Goal: Task Accomplishment & Management: Manage account settings

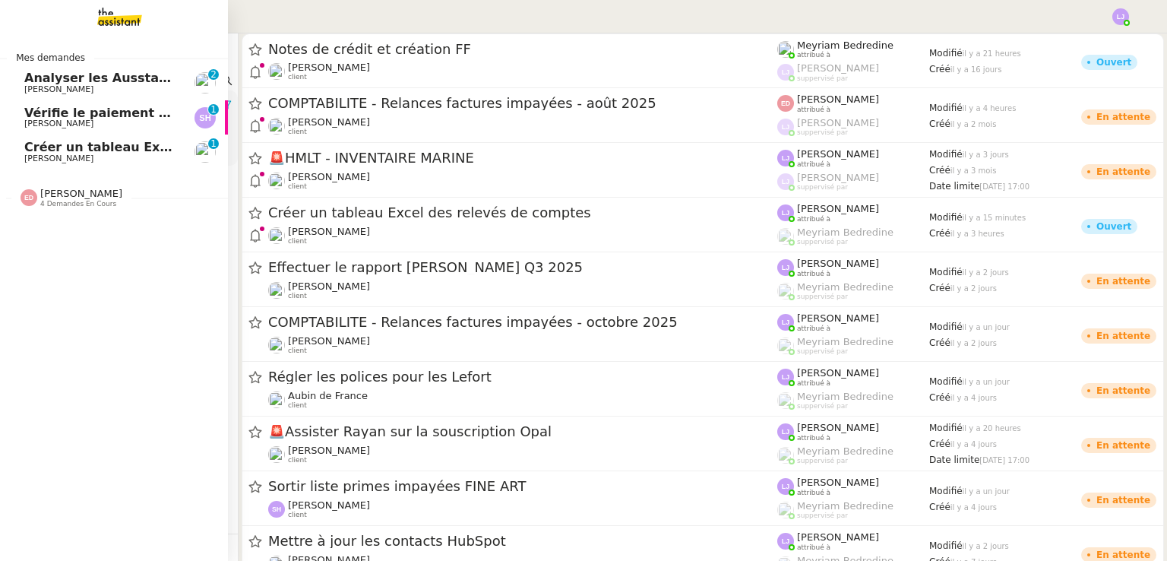
click at [163, 151] on span "Créer un tableau Excel des relevés de comptes" at bounding box center [184, 147] width 321 height 14
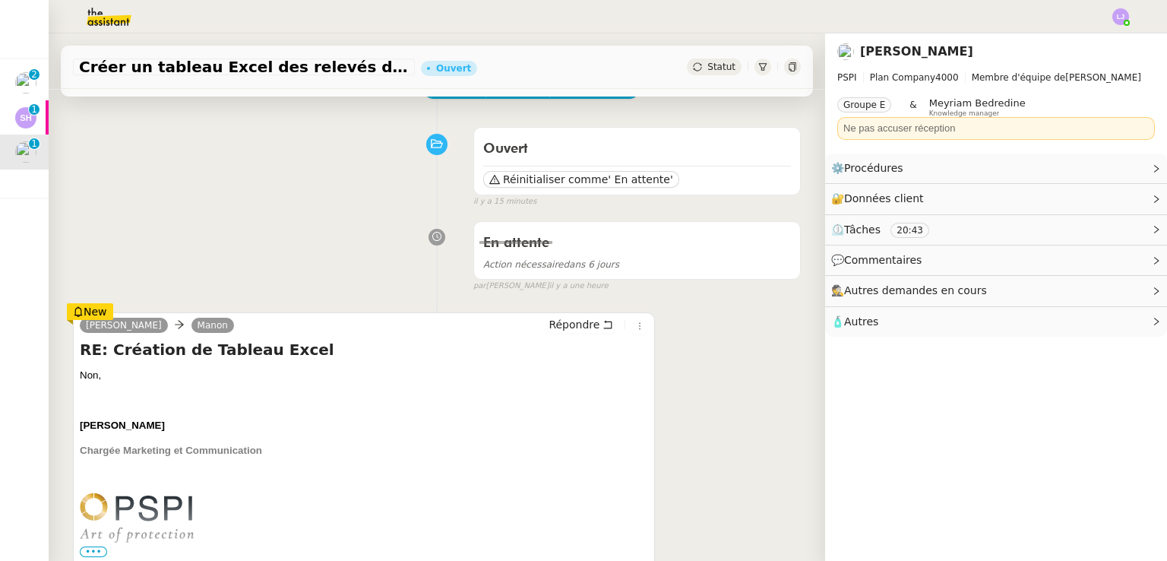
scroll to position [66, 0]
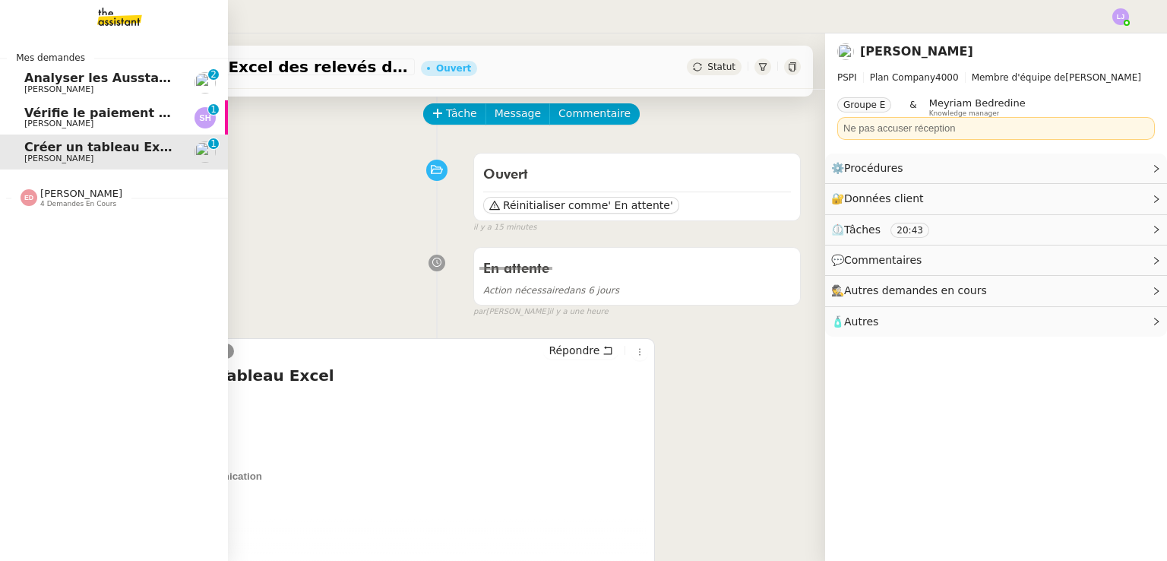
click at [97, 113] on span "Vérifie le paiement de la facture 24513" at bounding box center [158, 113] width 268 height 14
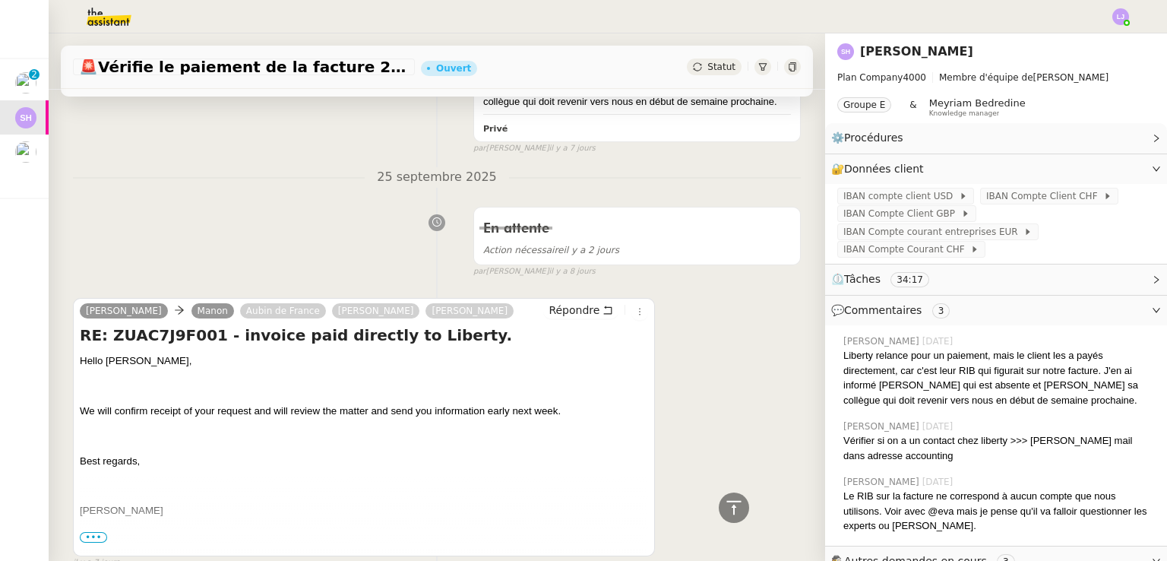
scroll to position [2412, 0]
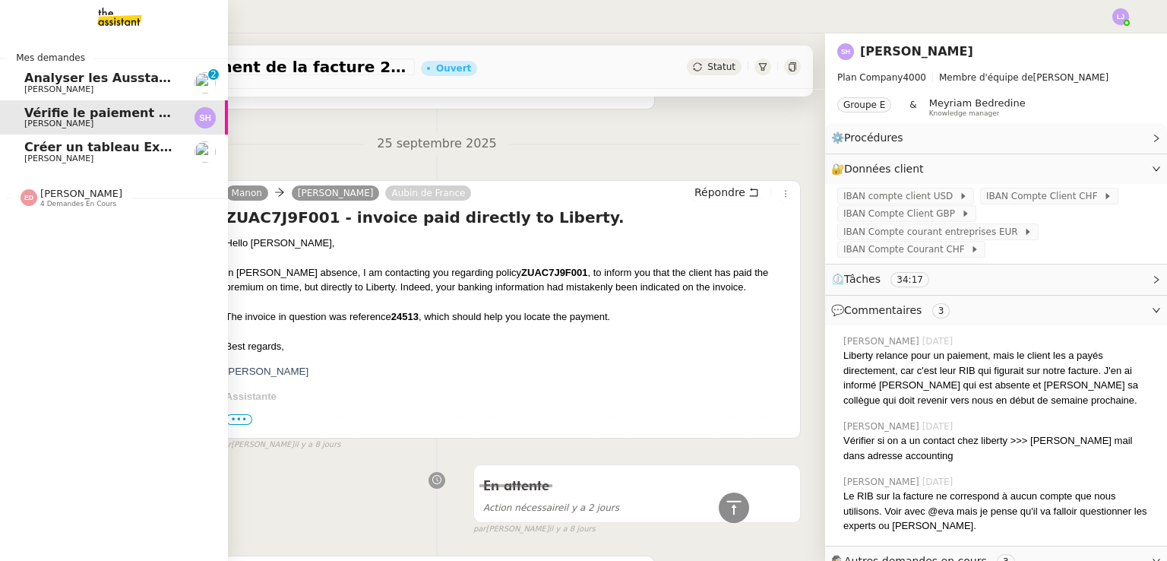
click at [55, 90] on span "[PERSON_NAME]" at bounding box center [58, 89] width 69 height 10
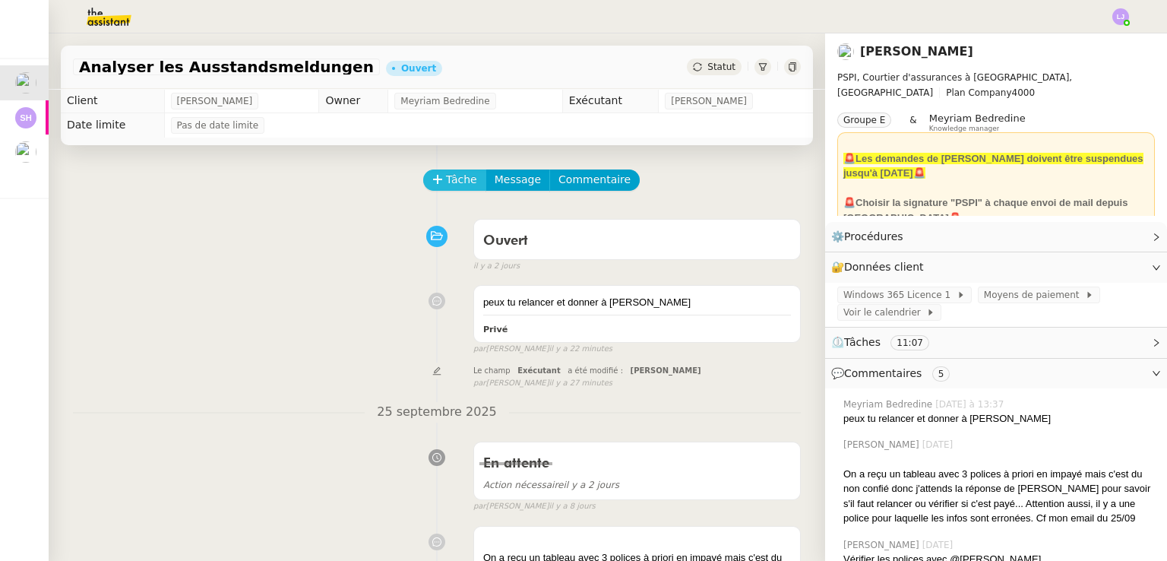
click at [446, 179] on span "Tâche" at bounding box center [461, 179] width 31 height 17
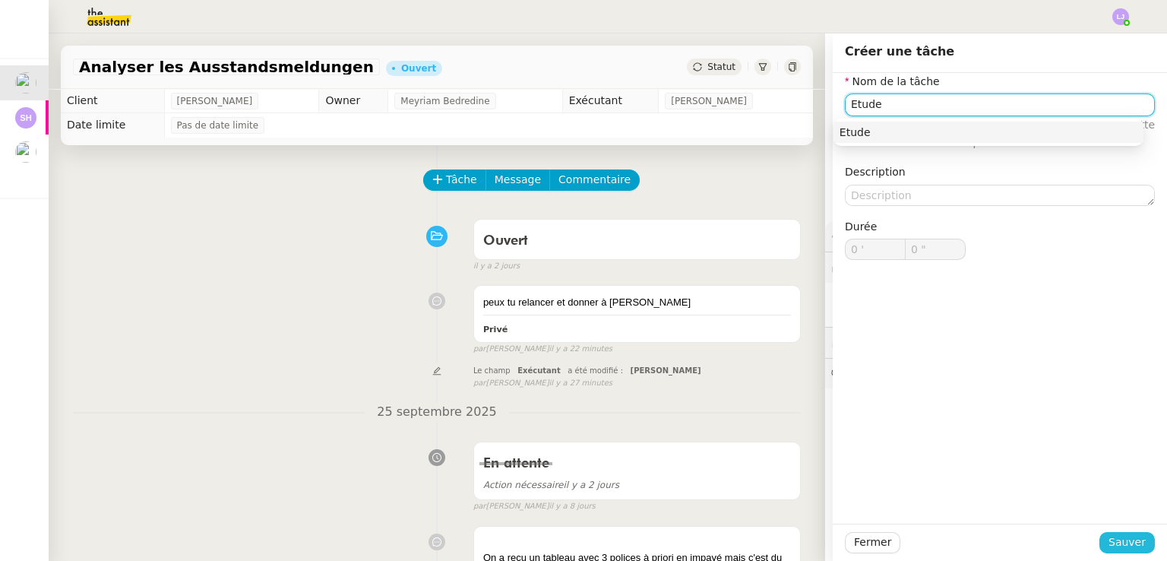
type input "Etude"
click at [1120, 551] on button "Sauver" at bounding box center [1126, 542] width 55 height 21
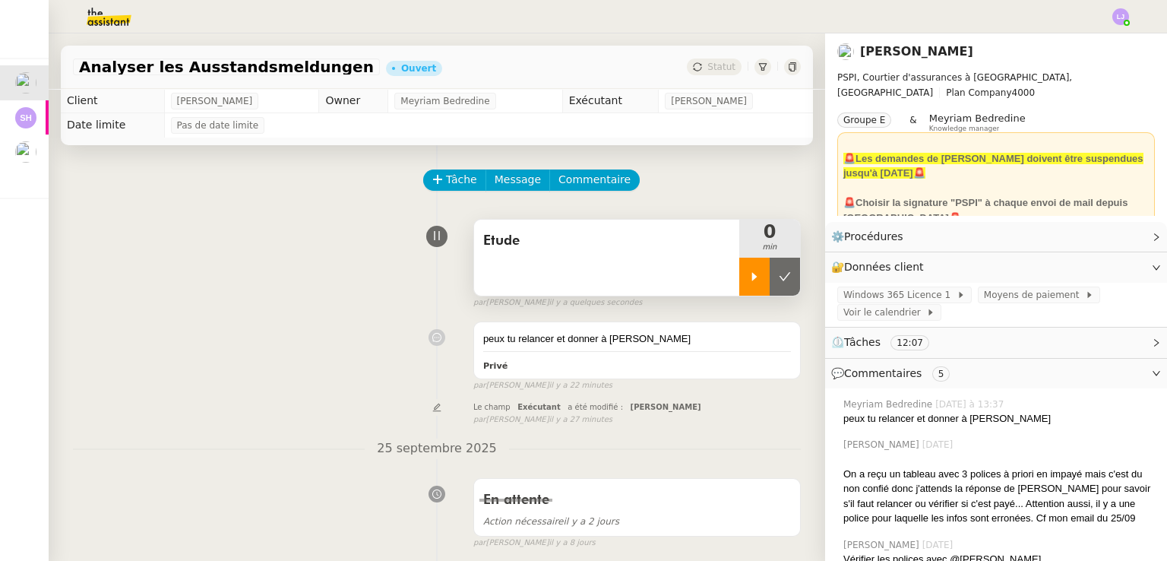
click at [748, 276] on icon at bounding box center [754, 276] width 12 height 12
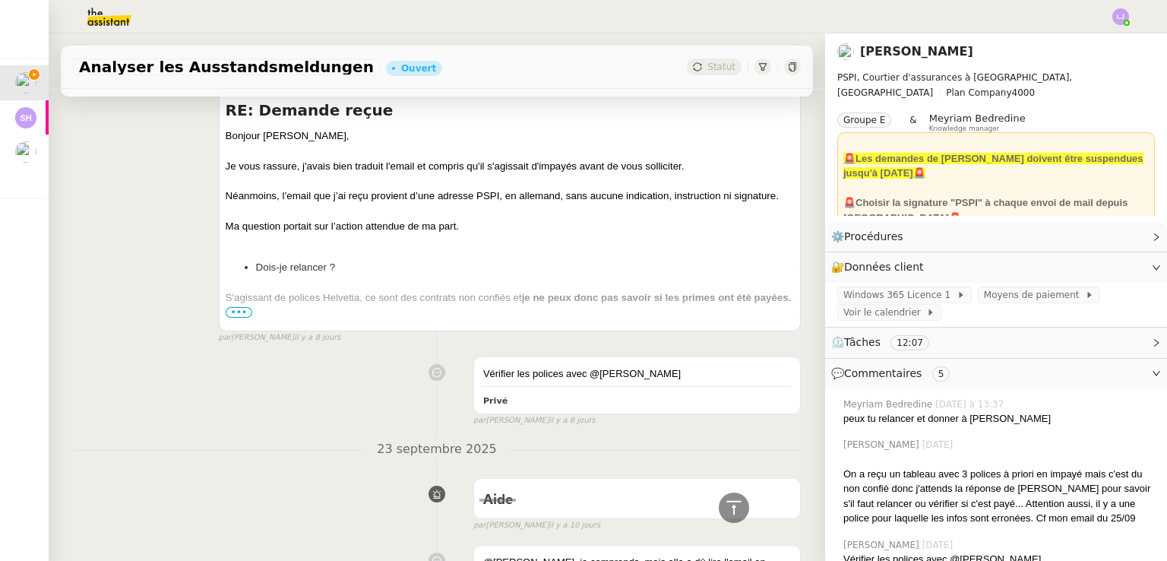
scroll to position [772, 0]
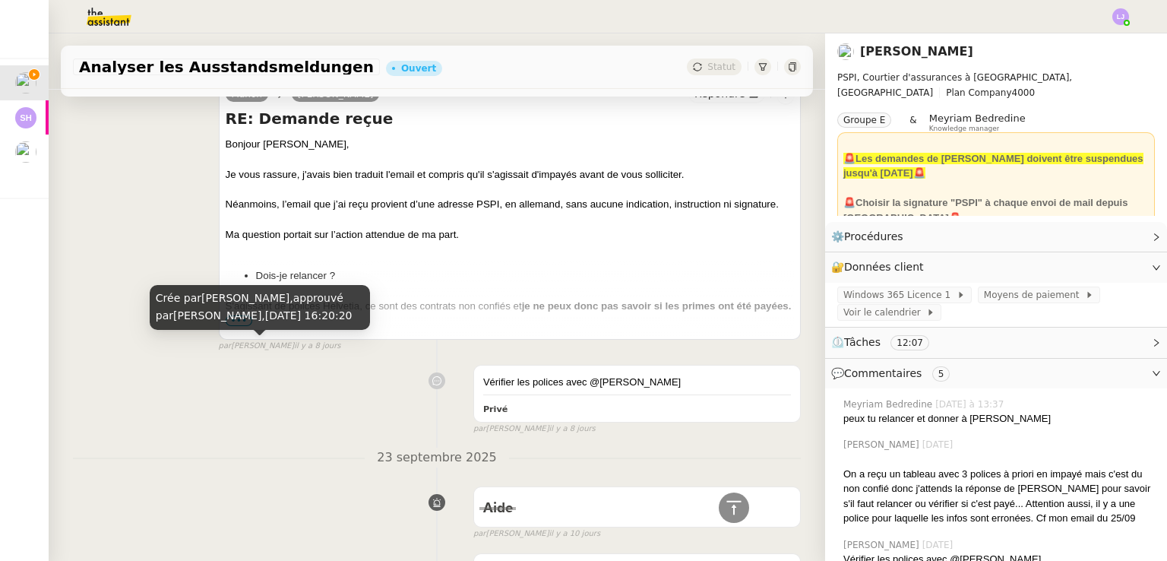
click at [388, 289] on div at bounding box center [510, 290] width 568 height 15
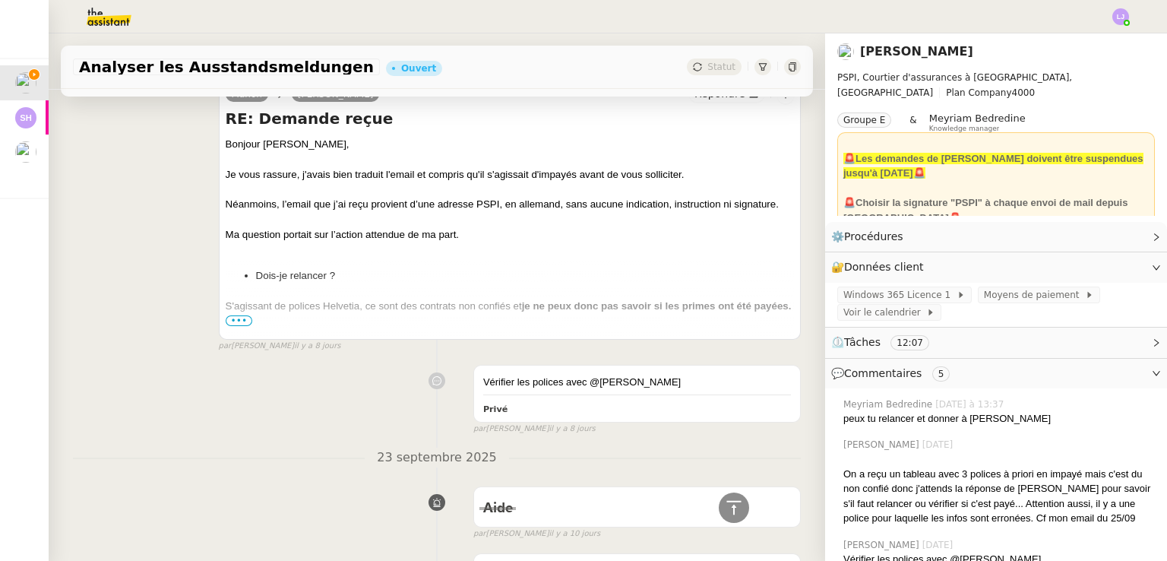
click at [243, 321] on span "•••" at bounding box center [239, 320] width 27 height 11
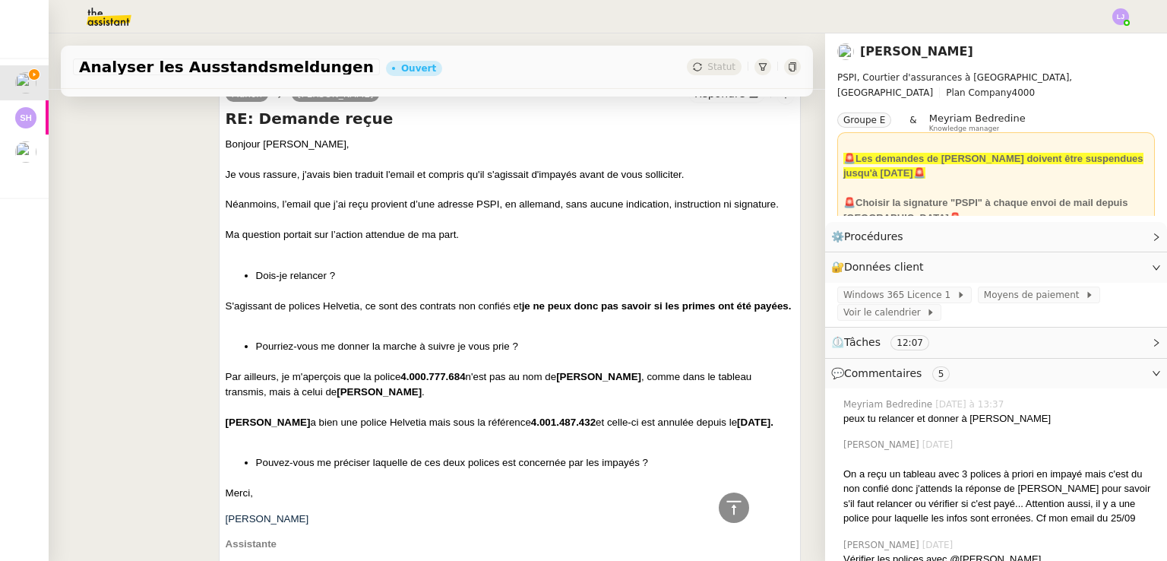
scroll to position [780, 0]
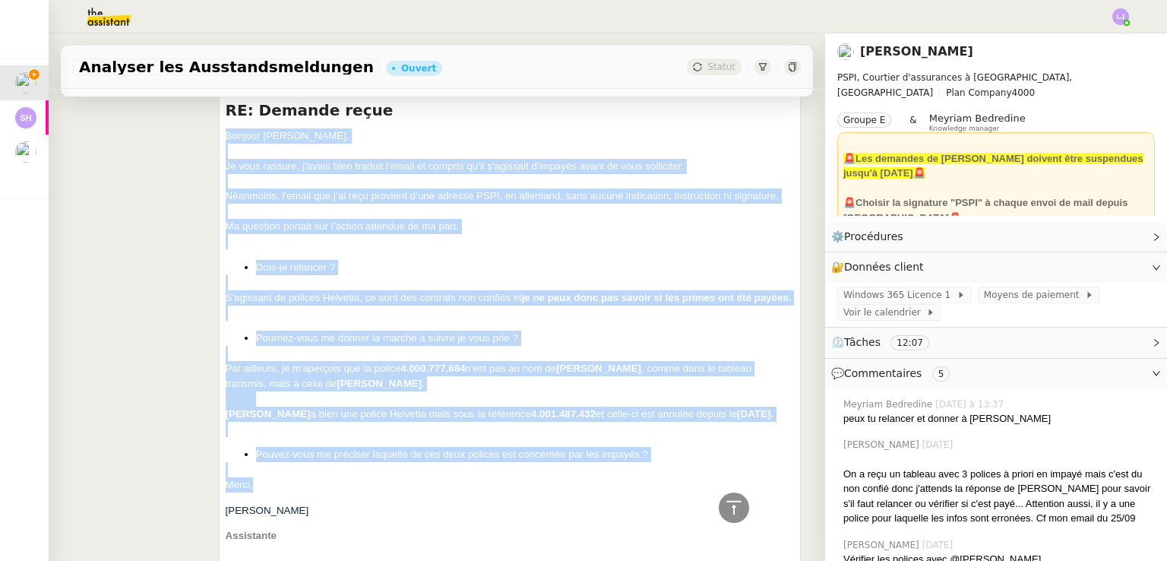
drag, startPoint x: 221, startPoint y: 139, endPoint x: 367, endPoint y: 514, distance: 402.6
click at [367, 514] on span "Bonjour [PERSON_NAME], Je vous rassure, j'avais bien traduit l'email et compris…" at bounding box center [510, 525] width 568 height 795
copy span "Bonjour [PERSON_NAME], Je vous rassure, j'avais bien traduit l'email et compris…"
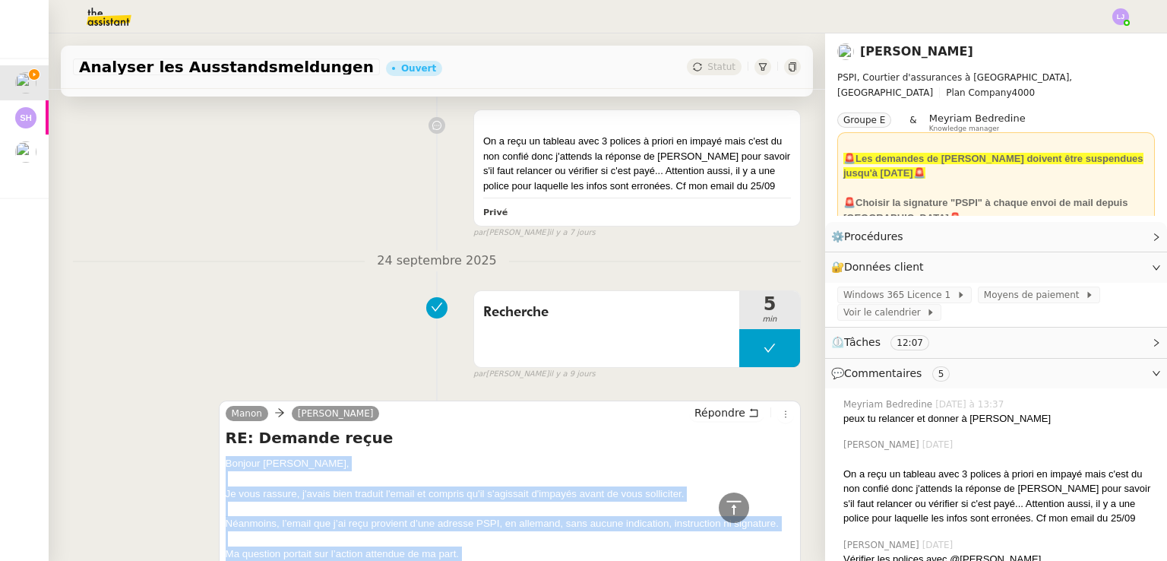
scroll to position [413, 0]
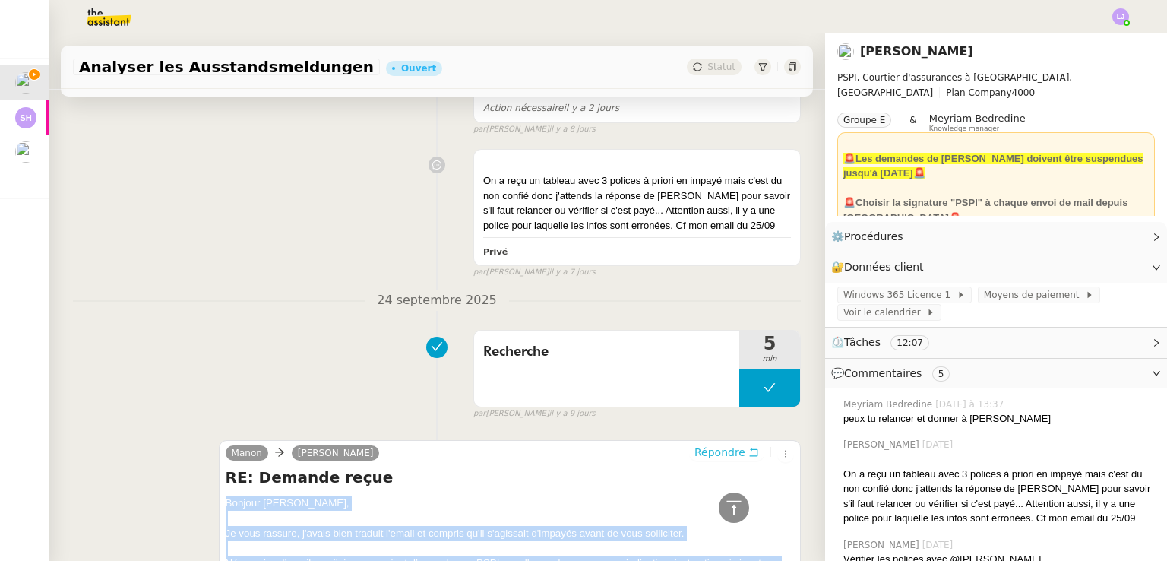
click at [726, 453] on button "Répondre" at bounding box center [726, 452] width 75 height 17
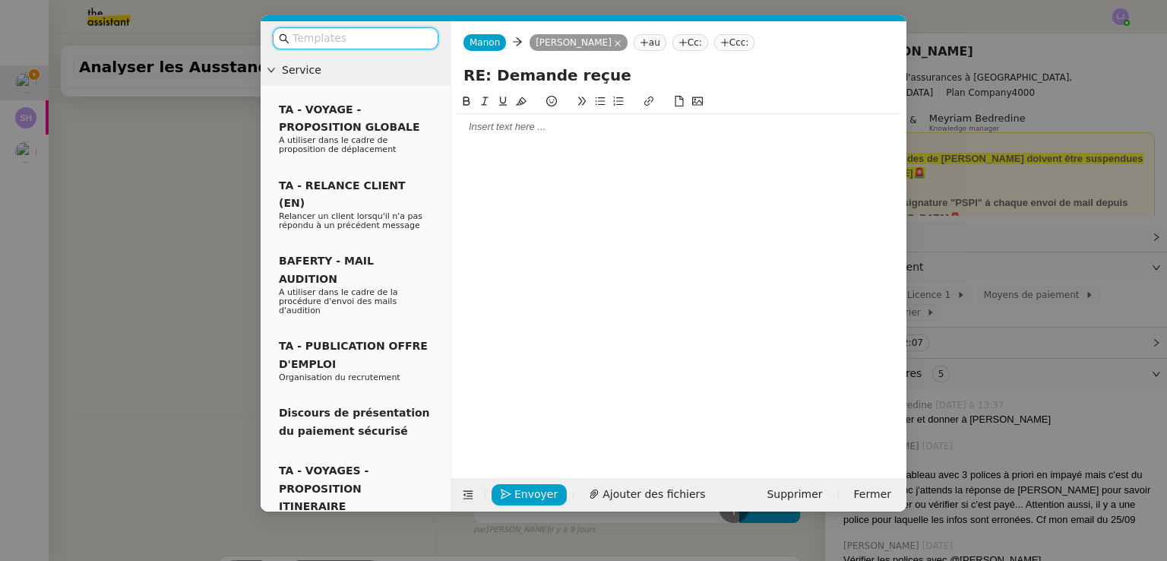
scroll to position [530, 0]
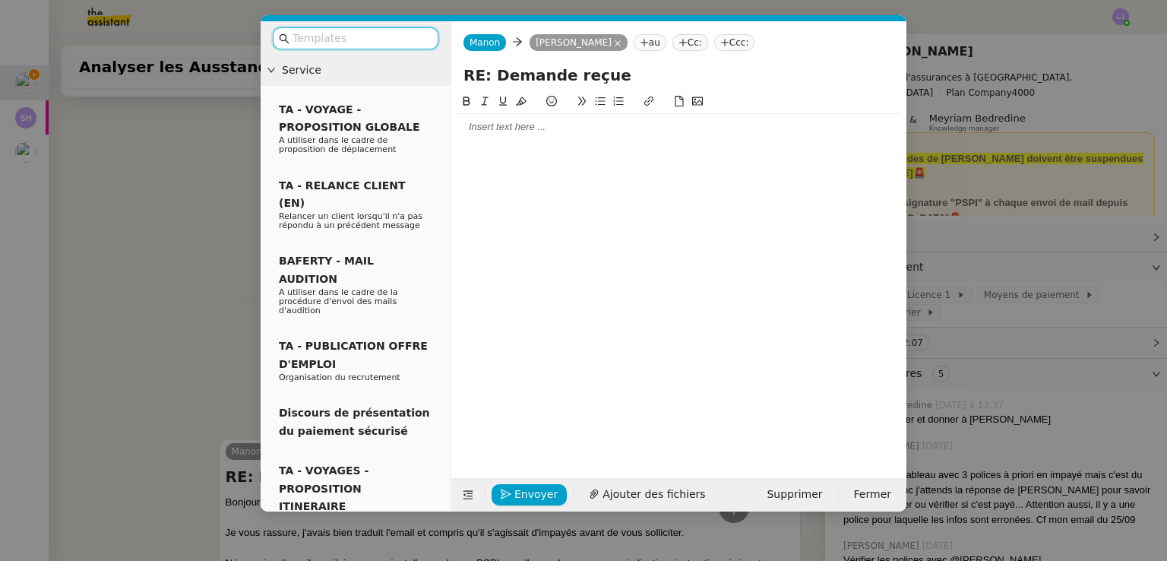
click at [417, 37] on input "text" at bounding box center [360, 38] width 137 height 17
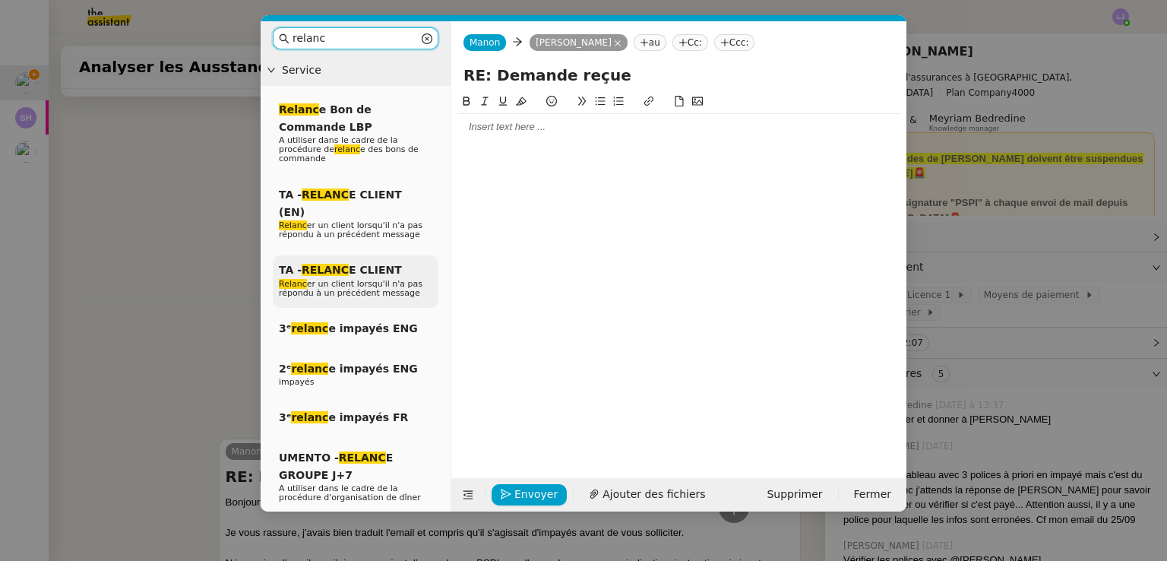
type input "relanc"
click at [394, 255] on div "TA - RELANC E CLIENT Relanc er un client lorsqu'il n'a pas répondu à un précéde…" at bounding box center [356, 281] width 166 height 52
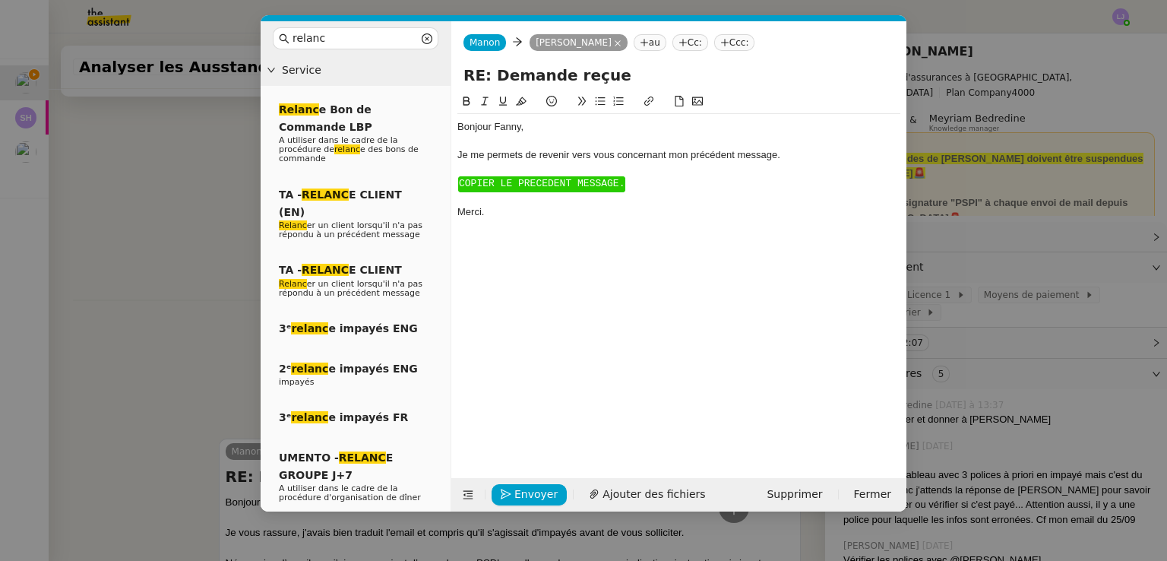
click at [526, 187] on span "COPIER LE PRECEDENT MESSAGE." at bounding box center [542, 183] width 166 height 11
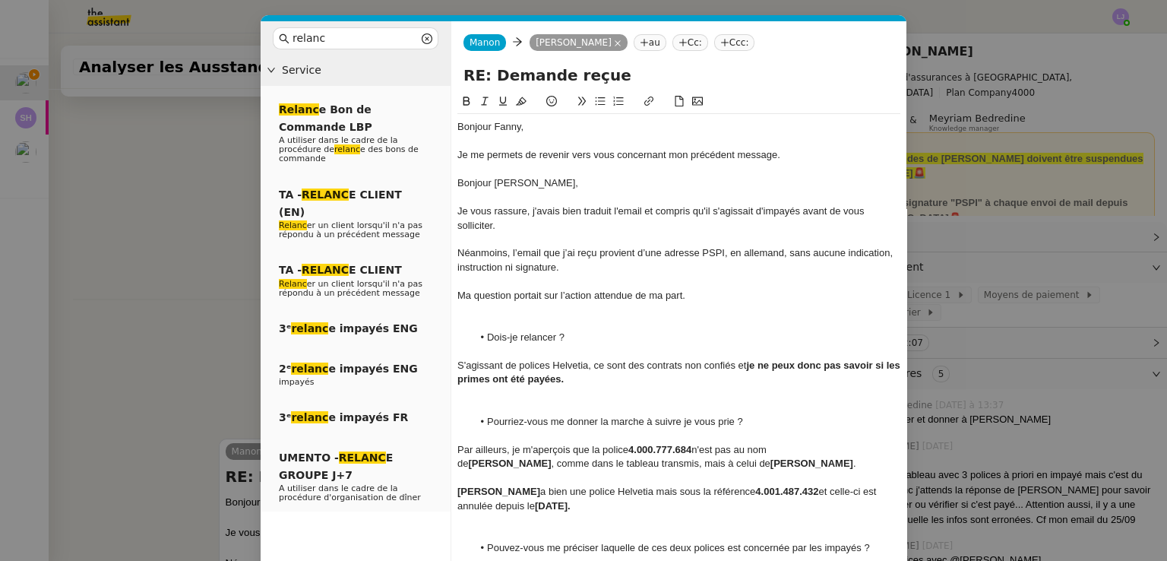
scroll to position [729, 0]
click at [504, 184] on div "Bonjour [PERSON_NAME]," at bounding box center [678, 183] width 443 height 14
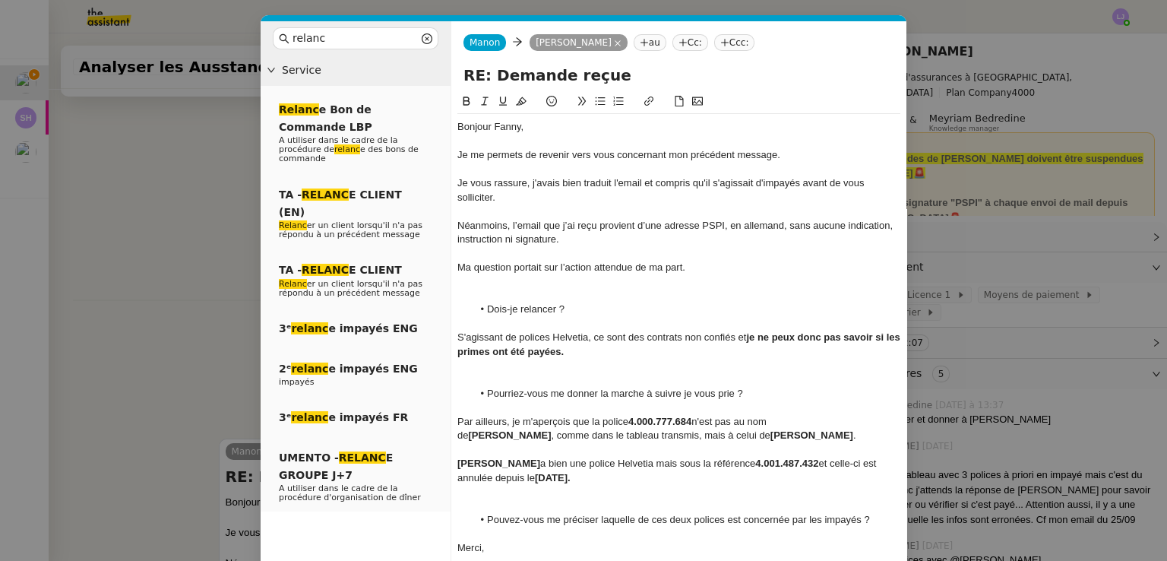
click at [510, 121] on div "Bonjour ﻿Fanny﻿," at bounding box center [678, 127] width 443 height 14
click at [520, 282] on div at bounding box center [678, 281] width 443 height 14
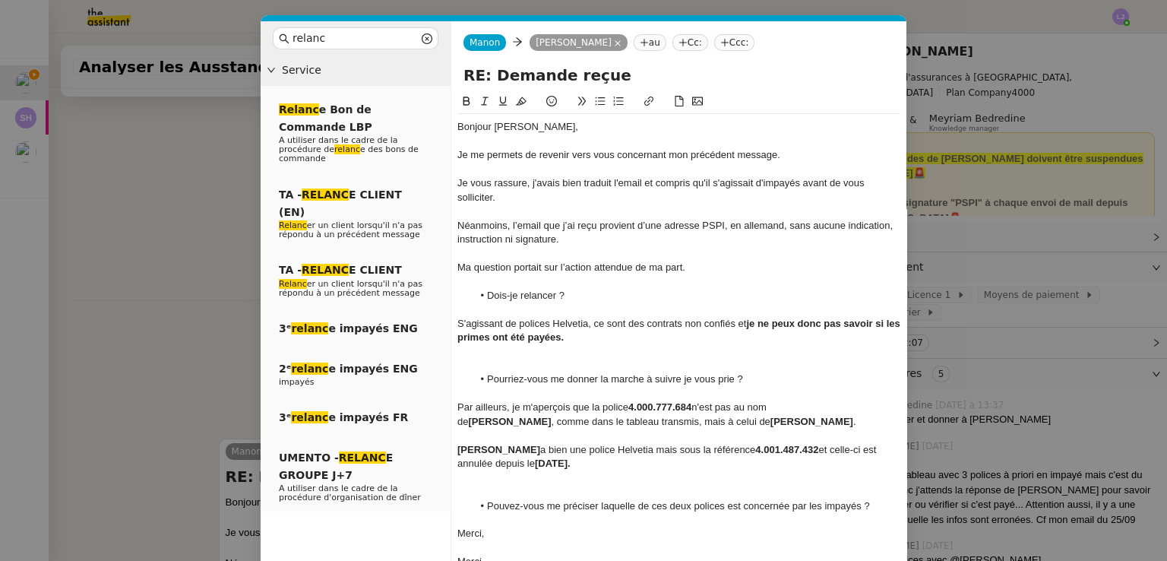
click at [539, 356] on div at bounding box center [678, 352] width 443 height 14
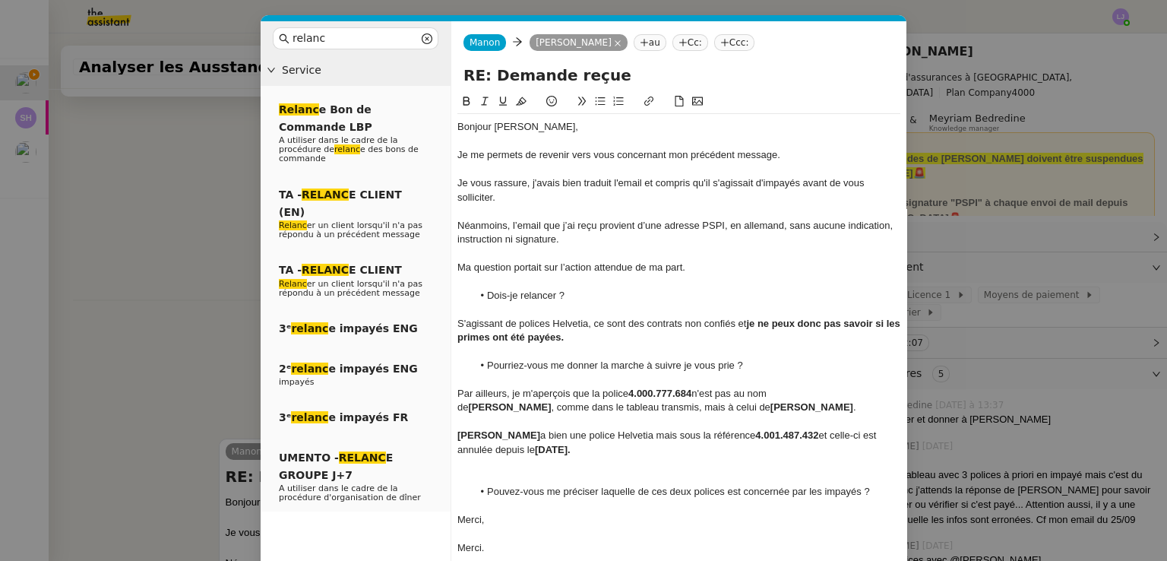
click at [540, 471] on div at bounding box center [678, 478] width 443 height 14
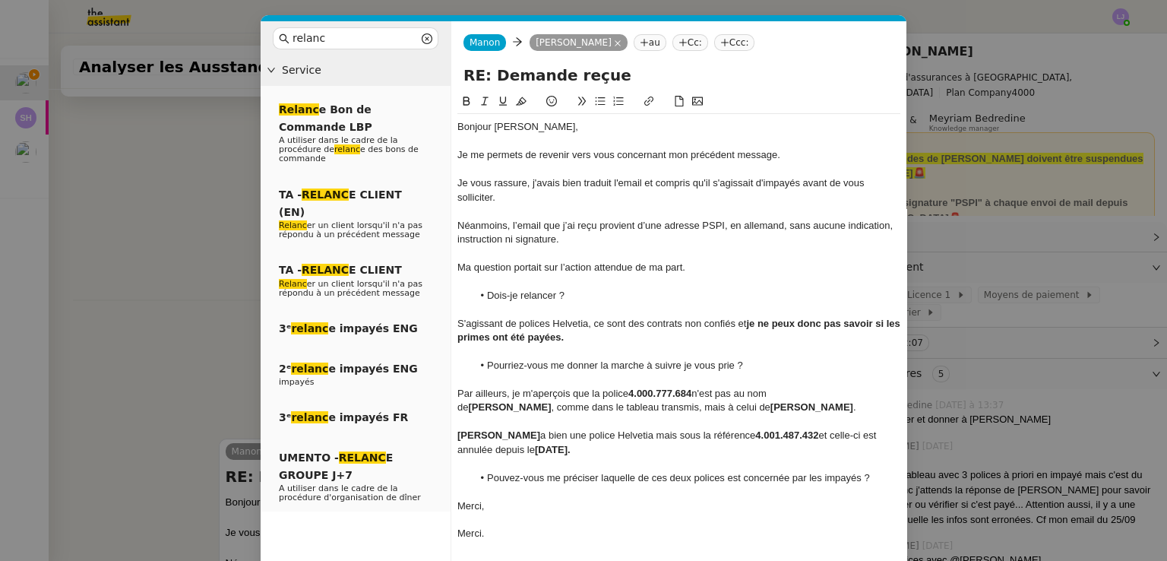
click at [557, 529] on div "Merci." at bounding box center [678, 533] width 443 height 14
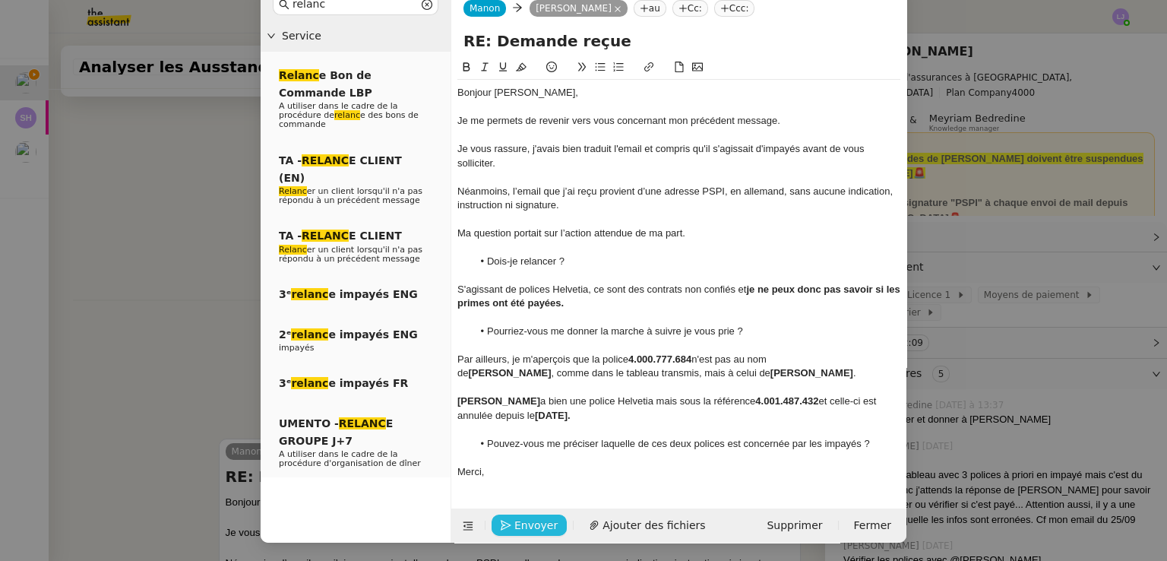
click at [528, 529] on span "Envoyer" at bounding box center [535, 525] width 43 height 17
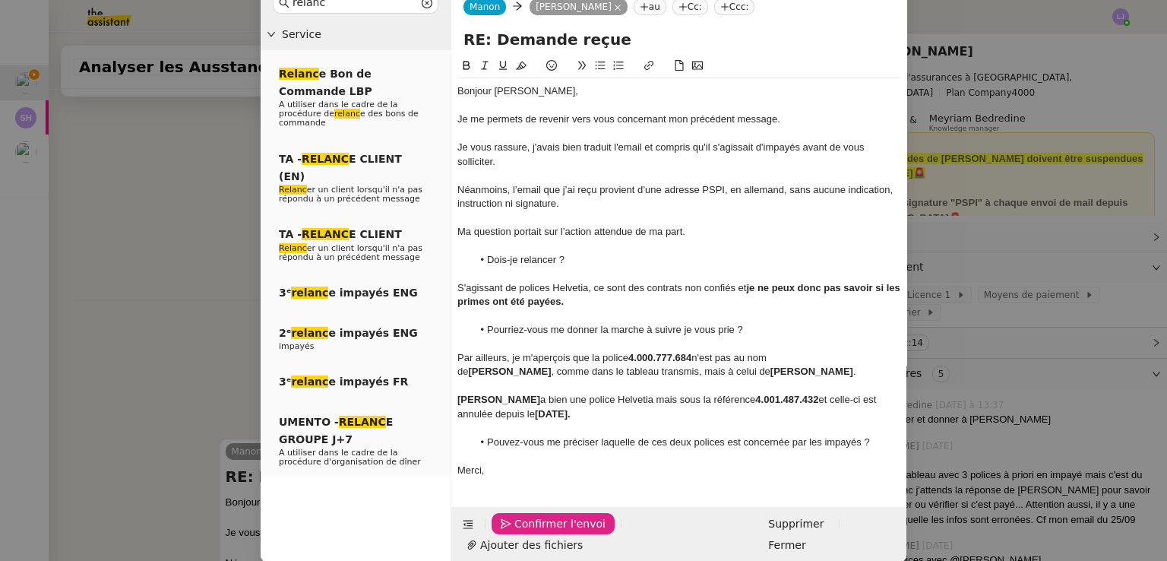
click at [528, 529] on span "Confirmer l'envoi" at bounding box center [559, 523] width 91 height 17
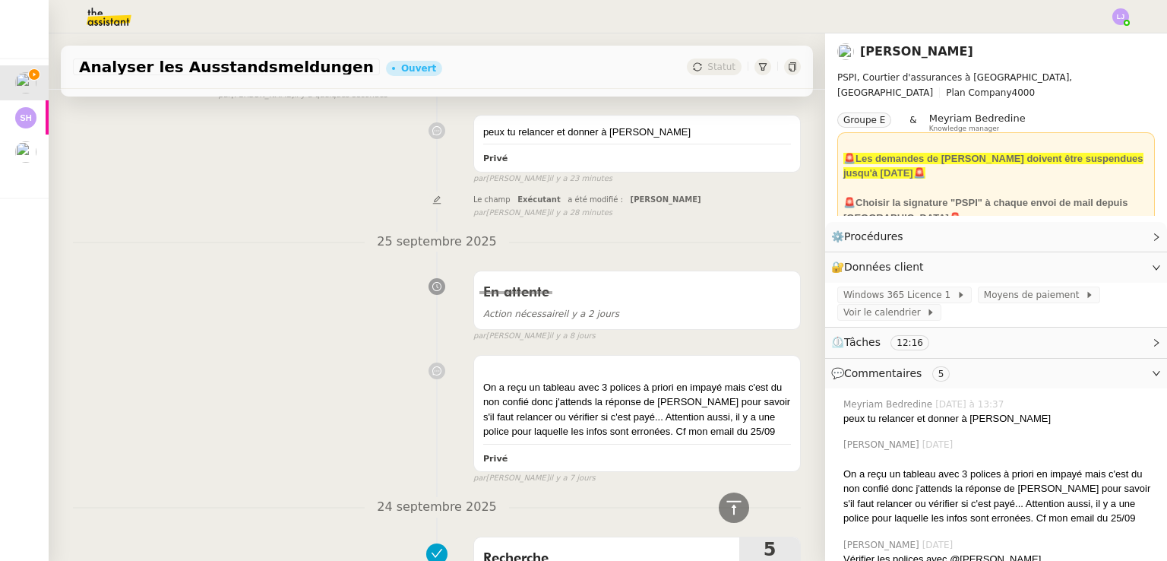
scroll to position [0, 0]
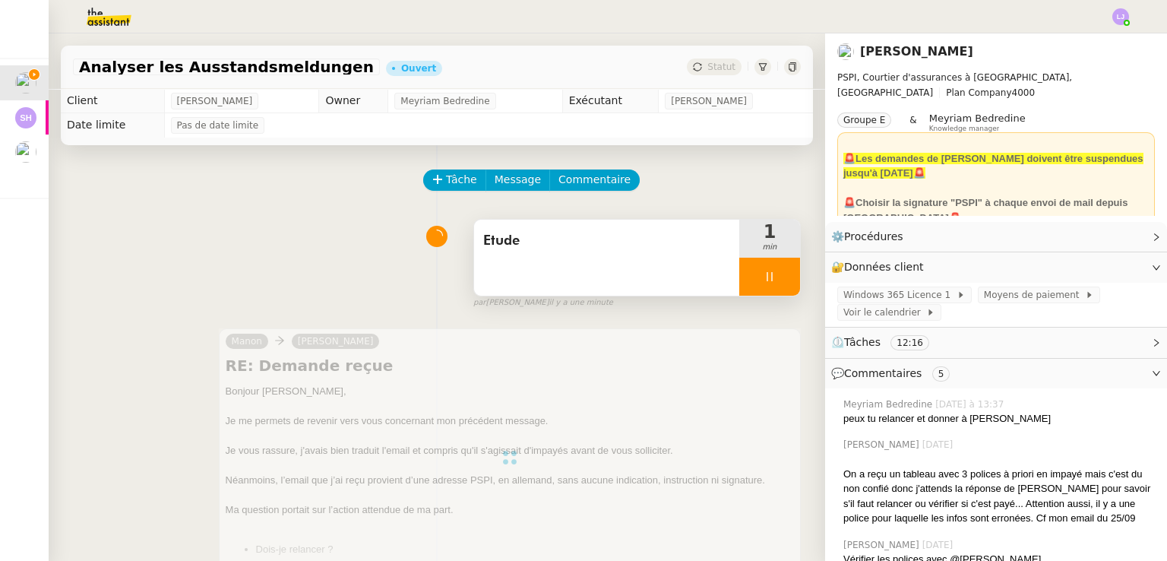
click at [678, 266] on div "Etude" at bounding box center [606, 258] width 265 height 76
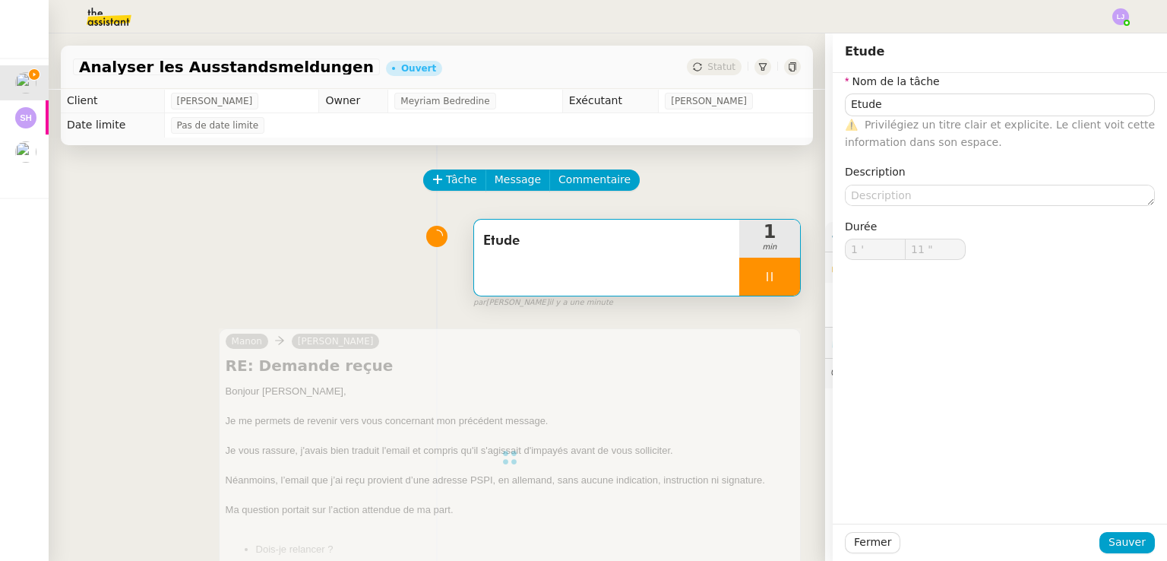
scroll to position [276, 0]
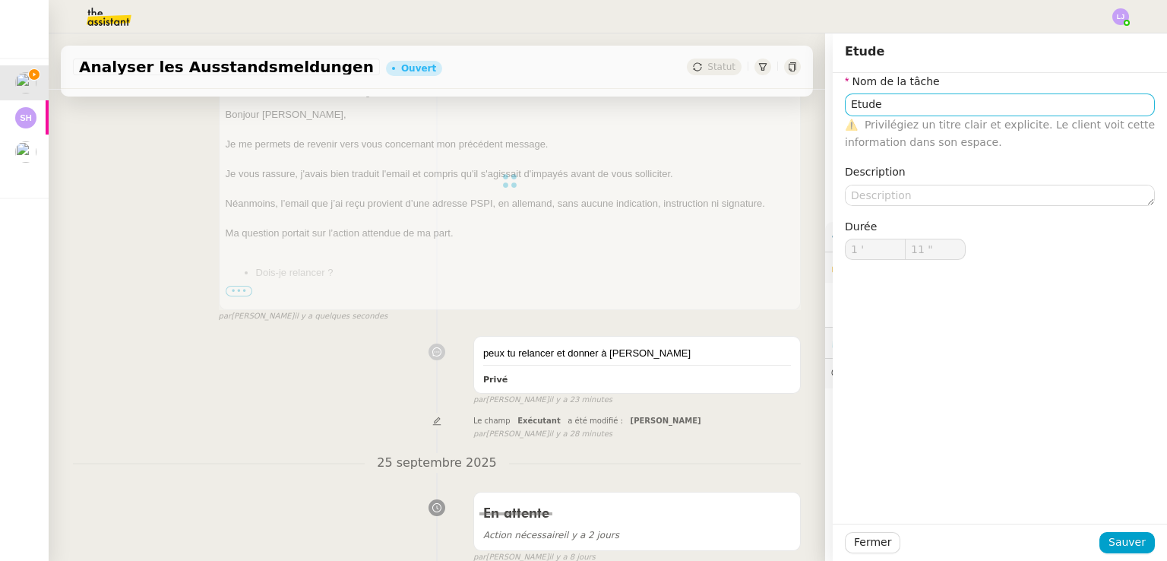
type input "12 ""
click at [899, 94] on input "Etude" at bounding box center [1000, 104] width 310 height 22
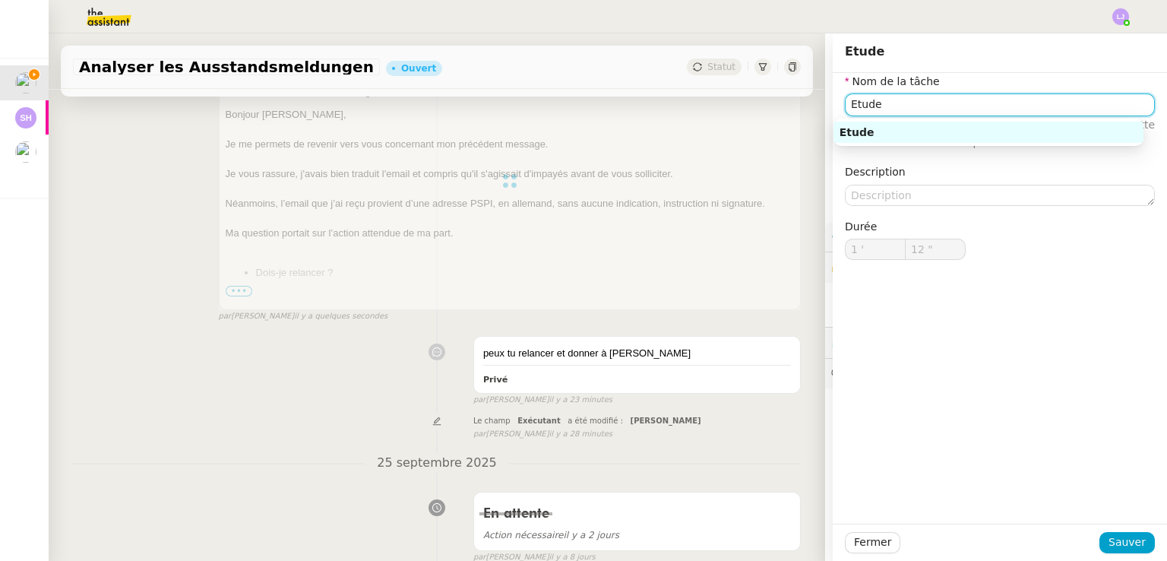
click at [899, 94] on input "Etude" at bounding box center [1000, 104] width 310 height 22
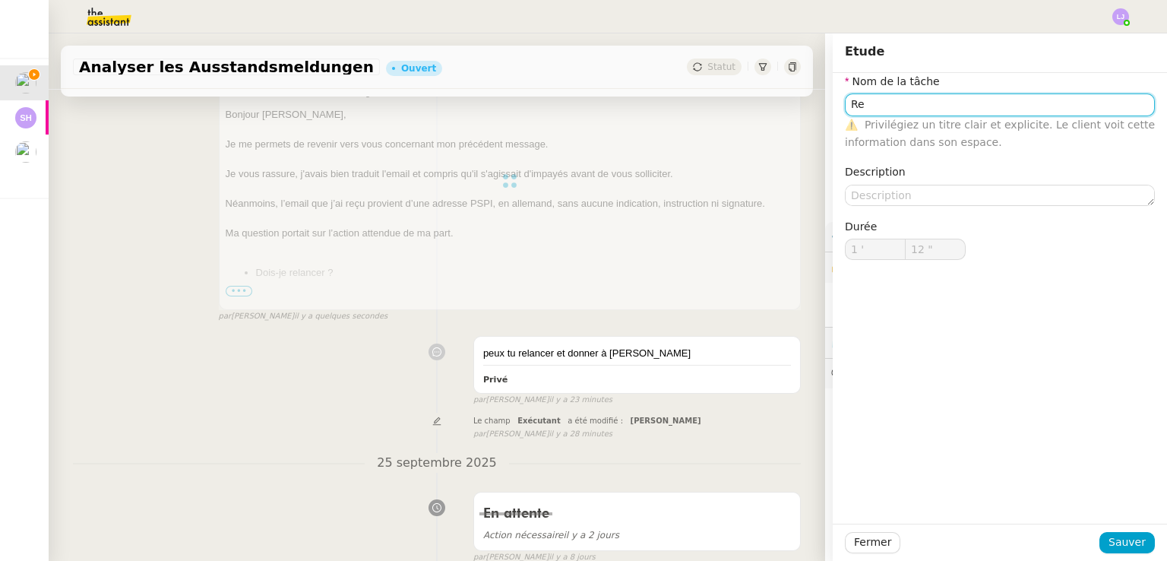
type input "Etude"
type input "1 '"
type input "13 ""
type input "Etudelan"
type input "14 ""
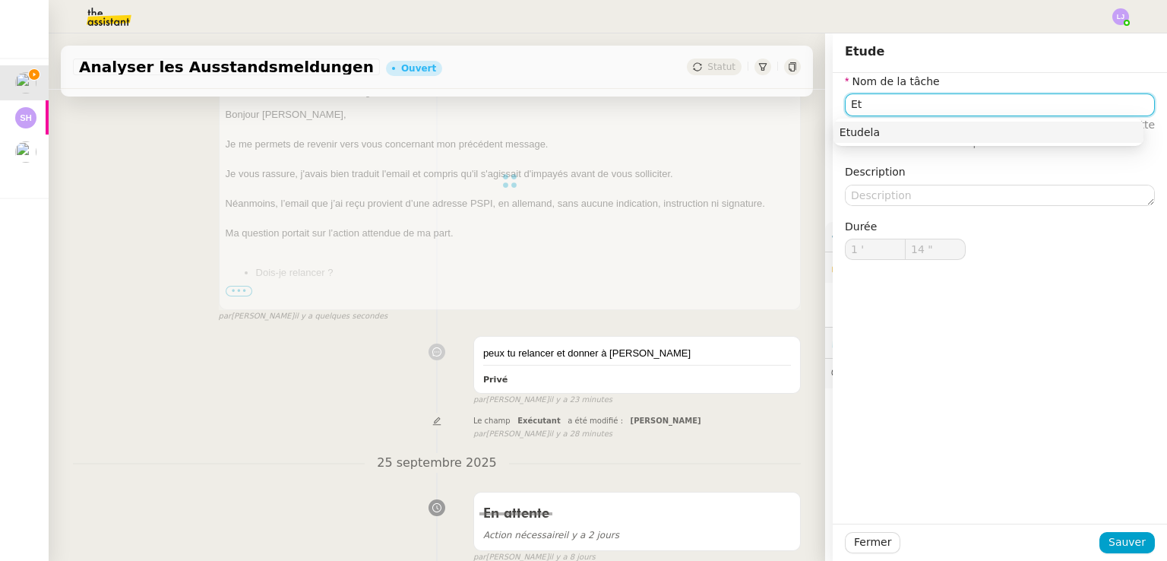
type input "E"
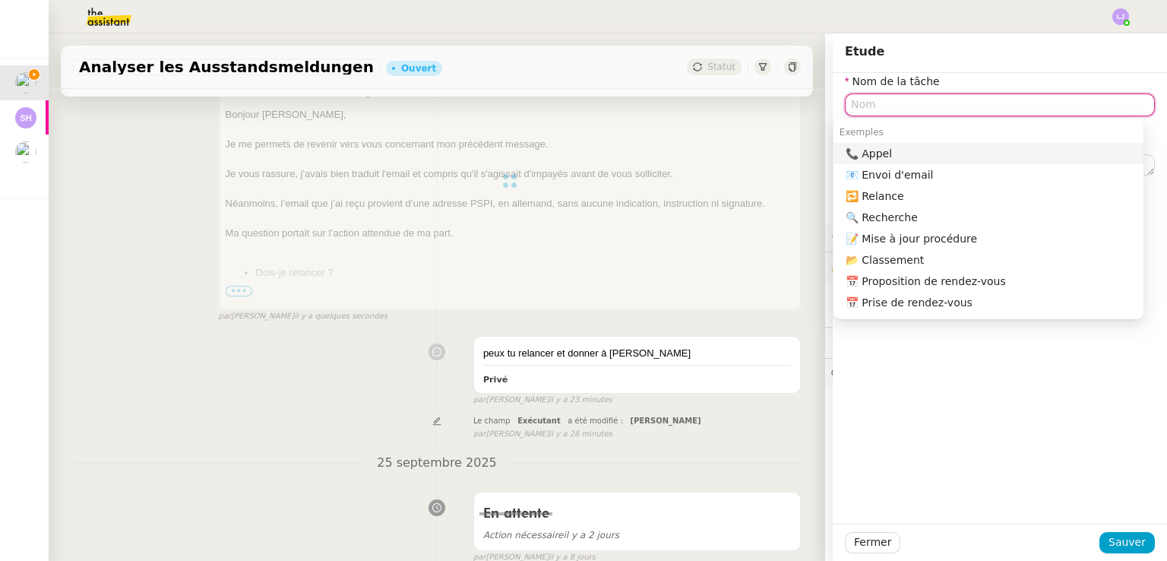
type input "R"
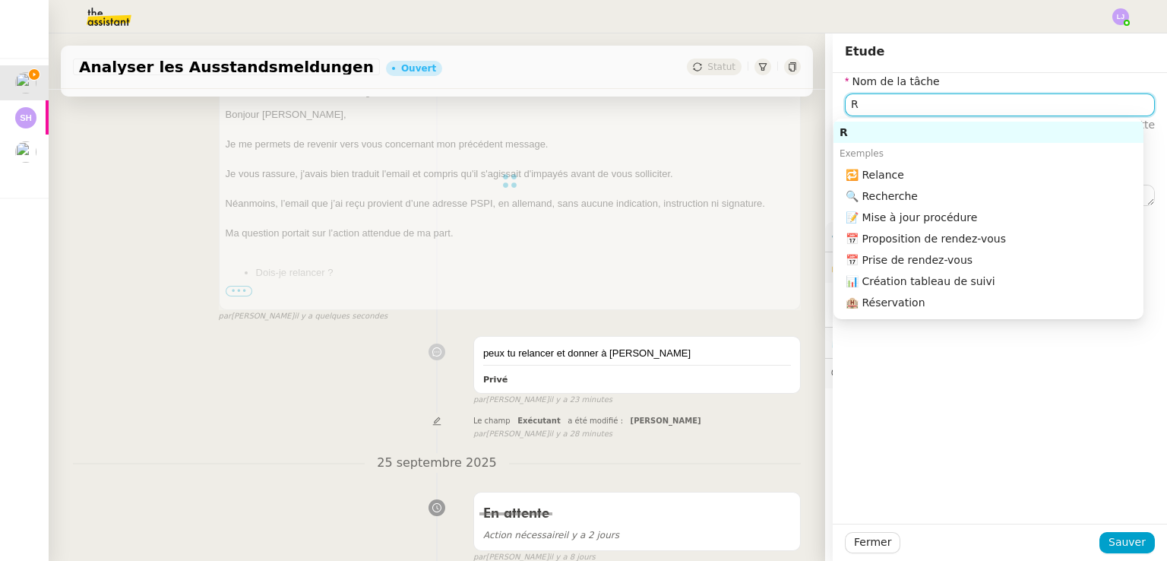
type input "15 ""
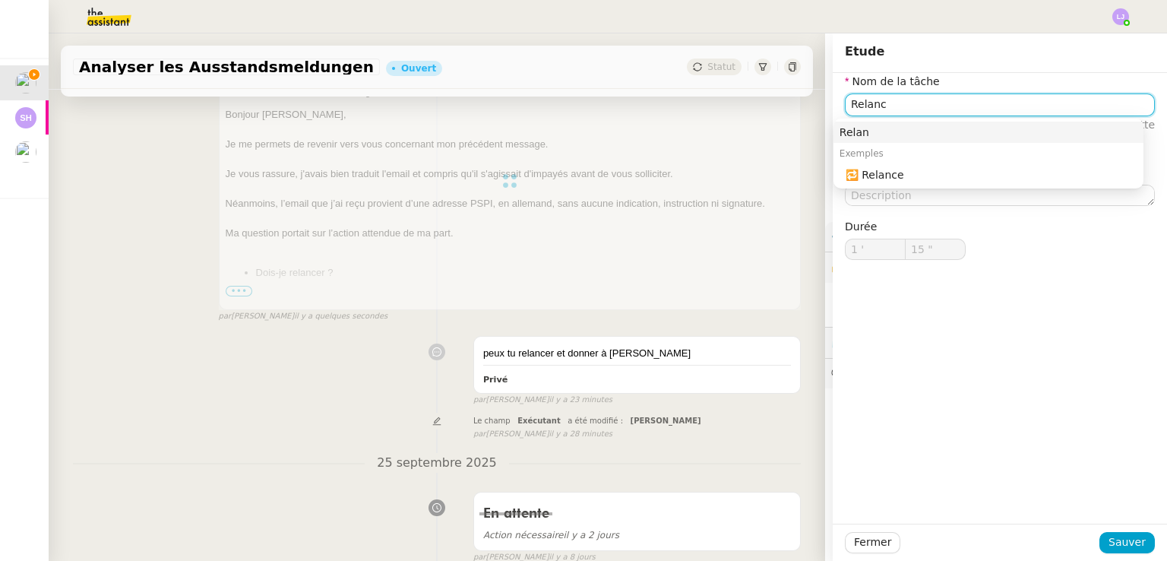
type input "Relance"
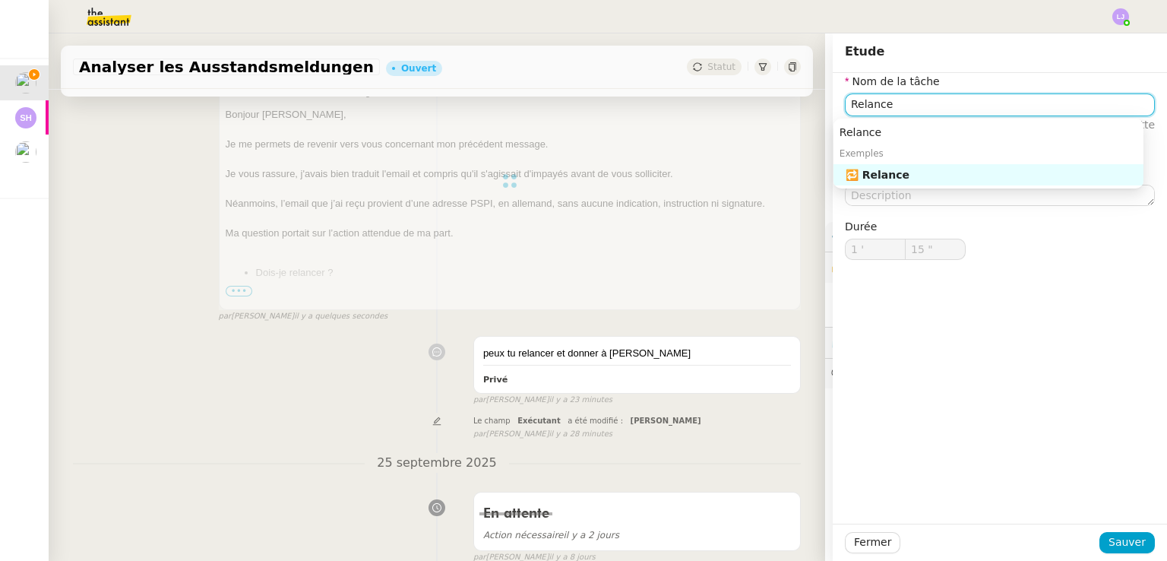
type input "16 ""
type input "Relance"
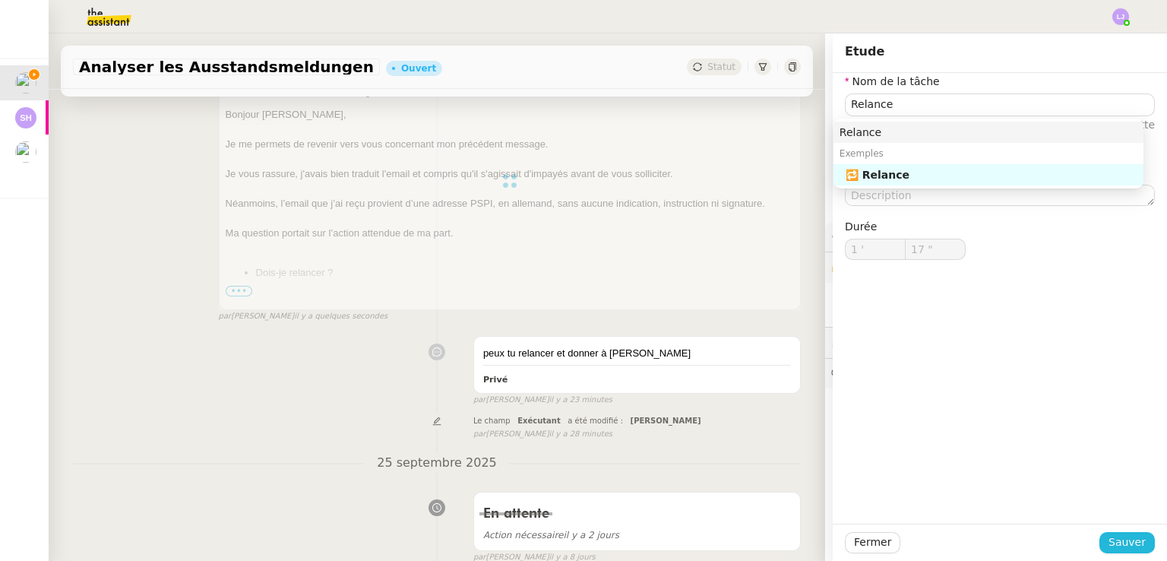
click at [1125, 533] on span "Sauver" at bounding box center [1126, 541] width 37 height 17
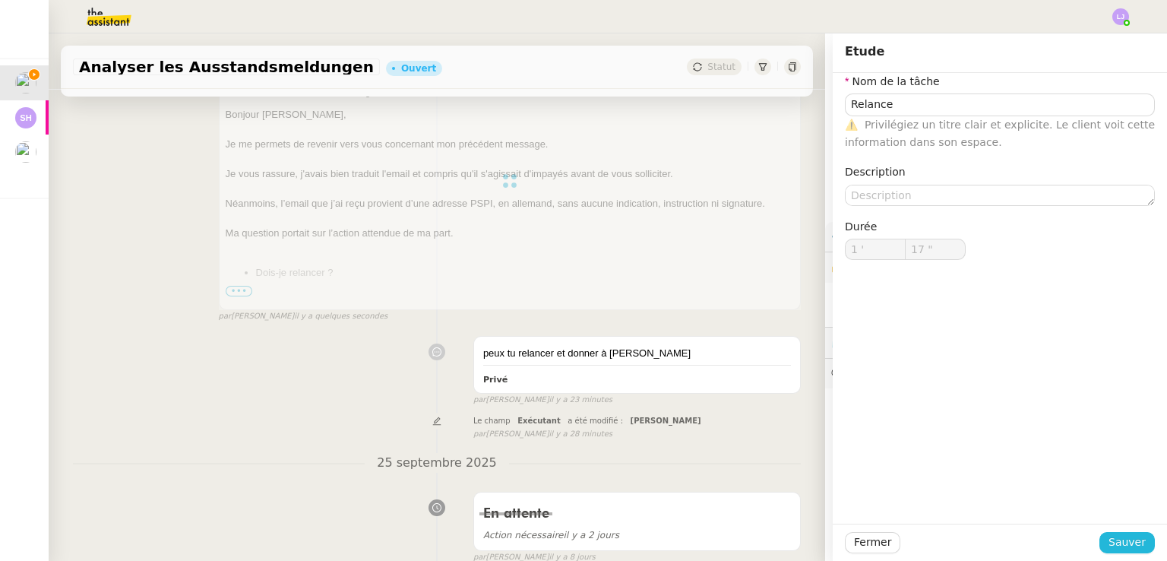
type input "18 ""
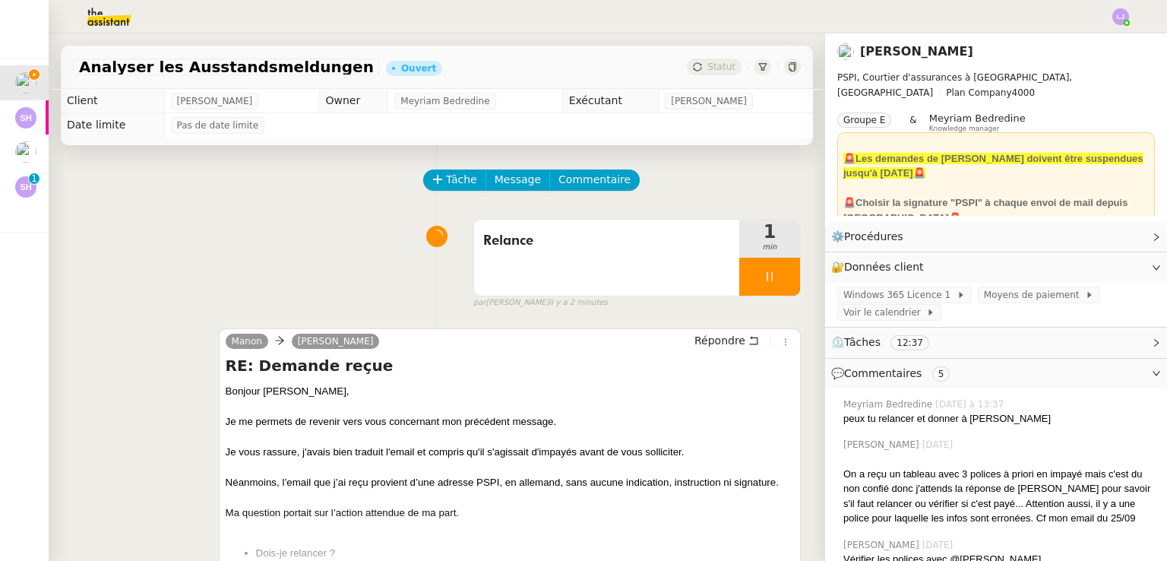
click at [763, 278] on icon at bounding box center [769, 276] width 12 height 12
click at [769, 285] on button at bounding box center [784, 277] width 30 height 38
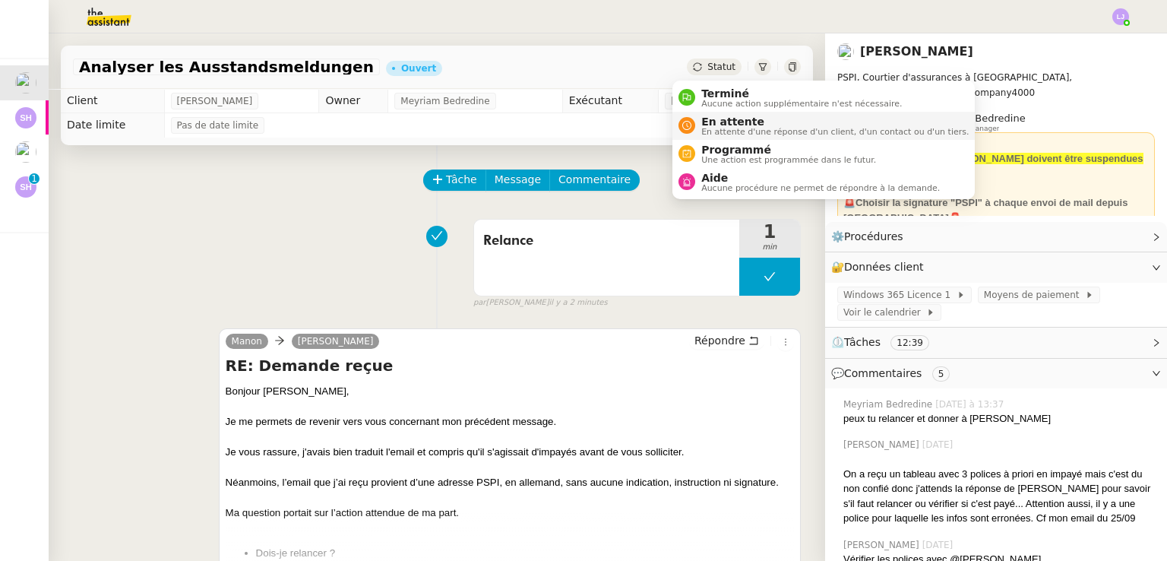
click at [719, 128] on span "En attente d'une réponse d'un client, d'un contact ou d'un tiers." at bounding box center [834, 132] width 267 height 8
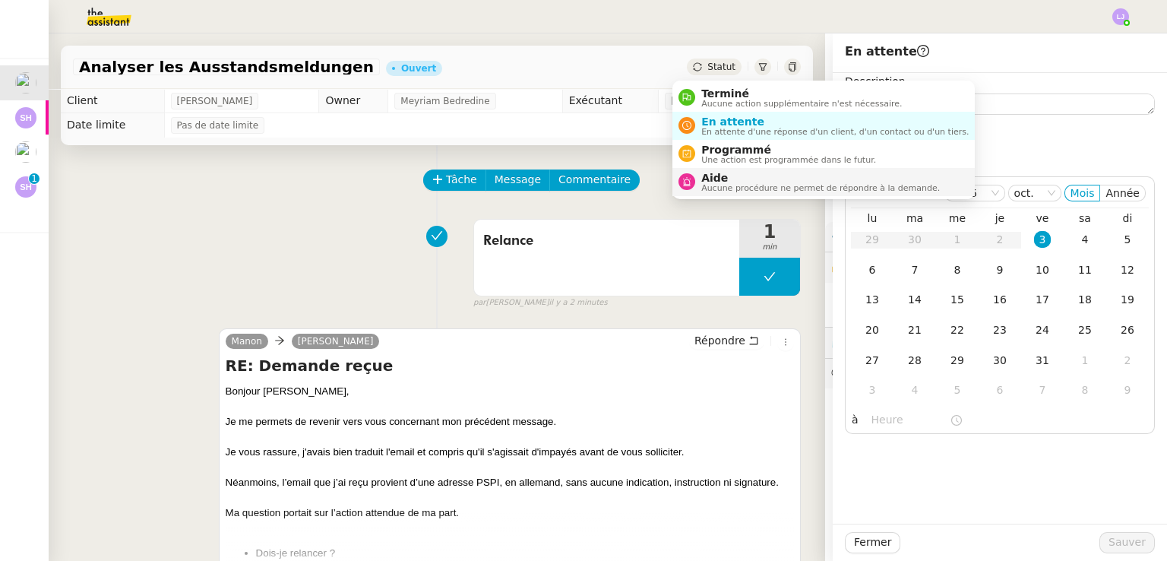
click at [735, 175] on span "Aide" at bounding box center [820, 178] width 239 height 12
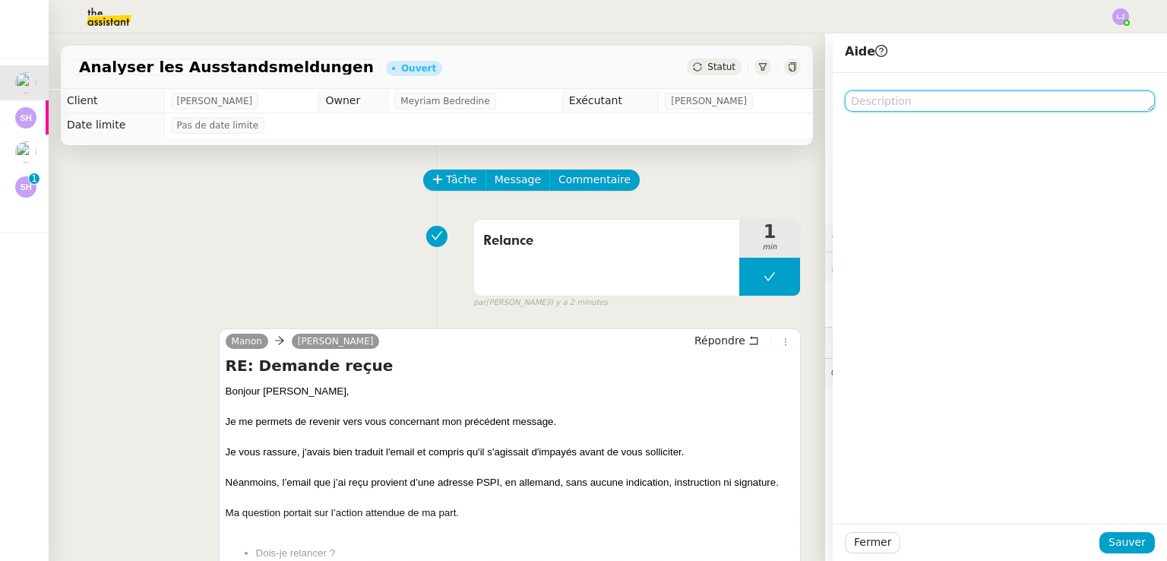
click at [874, 104] on textarea at bounding box center [1000, 100] width 310 height 21
type textarea "e"
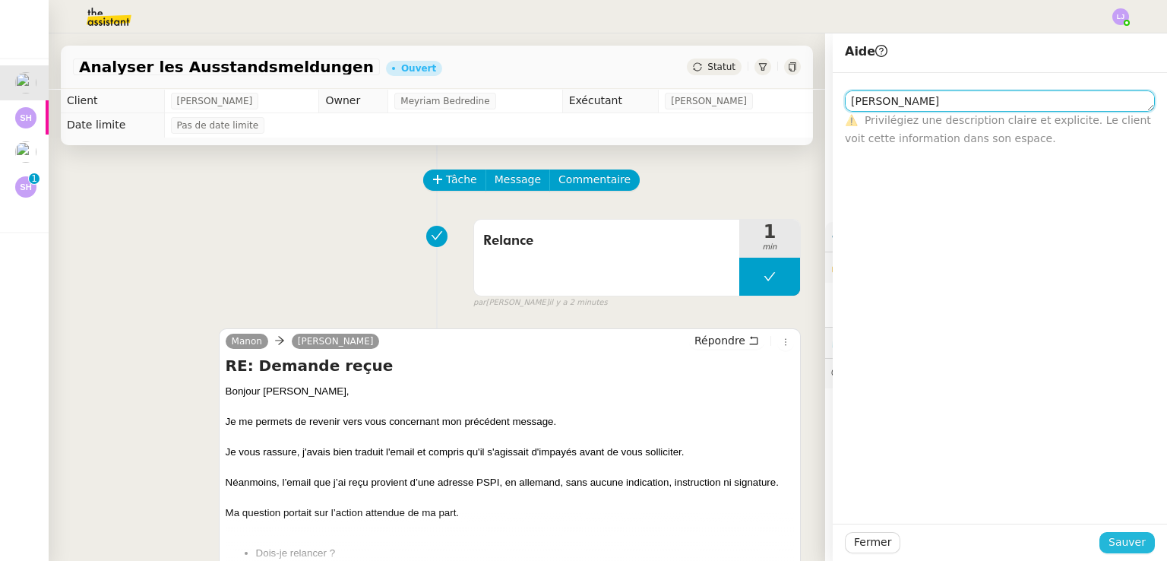
type textarea "[PERSON_NAME]"
click at [1108, 538] on span "Sauver" at bounding box center [1126, 541] width 37 height 17
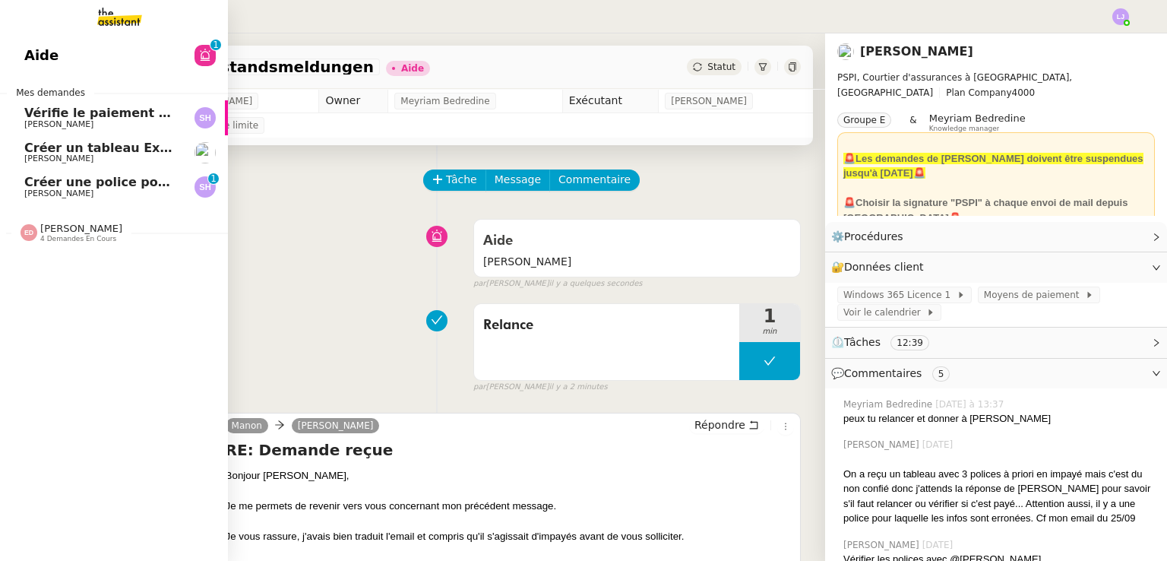
click at [191, 173] on link "Créer une police pour GAZAGNE [PERSON_NAME] 0 1 2 3 4 5 6 7 8 9" at bounding box center [114, 186] width 228 height 35
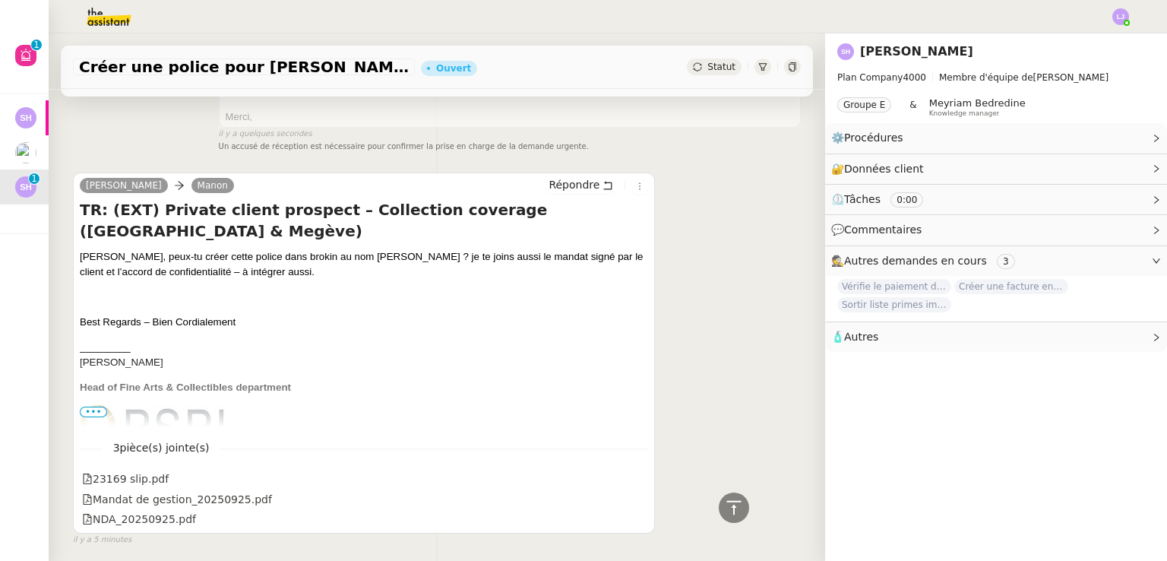
scroll to position [383, 0]
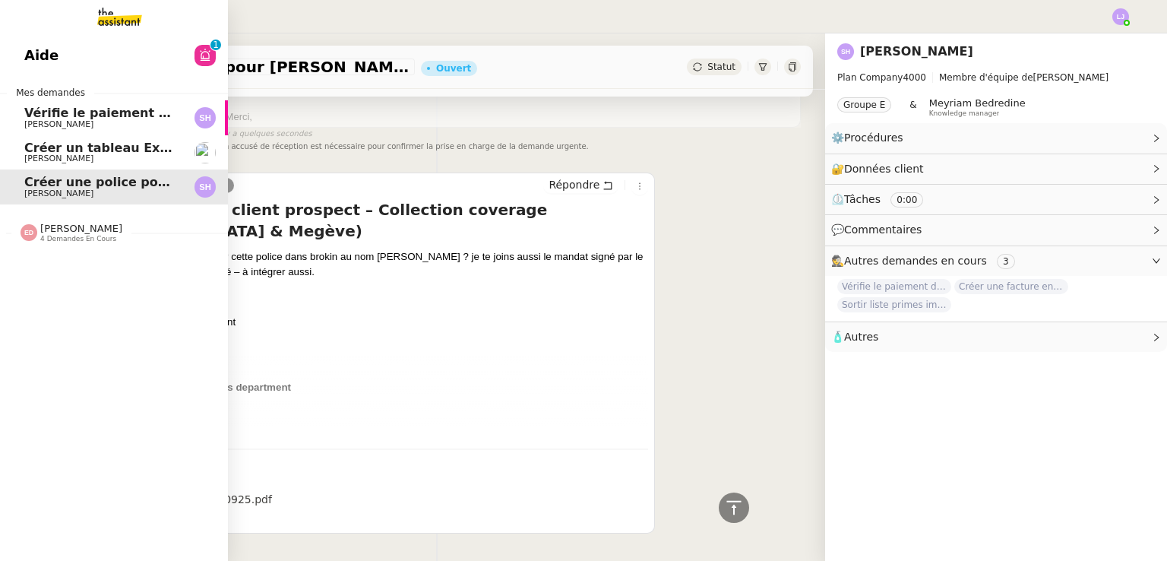
click at [150, 149] on span "Créer un tableau Excel des relevés de comptes" at bounding box center [184, 148] width 321 height 14
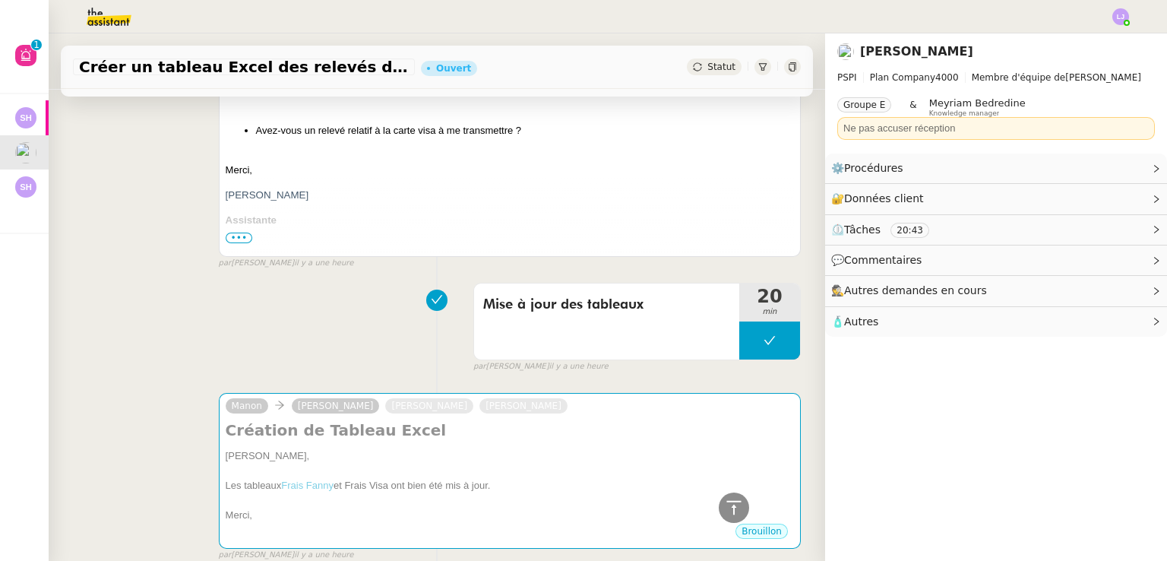
scroll to position [707, 0]
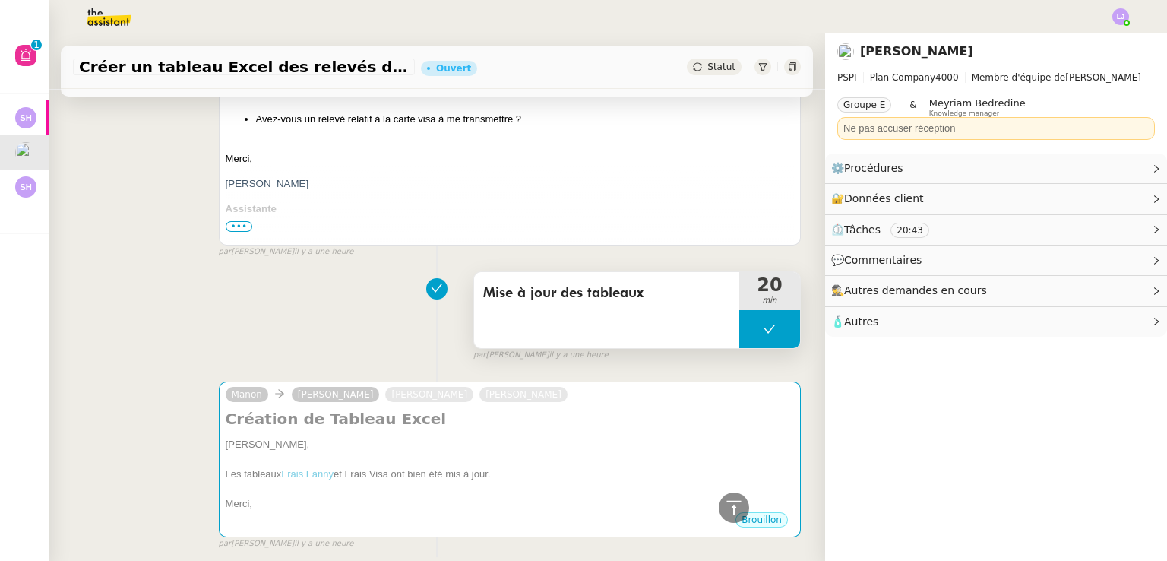
click at [739, 340] on button at bounding box center [769, 329] width 61 height 38
click at [739, 340] on div at bounding box center [754, 329] width 30 height 38
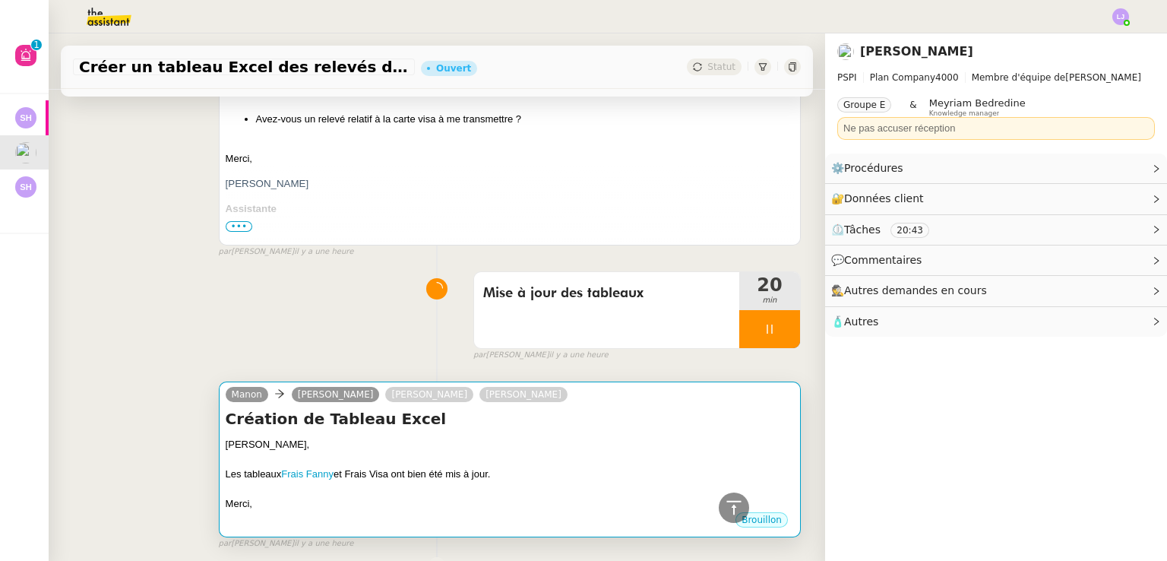
click at [622, 462] on div at bounding box center [510, 458] width 568 height 15
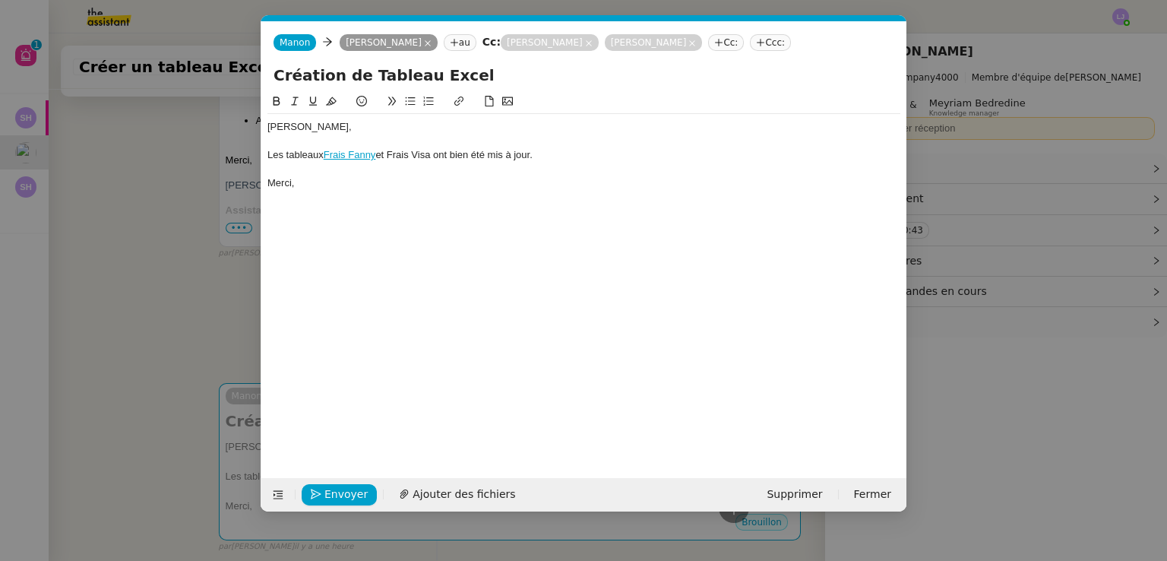
scroll to position [0, 32]
drag, startPoint x: 561, startPoint y: 164, endPoint x: 383, endPoint y: 153, distance: 178.9
click at [383, 153] on div "[PERSON_NAME], Les tableaux Frais [PERSON_NAME] et Frais Visa ont bien été mis …" at bounding box center [583, 155] width 633 height 82
click at [359, 140] on div at bounding box center [583, 141] width 633 height 14
click at [355, 153] on div "Parfait, les tableaux Frais [PERSON_NAME] a bien été mis à jour." at bounding box center [583, 155] width 633 height 14
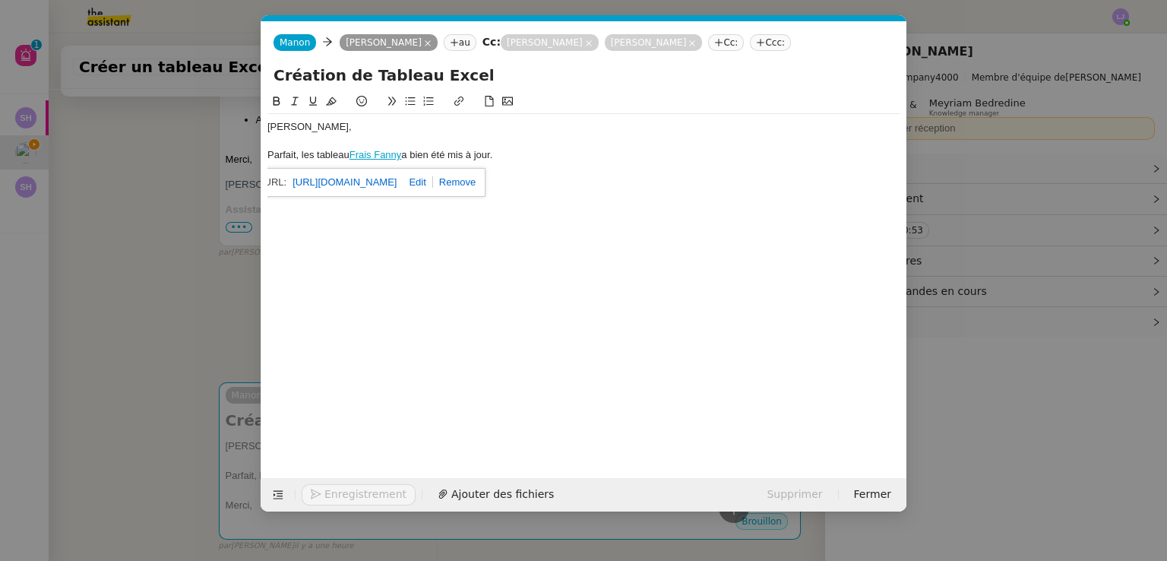
click at [314, 155] on div "Parfait, les tableau Frais [PERSON_NAME] a bien été mis à jour." at bounding box center [583, 155] width 633 height 14
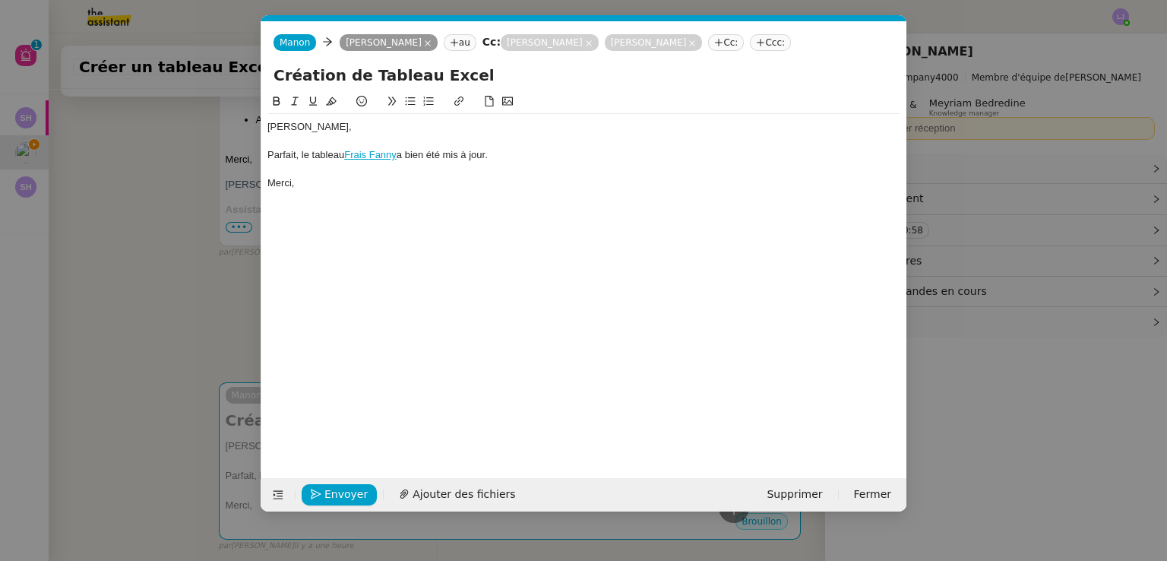
click at [405, 152] on div "Parfait, le tableau Frais [PERSON_NAME] a bien été mis à jour." at bounding box center [583, 155] width 633 height 14
click at [352, 498] on span "Envoyer" at bounding box center [345, 493] width 43 height 17
click at [352, 498] on span "Confirmer l'envoi" at bounding box center [369, 493] width 91 height 17
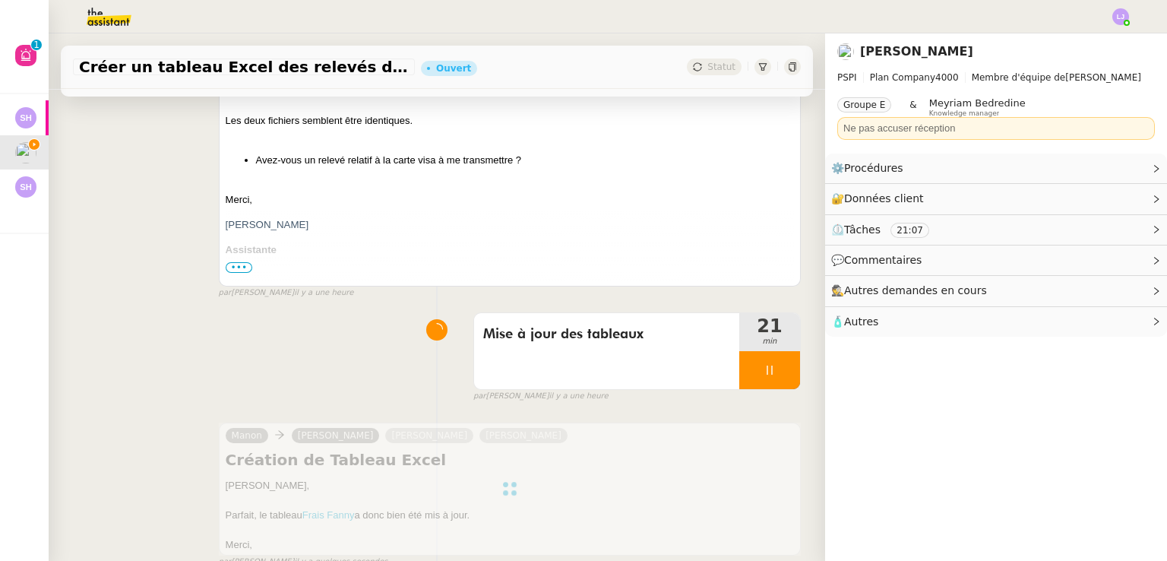
scroll to position [668, 0]
click at [762, 370] on div at bounding box center [769, 368] width 61 height 38
click at [779, 370] on icon at bounding box center [785, 368] width 12 height 12
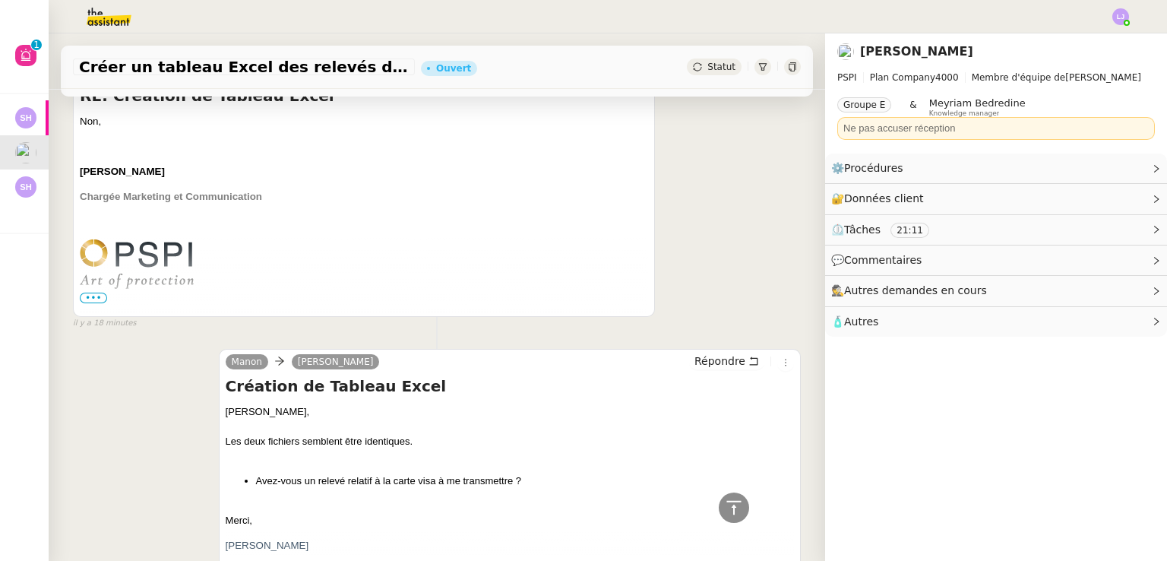
scroll to position [312, 0]
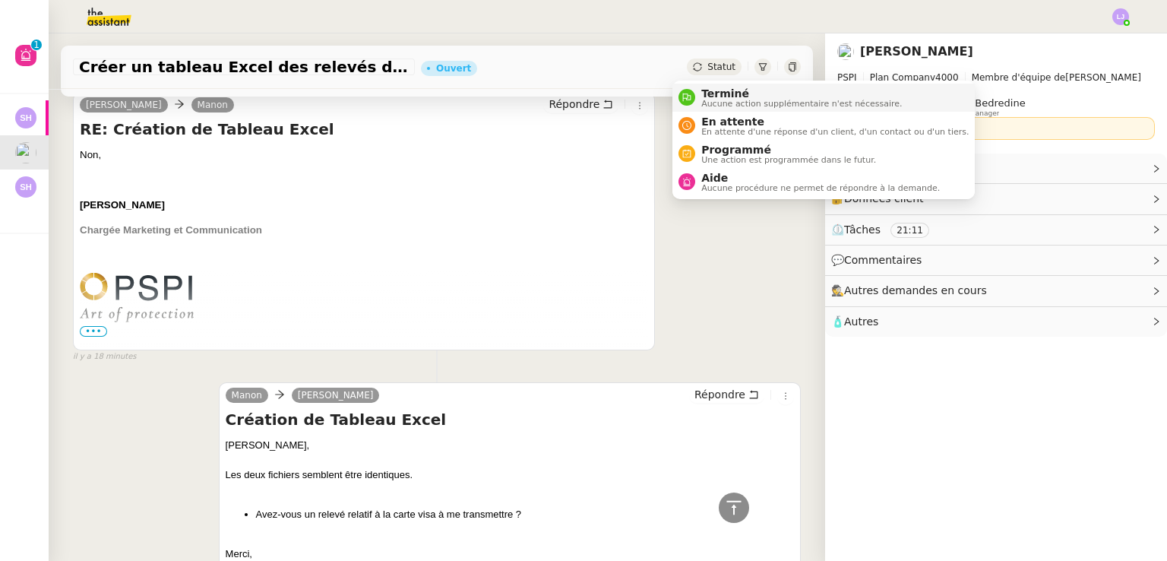
click at [719, 88] on span "Terminé" at bounding box center [801, 93] width 201 height 12
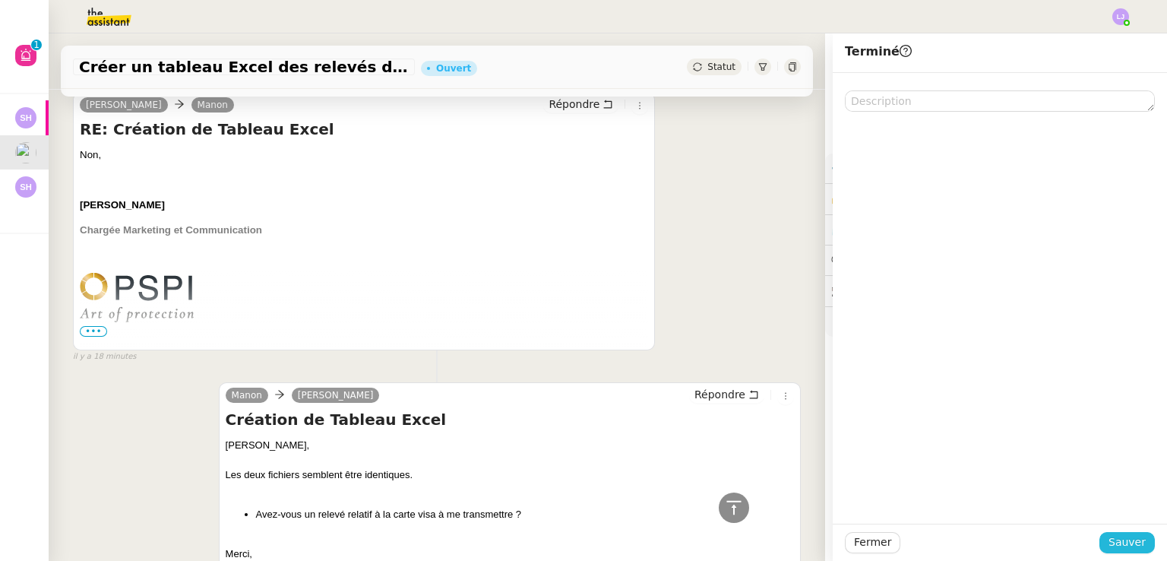
click at [1134, 545] on button "Sauver" at bounding box center [1126, 542] width 55 height 21
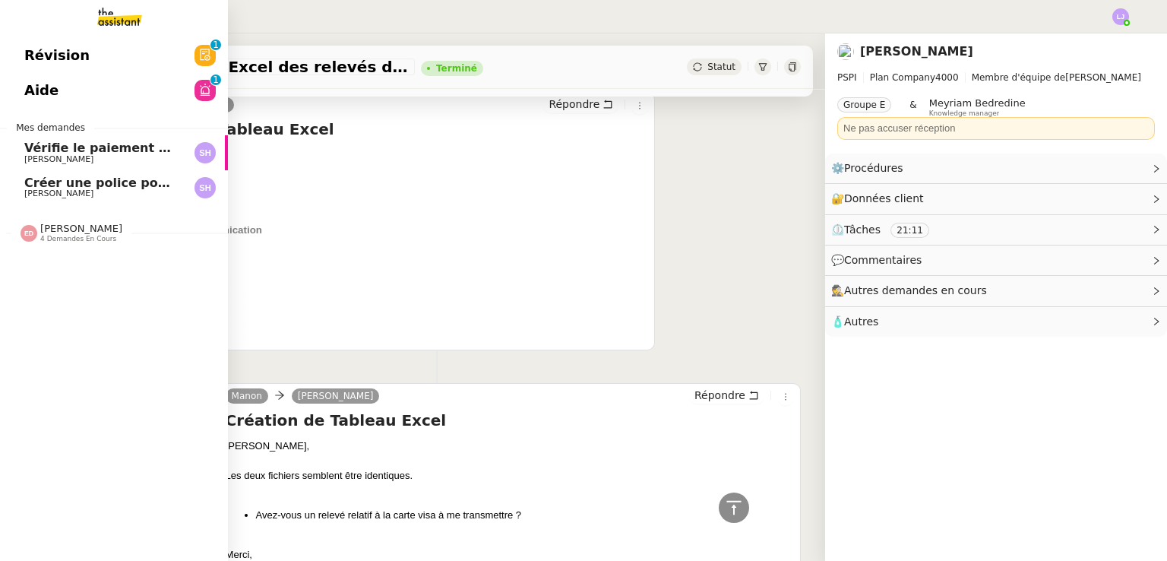
click at [118, 150] on span "Vérifie le paiement de la facture 24513" at bounding box center [158, 148] width 268 height 14
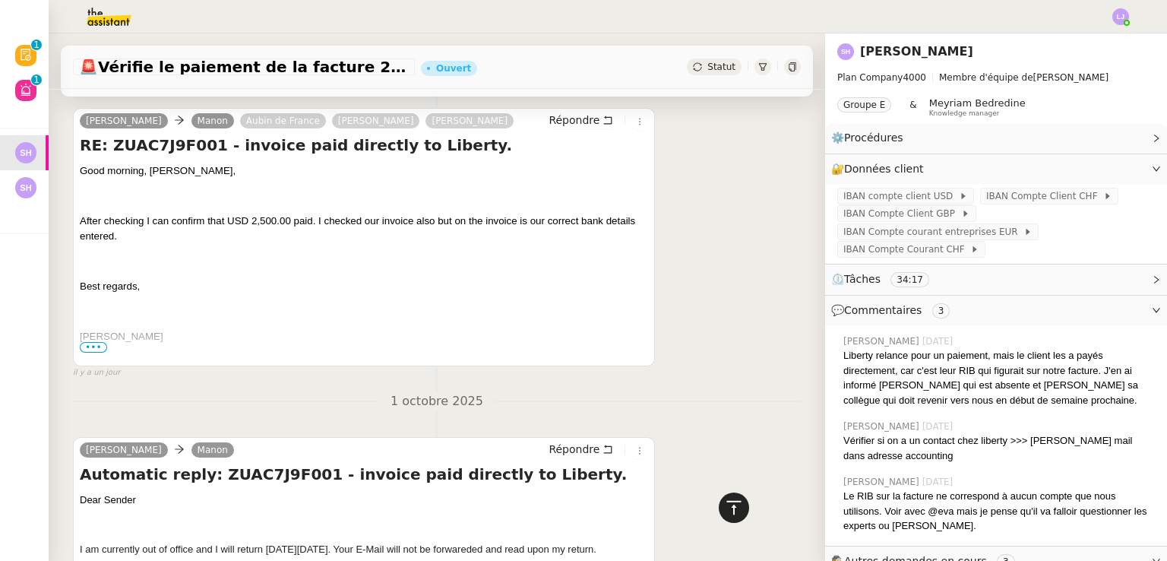
scroll to position [5299, 0]
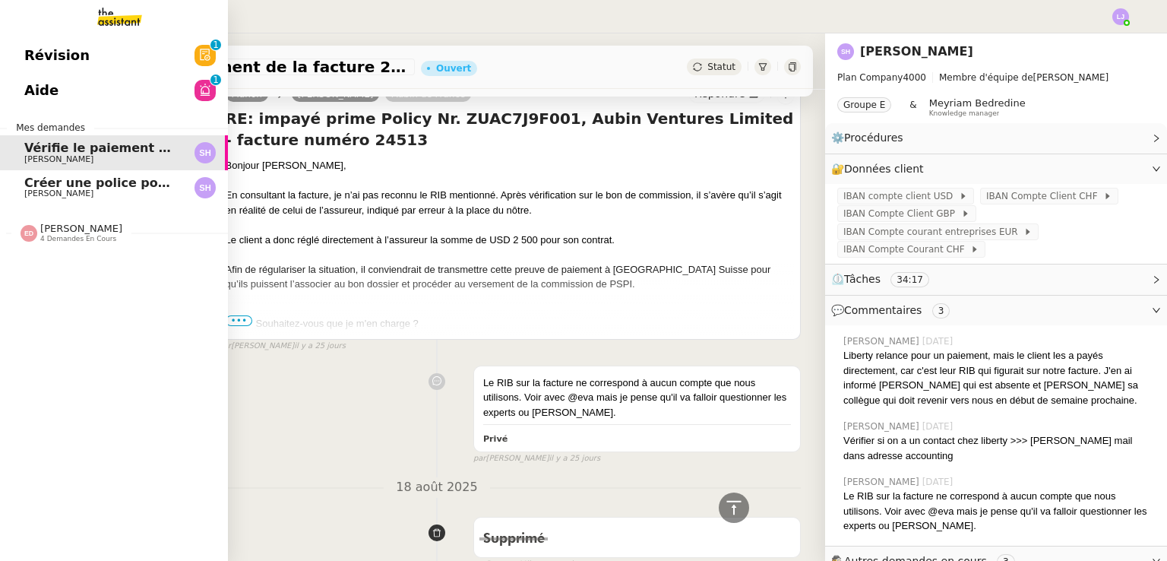
click at [96, 185] on span "Créer une police pour [PERSON_NAME]" at bounding box center [156, 182] width 265 height 14
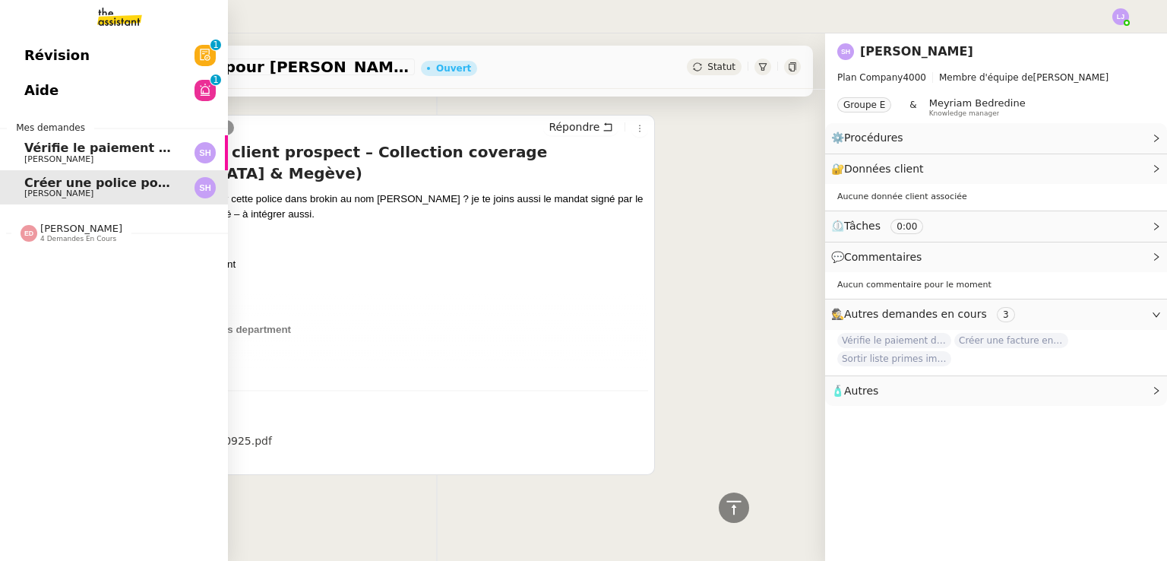
scroll to position [479, 0]
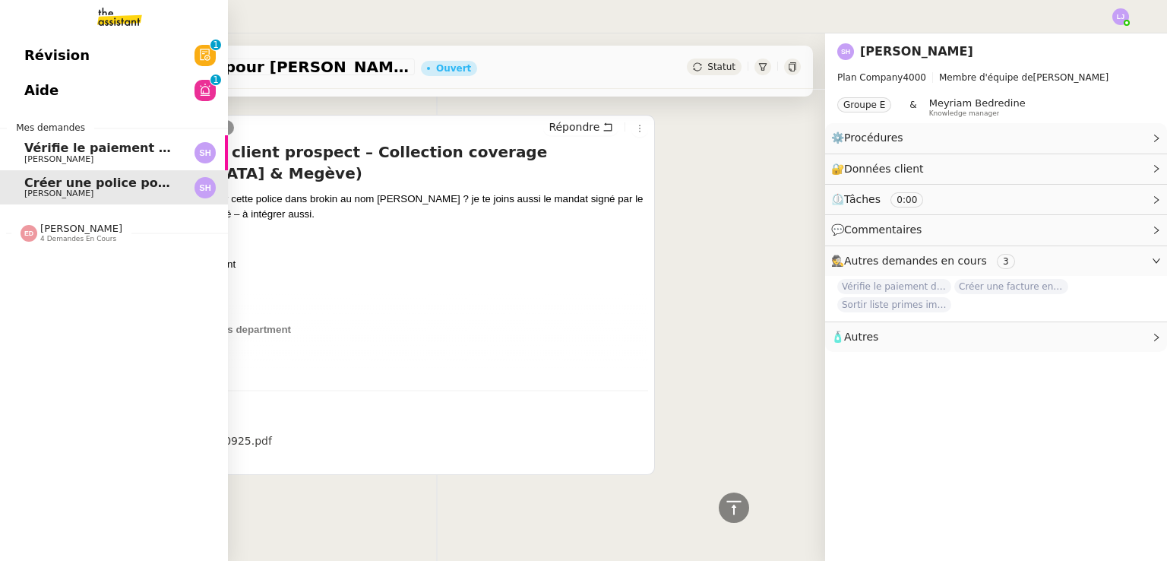
click at [51, 146] on span "Vérifie le paiement de la facture 24513" at bounding box center [158, 148] width 268 height 14
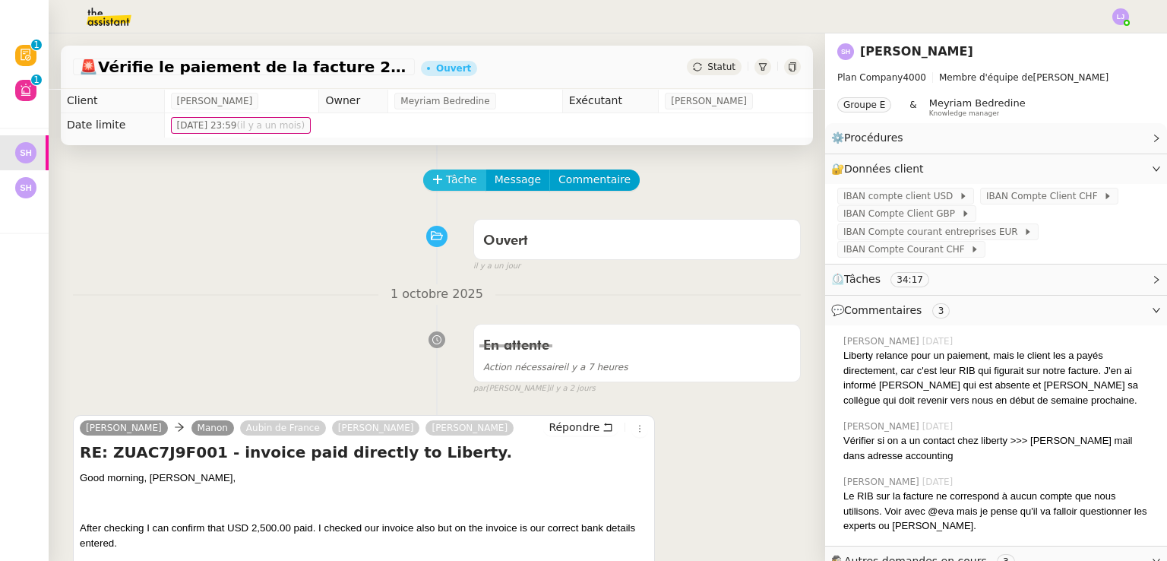
click at [447, 174] on span "Tâche" at bounding box center [461, 179] width 31 height 17
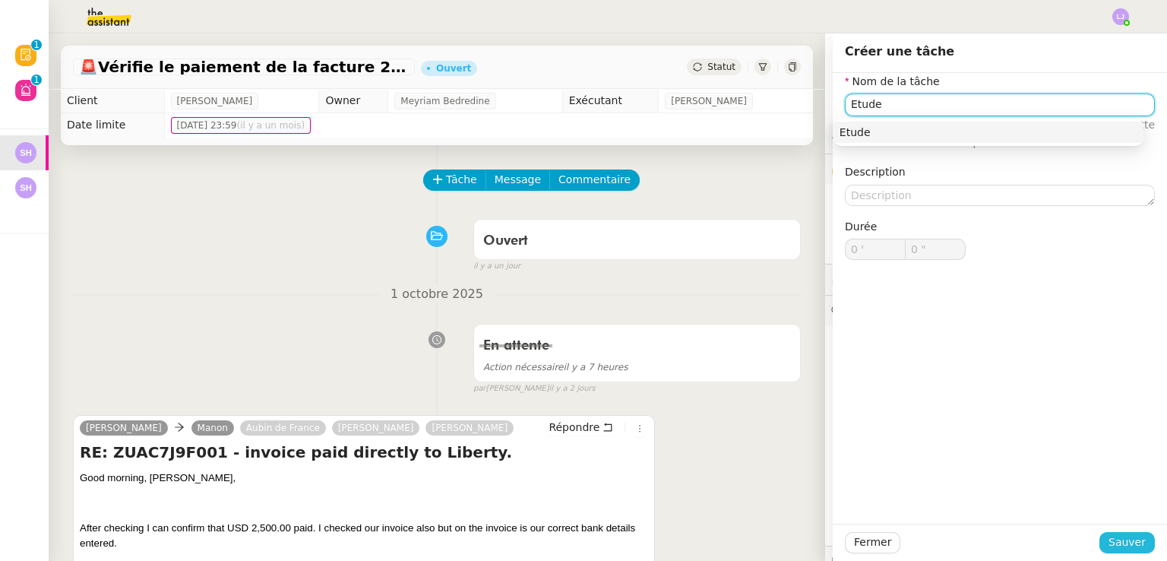
type input "Etude"
click at [1130, 543] on span "Sauver" at bounding box center [1126, 541] width 37 height 17
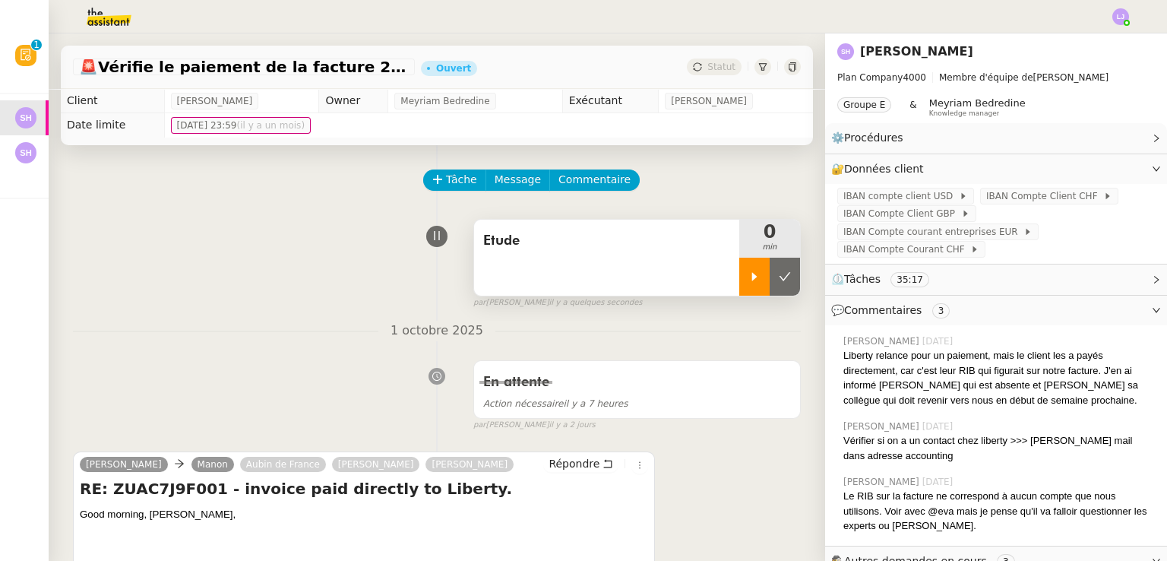
click at [748, 283] on icon at bounding box center [754, 276] width 12 height 12
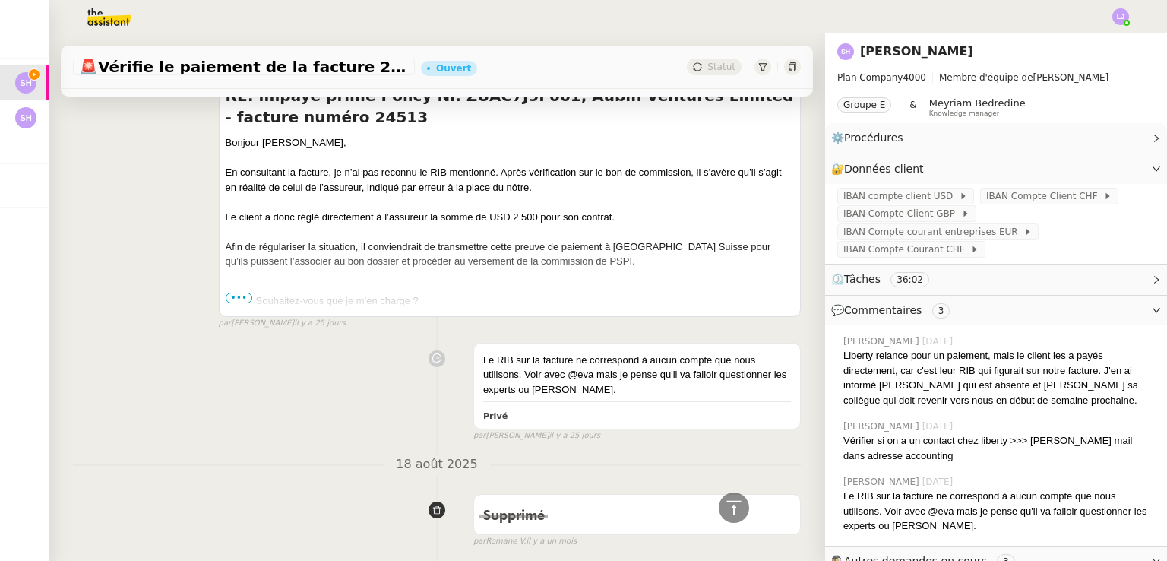
scroll to position [5357, 0]
click at [234, 299] on span "•••" at bounding box center [239, 298] width 27 height 11
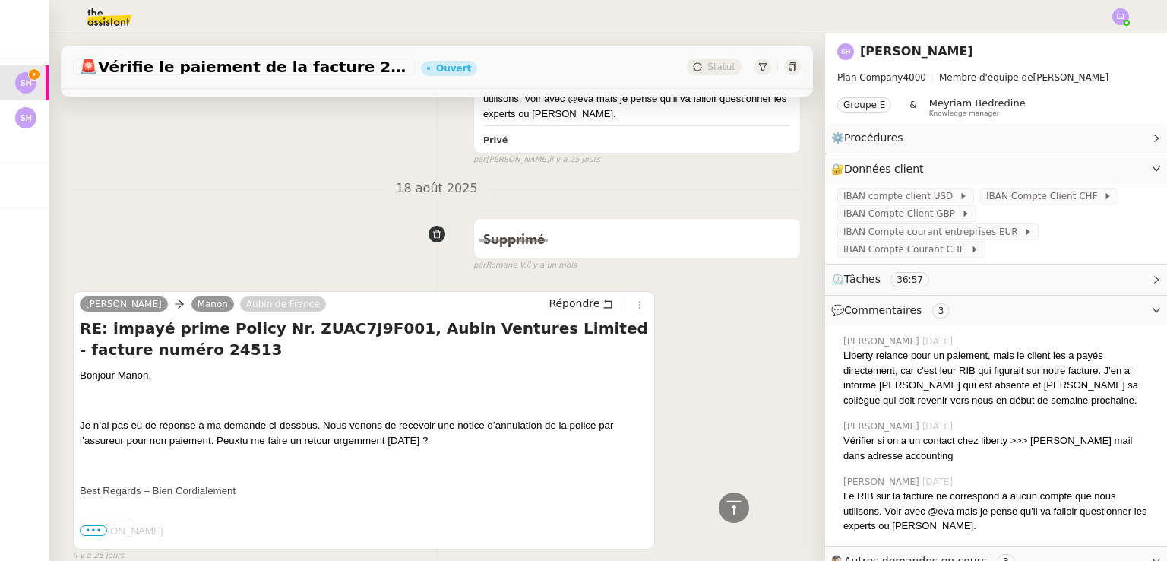
scroll to position [10793, 0]
click at [103, 524] on span "•••" at bounding box center [93, 529] width 27 height 11
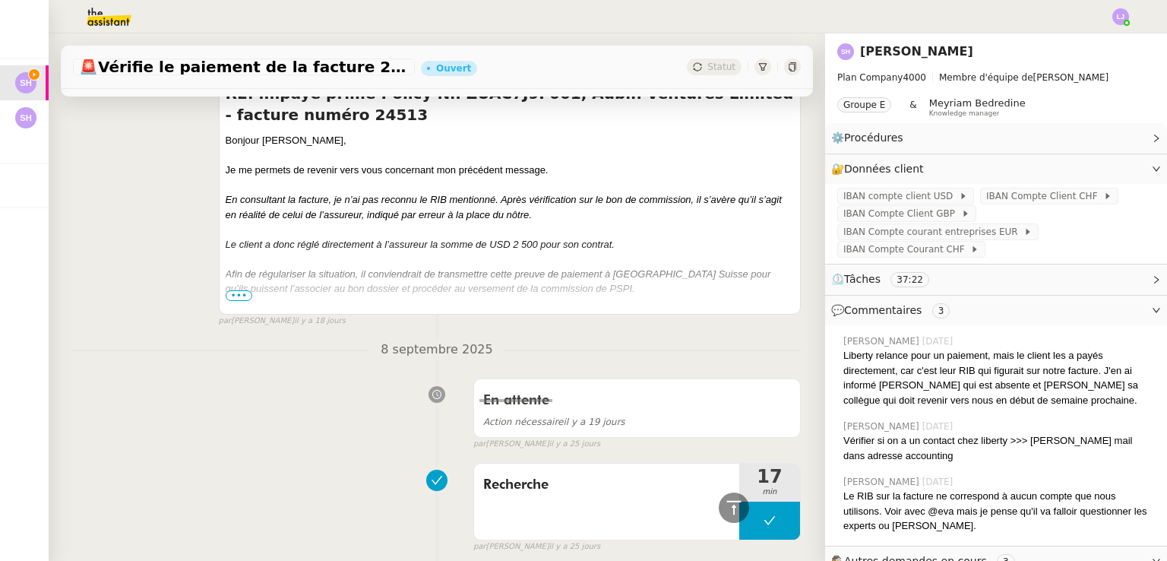
scroll to position [5266, 0]
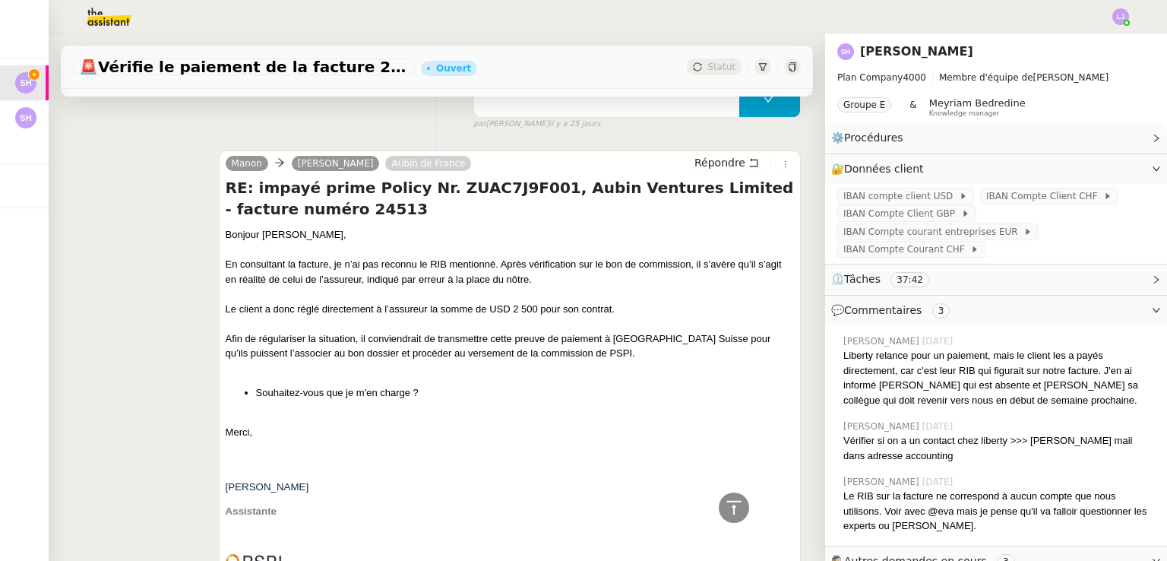
click at [373, 357] on div "Afin de régulariser la situation, il conviendrait de transmettre cette preuve d…" at bounding box center [510, 346] width 568 height 30
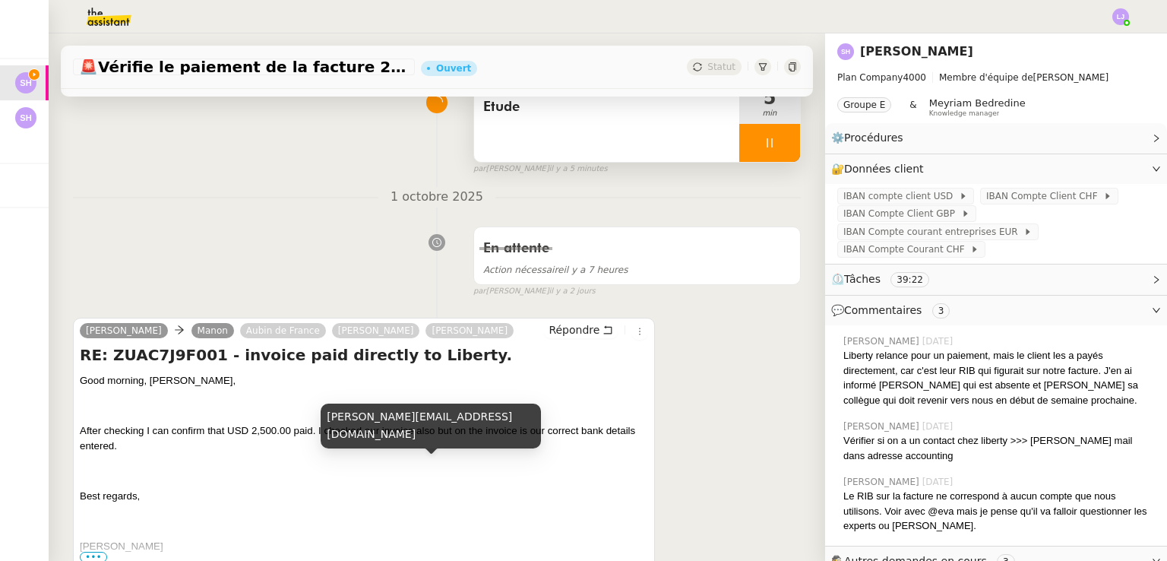
scroll to position [138, 0]
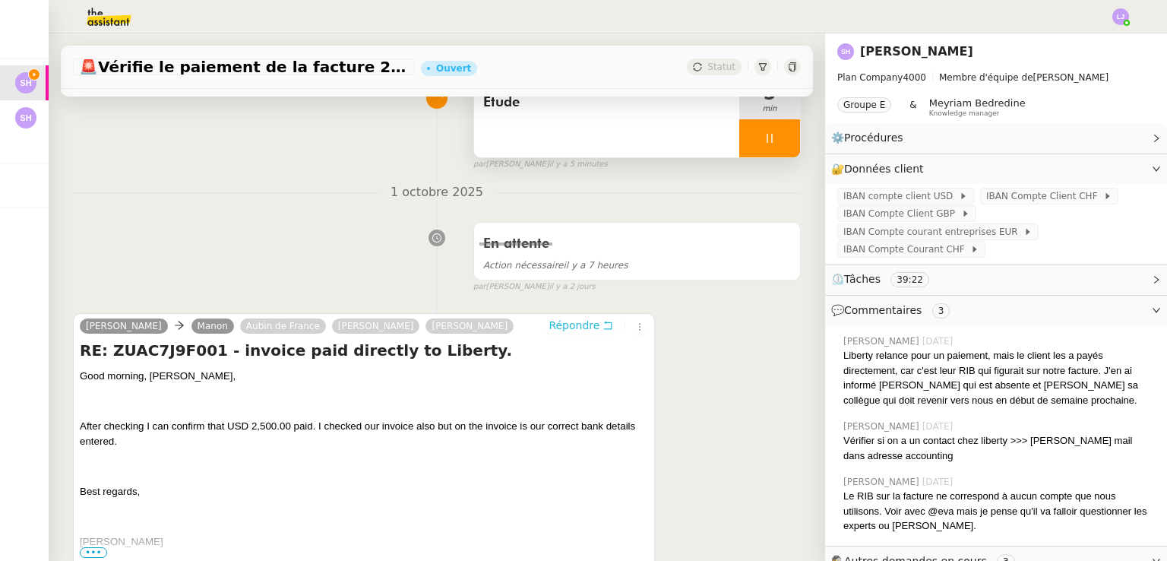
click at [583, 331] on span "Répondre" at bounding box center [573, 325] width 51 height 15
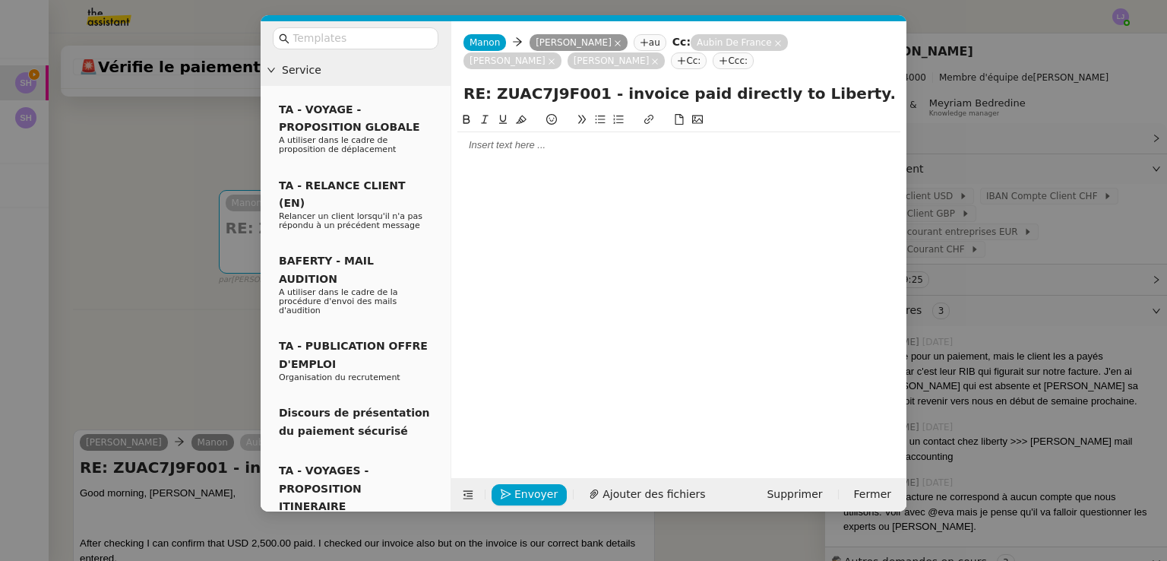
click at [548, 137] on div at bounding box center [678, 145] width 443 height 26
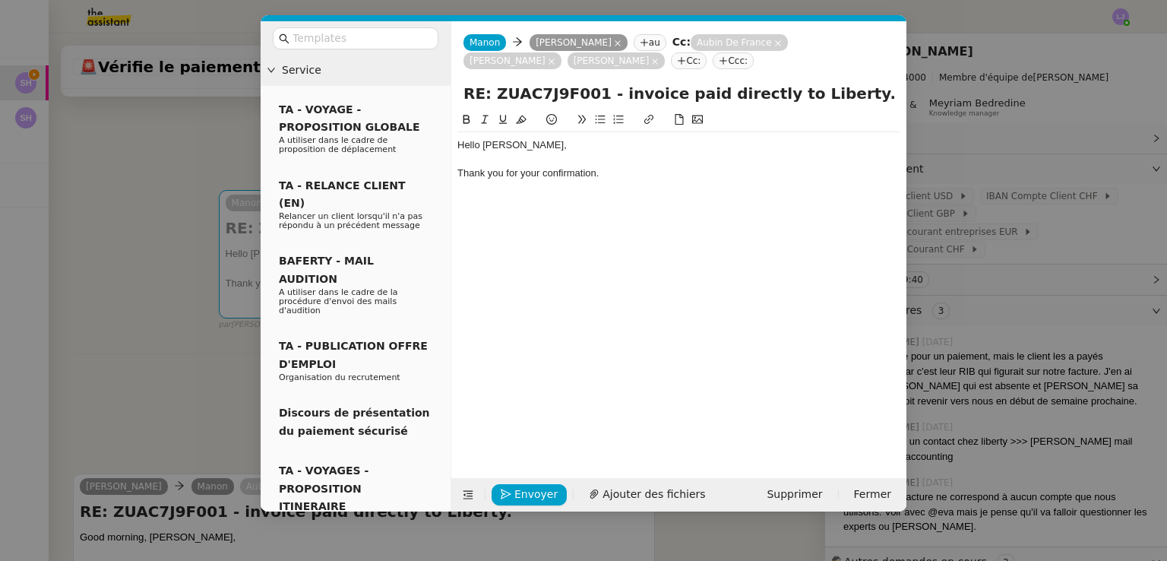
click at [964, 281] on nz-modal-container "Service TA - VOYAGE - PROPOSITION GLOBALE A utiliser dans le cadre de propositi…" at bounding box center [583, 280] width 1167 height 561
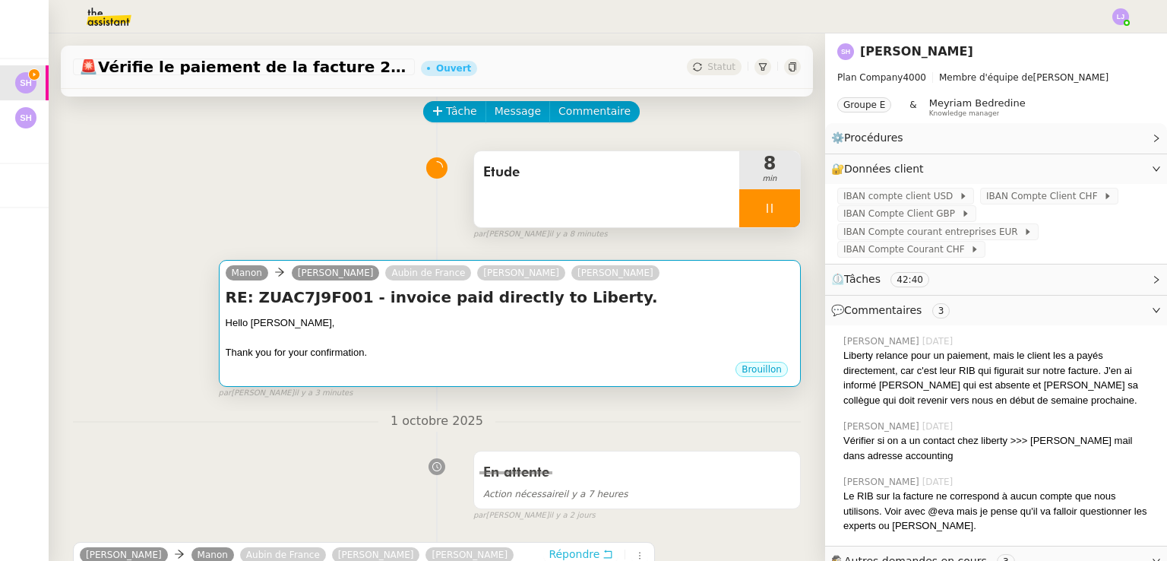
scroll to position [67, 0]
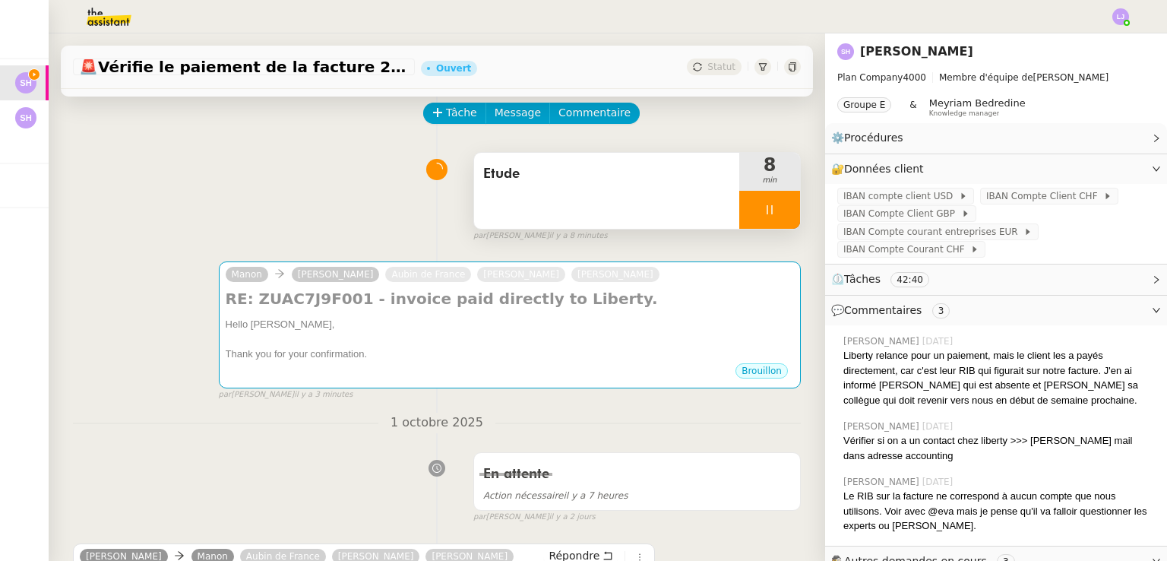
click at [763, 207] on icon at bounding box center [769, 210] width 12 height 12
click at [779, 213] on icon at bounding box center [785, 210] width 12 height 12
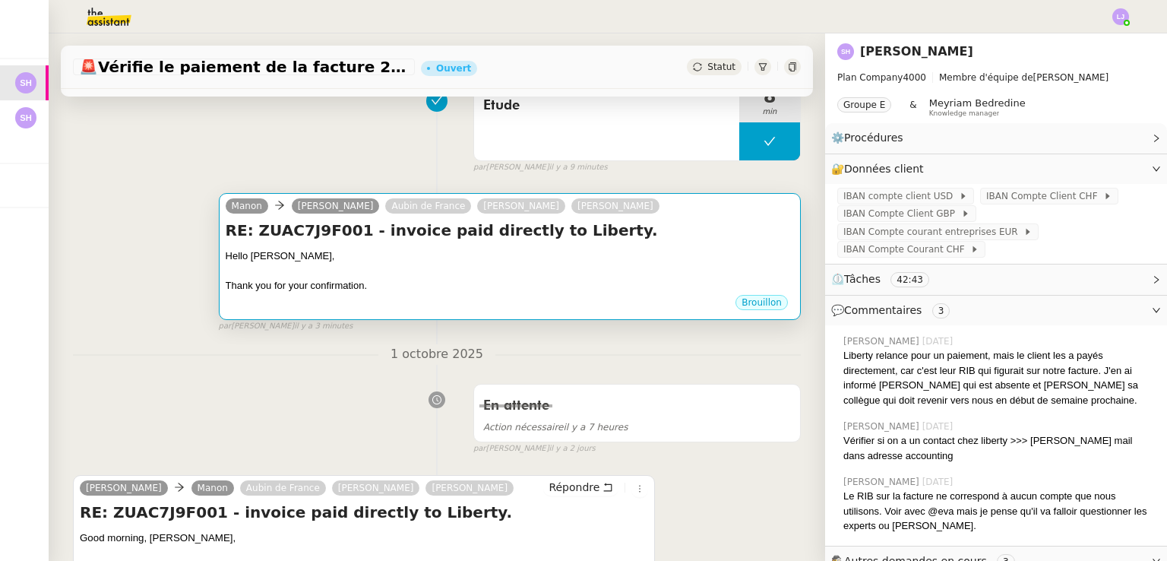
scroll to position [134, 0]
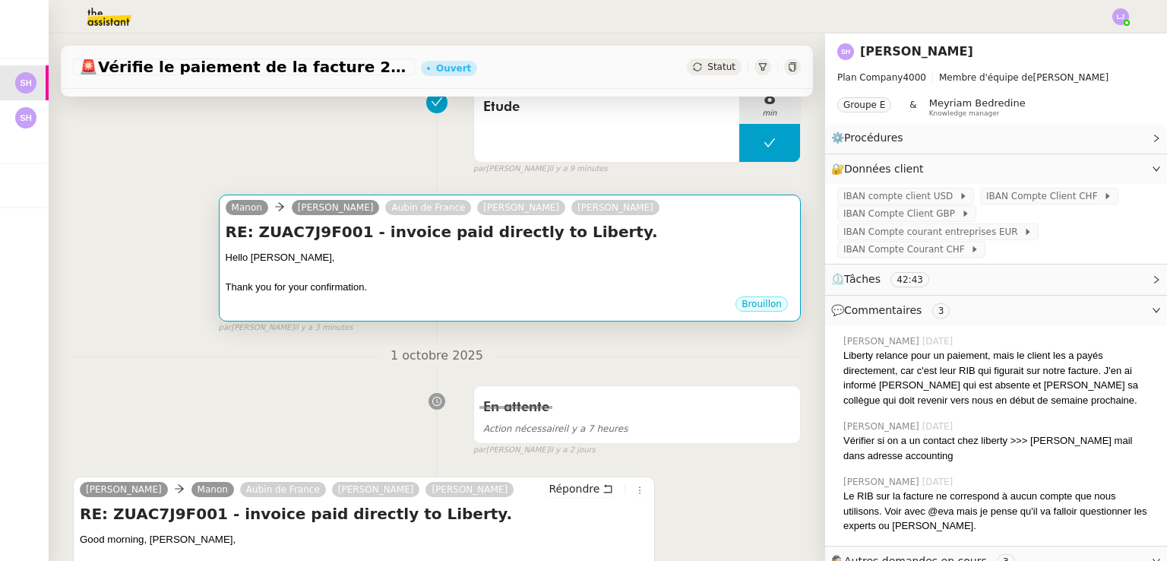
click at [490, 272] on div at bounding box center [510, 272] width 568 height 15
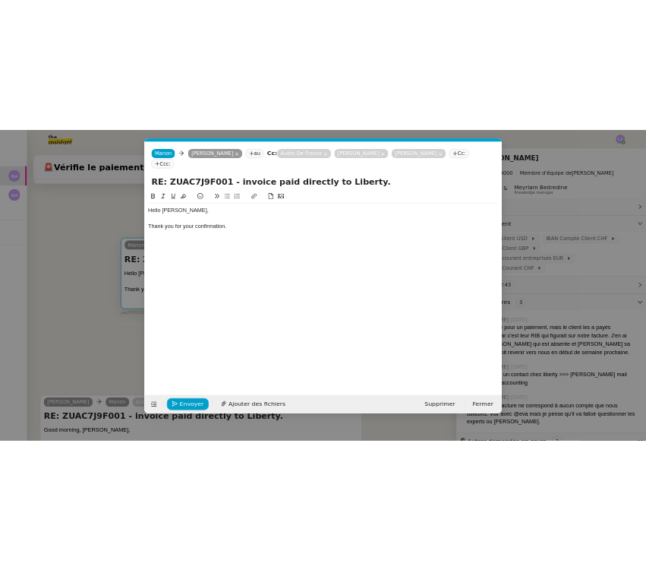
scroll to position [0, 32]
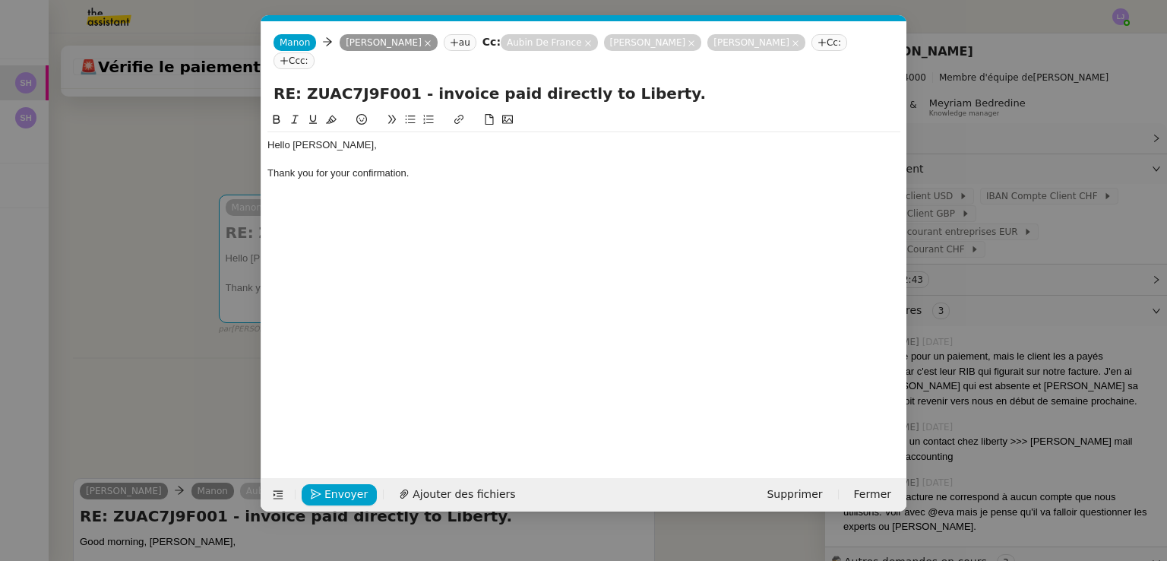
click at [463, 166] on div "Thank you for your confirmation." at bounding box center [583, 173] width 633 height 14
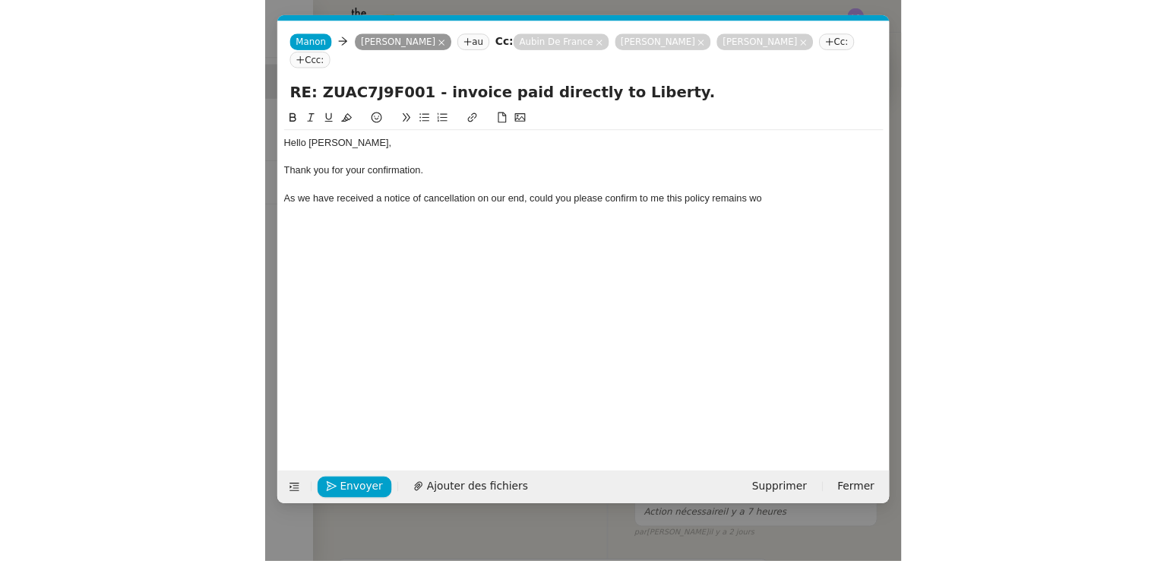
scroll to position [118, 0]
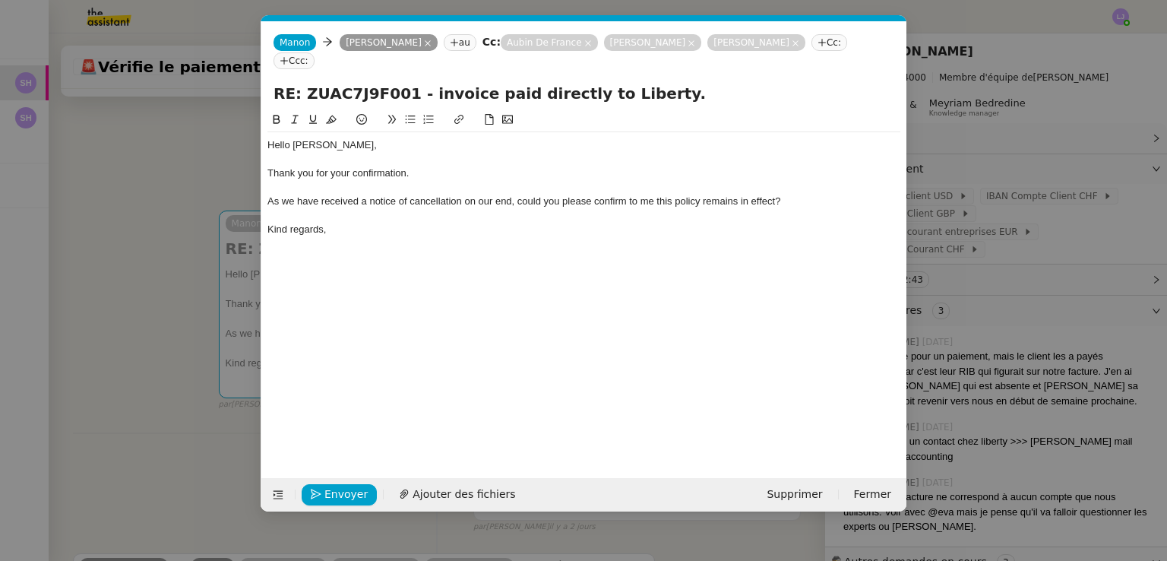
click at [988, 127] on nz-modal-container "Service TA - VOYAGE - PROPOSITION GLOBALE A utiliser dans le cadre de propositi…" at bounding box center [583, 280] width 1167 height 561
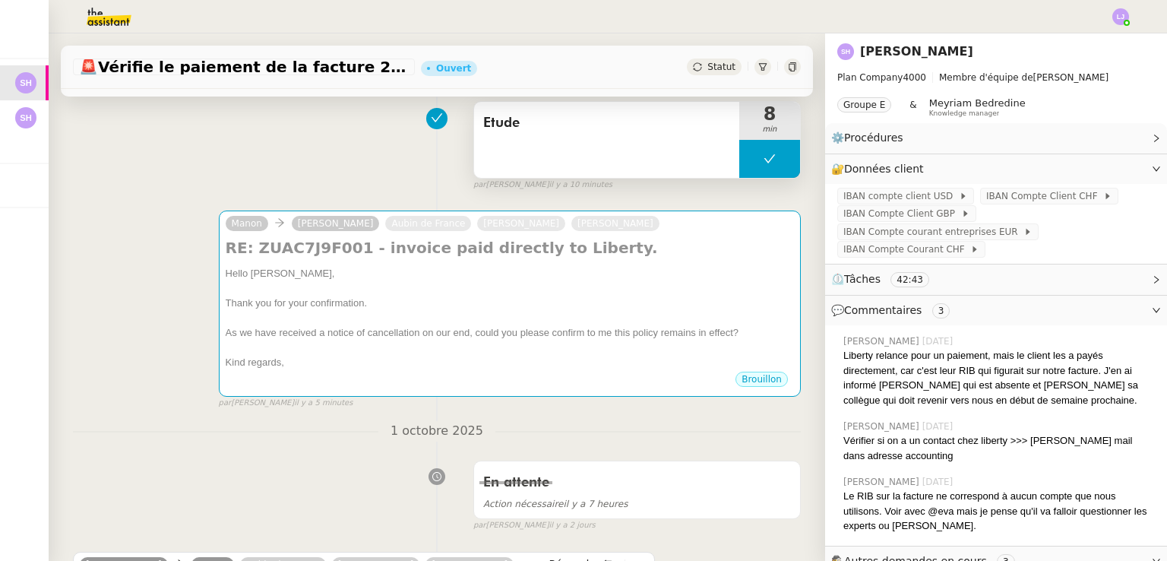
click at [741, 165] on button at bounding box center [769, 159] width 61 height 38
click at [748, 165] on icon at bounding box center [754, 159] width 12 height 12
click at [668, 142] on div "Etude" at bounding box center [606, 140] width 265 height 76
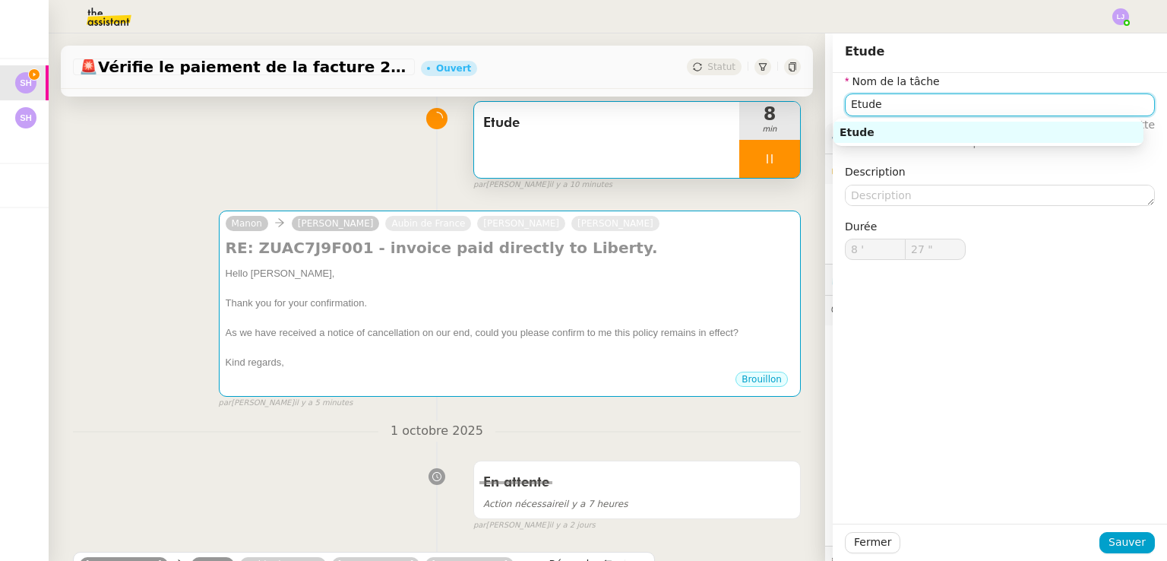
click at [938, 96] on input "Etude" at bounding box center [1000, 104] width 310 height 22
type input "Etude et"
type input "28 ""
type input "Etude et transmis"
type input "29 ""
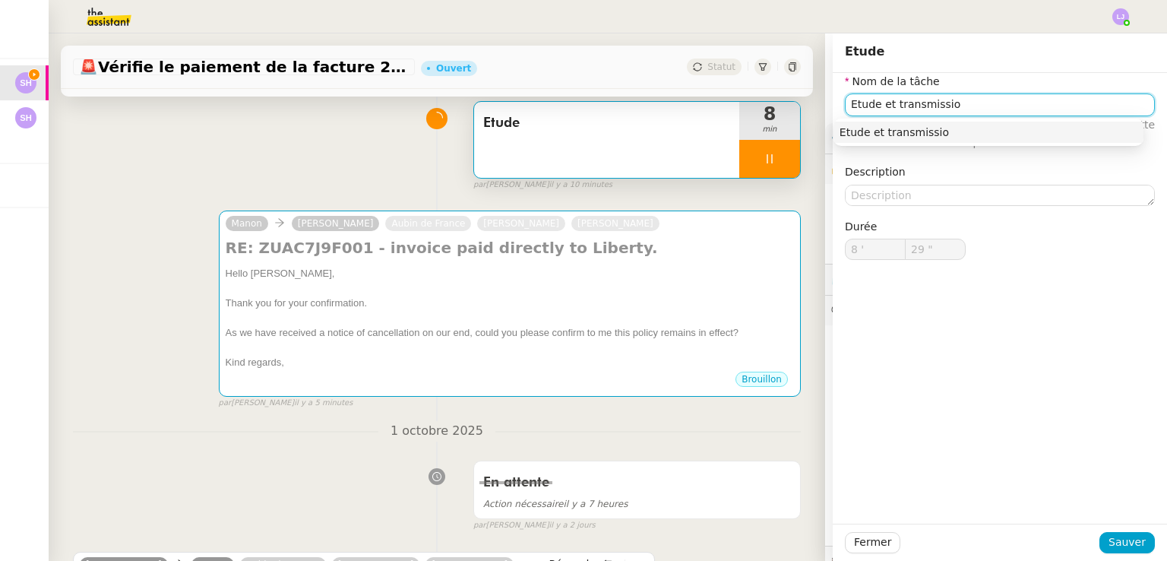
type input "Etude et transmission"
type input "30 ""
type input "Etude et transmission"
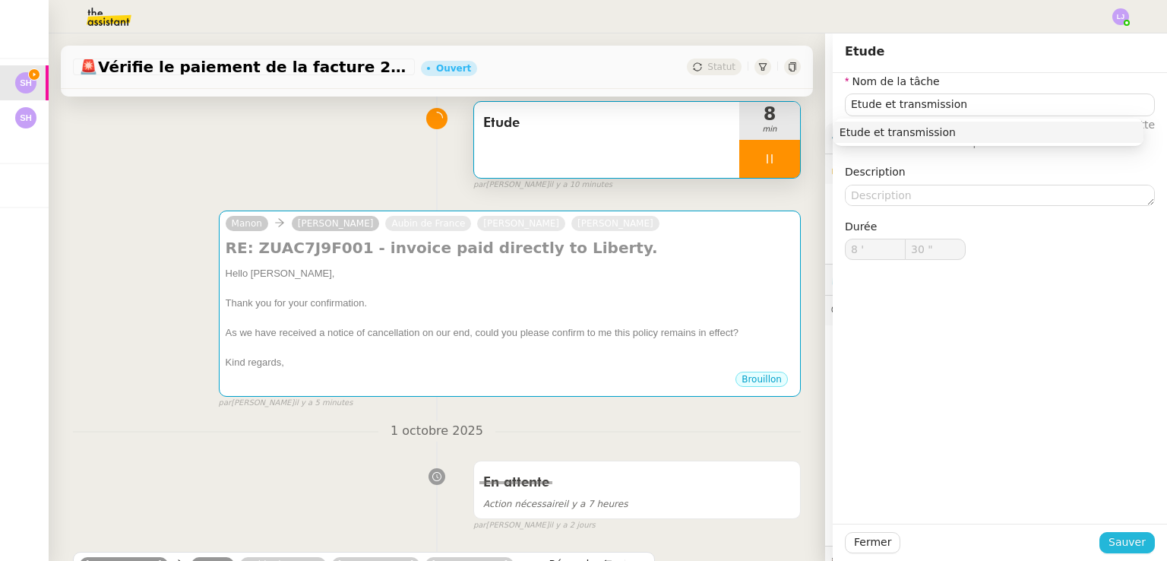
type input "31 ""
click at [1130, 551] on button "Sauver" at bounding box center [1126, 542] width 55 height 21
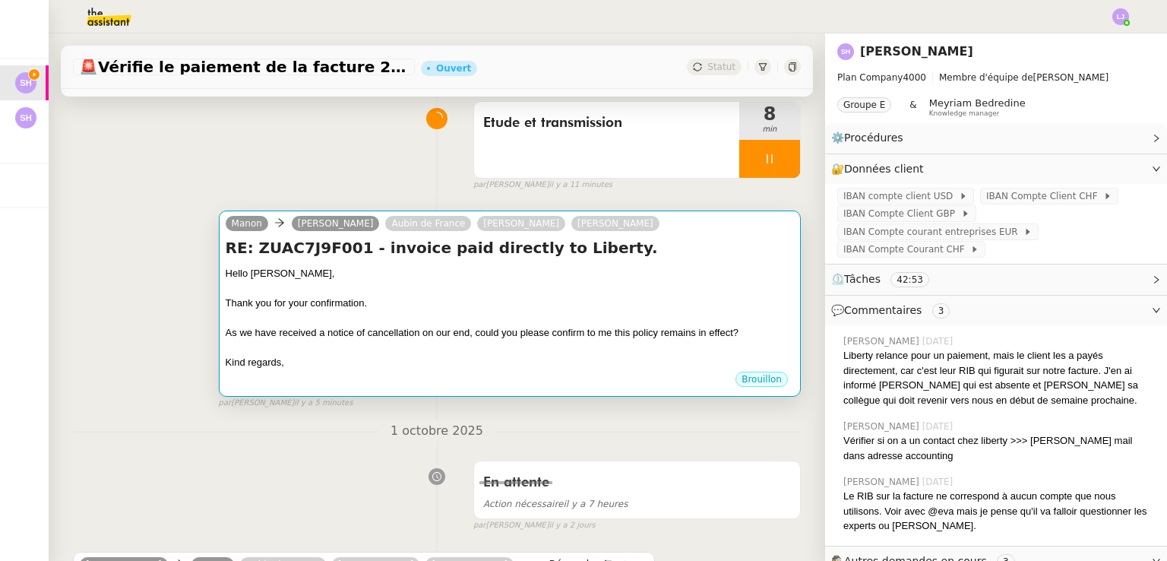
click at [672, 354] on div at bounding box center [510, 347] width 568 height 15
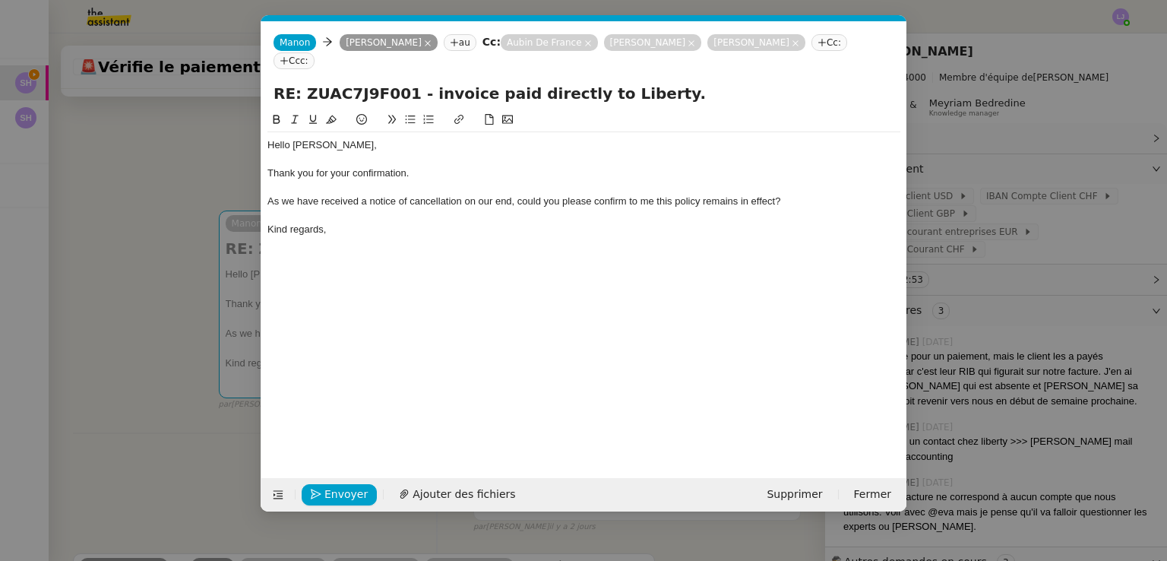
scroll to position [0, 32]
click at [775, 194] on div "As we have received a notice of cancellation on our end, could you please confi…" at bounding box center [583, 201] width 633 height 14
click at [944, 268] on nz-modal-container "Service TA - VOYAGE - PROPOSITION GLOBALE A utiliser dans le cadre de propositi…" at bounding box center [583, 280] width 1167 height 561
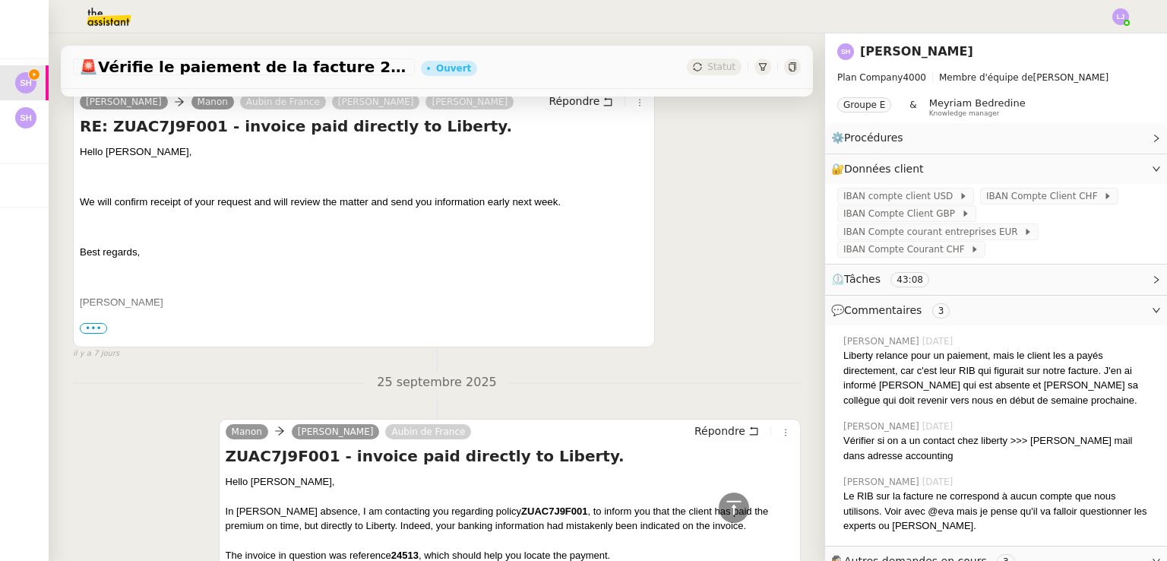
scroll to position [2672, 0]
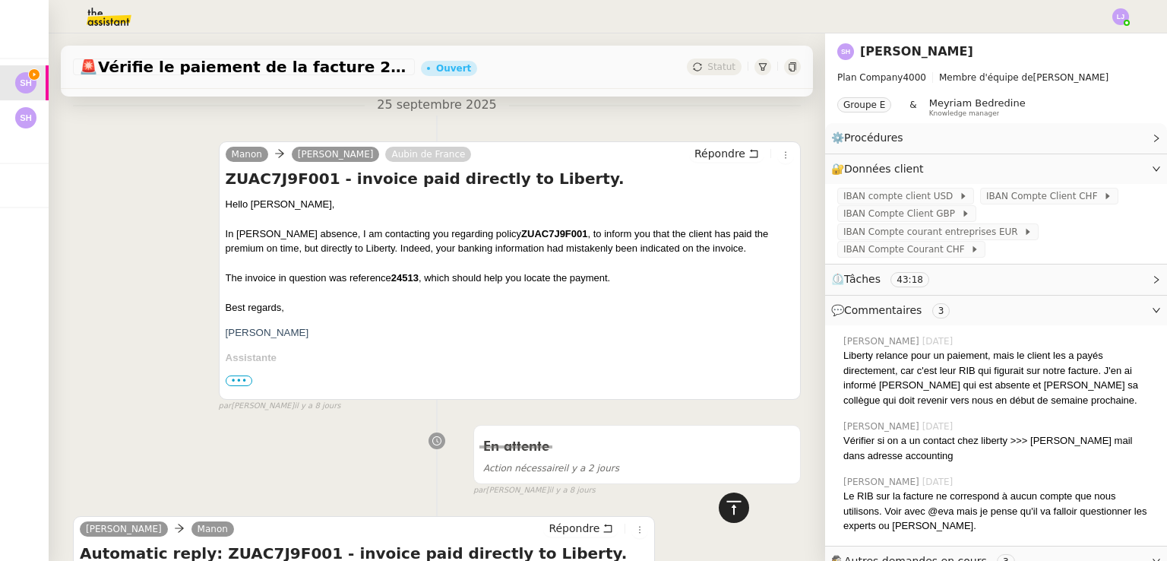
click at [725, 505] on icon at bounding box center [734, 507] width 18 height 18
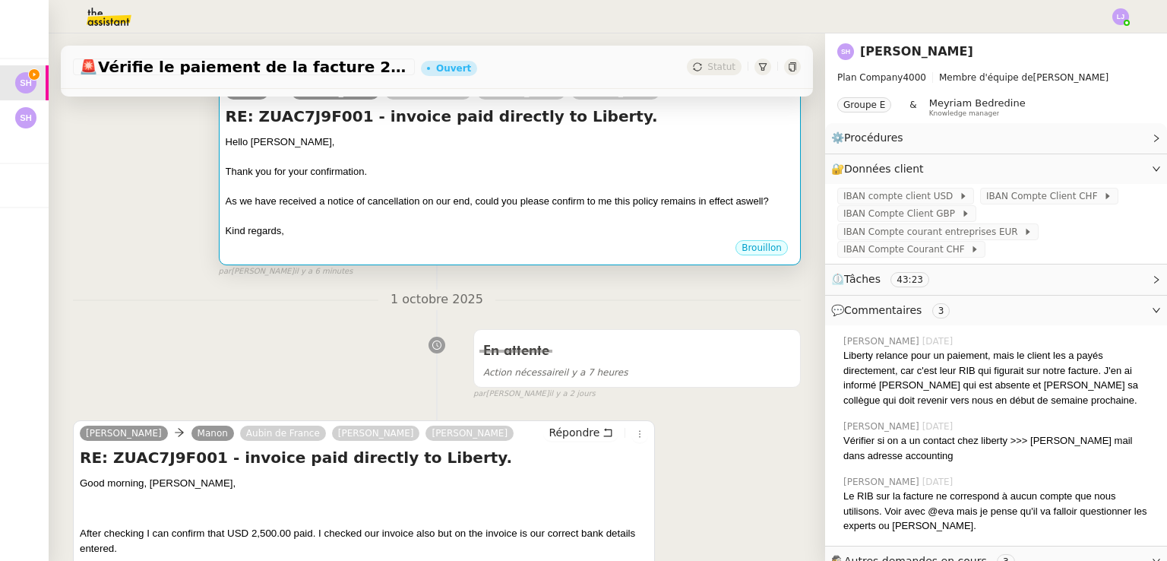
scroll to position [246, 0]
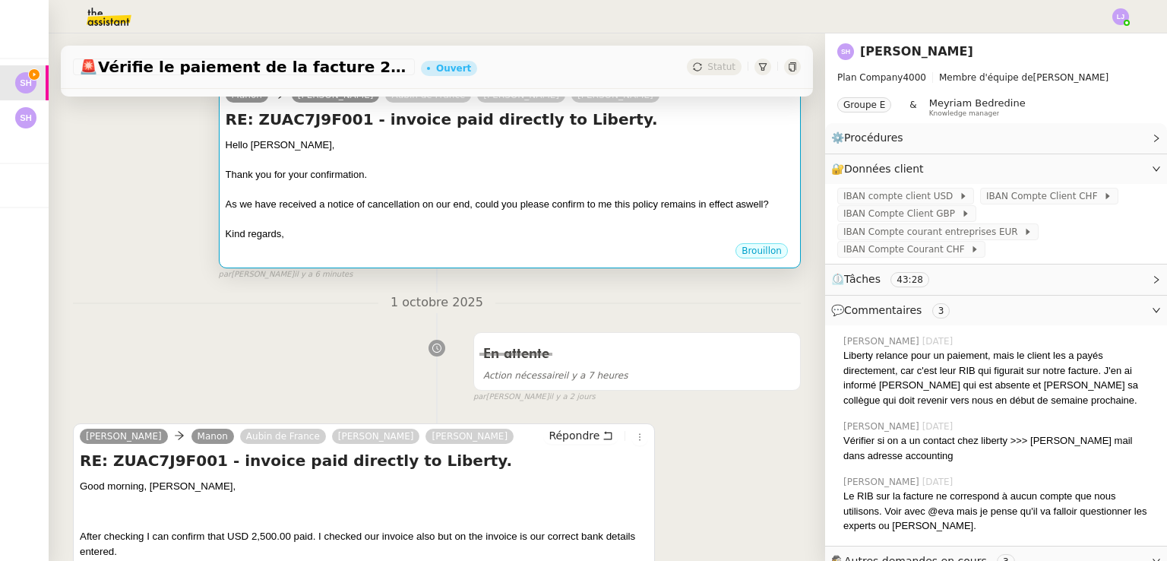
click at [456, 205] on div "As we have received a notice of cancellation on our end, could you please confi…" at bounding box center [510, 204] width 568 height 15
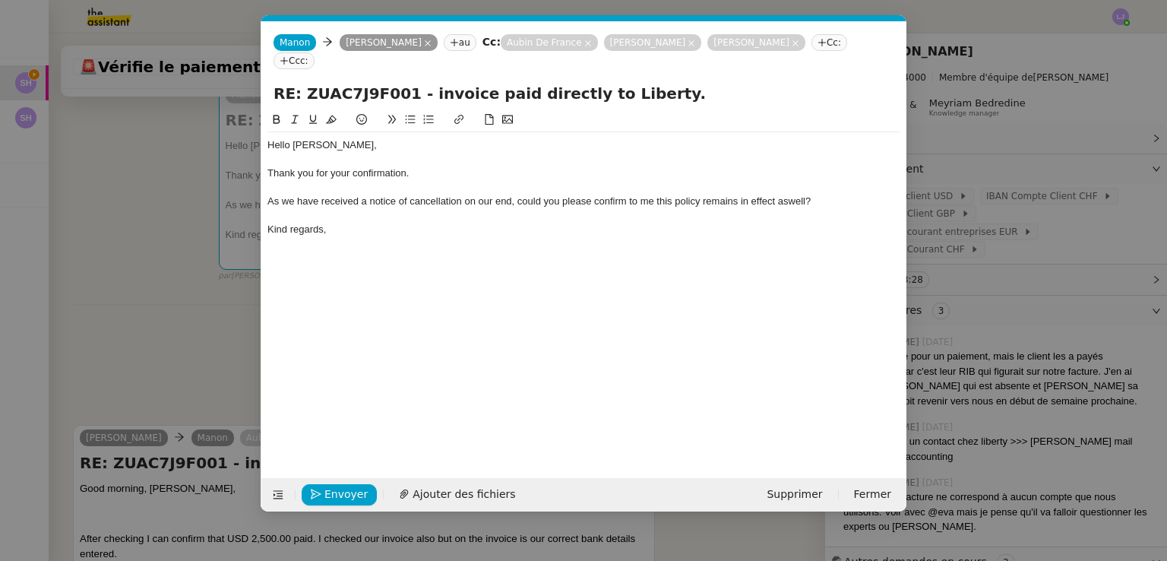
scroll to position [0, 32]
click at [316, 194] on div "As we have received a notice of cancellation on our end, could you please confi…" at bounding box center [583, 201] width 633 height 14
click at [817, 47] on icon at bounding box center [821, 42] width 9 height 9
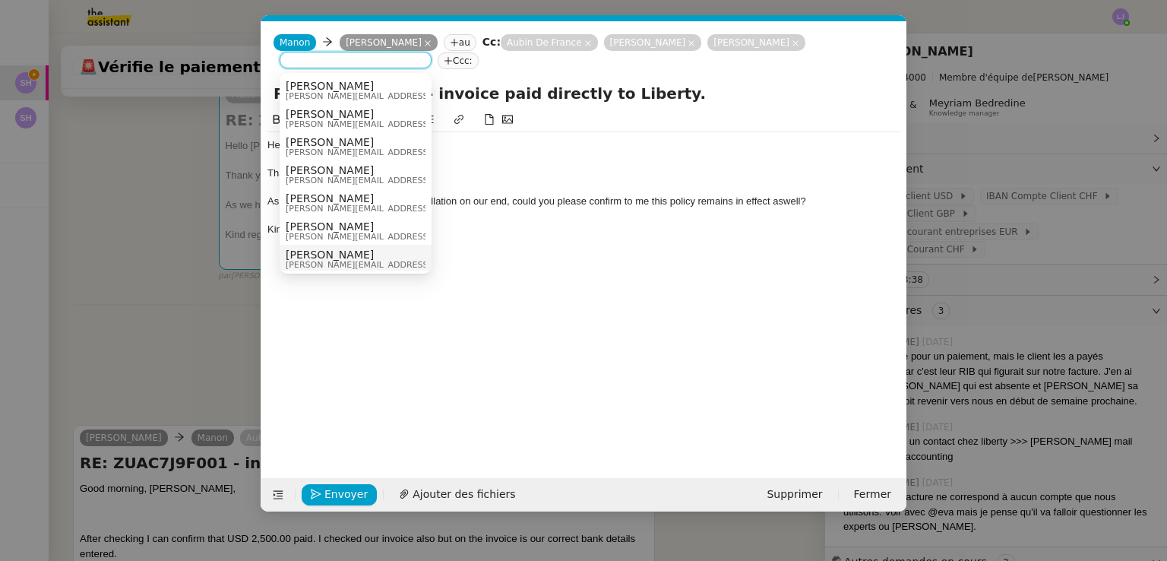
click at [143, 400] on nz-modal-container "Service TA - VOYAGE - PROPOSITION GLOBALE A utiliser dans le cadre de propositi…" at bounding box center [583, 280] width 1167 height 561
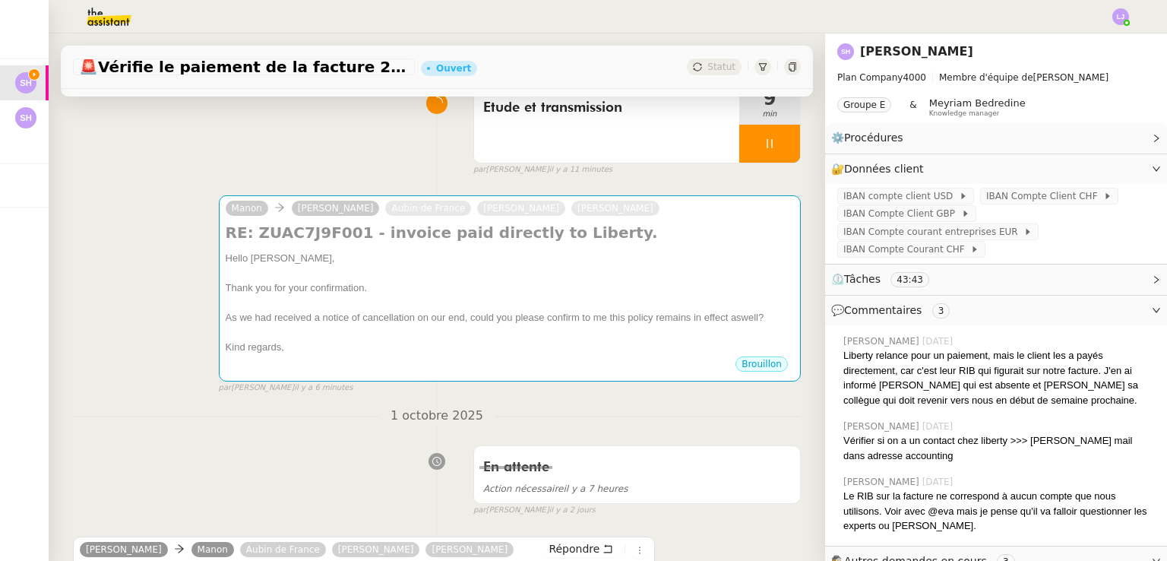
scroll to position [0, 0]
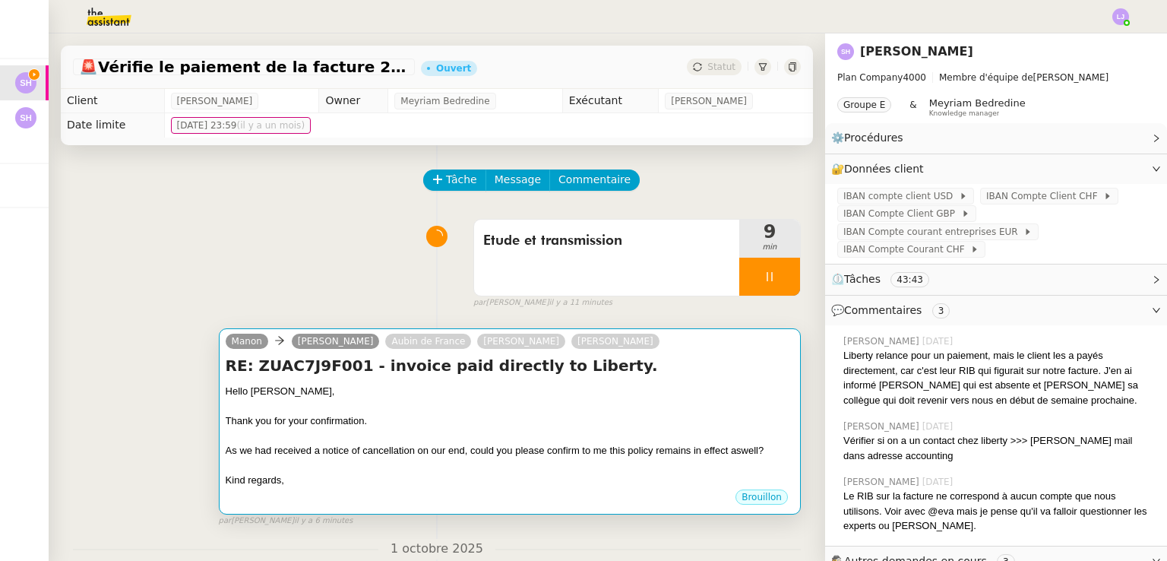
click at [563, 368] on h4 "RE: ZUAC7J9F001 - invoice paid directly to Liberty." at bounding box center [510, 365] width 568 height 21
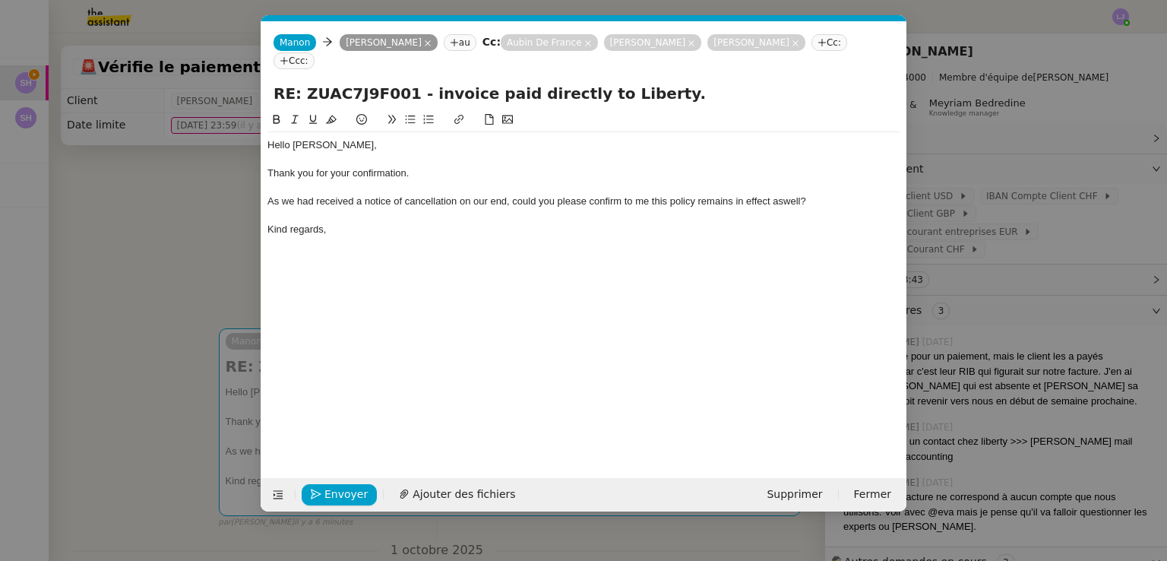
scroll to position [0, 32]
click at [811, 46] on nz-tag "Cc:" at bounding box center [829, 42] width 36 height 17
type input "[PERSON_NAME]"
click at [393, 98] on div "Sarah Hadj [EMAIL_ADDRESS][DOMAIN_NAME]" at bounding box center [356, 90] width 140 height 21
click at [346, 499] on span "Envoyer" at bounding box center [345, 493] width 43 height 17
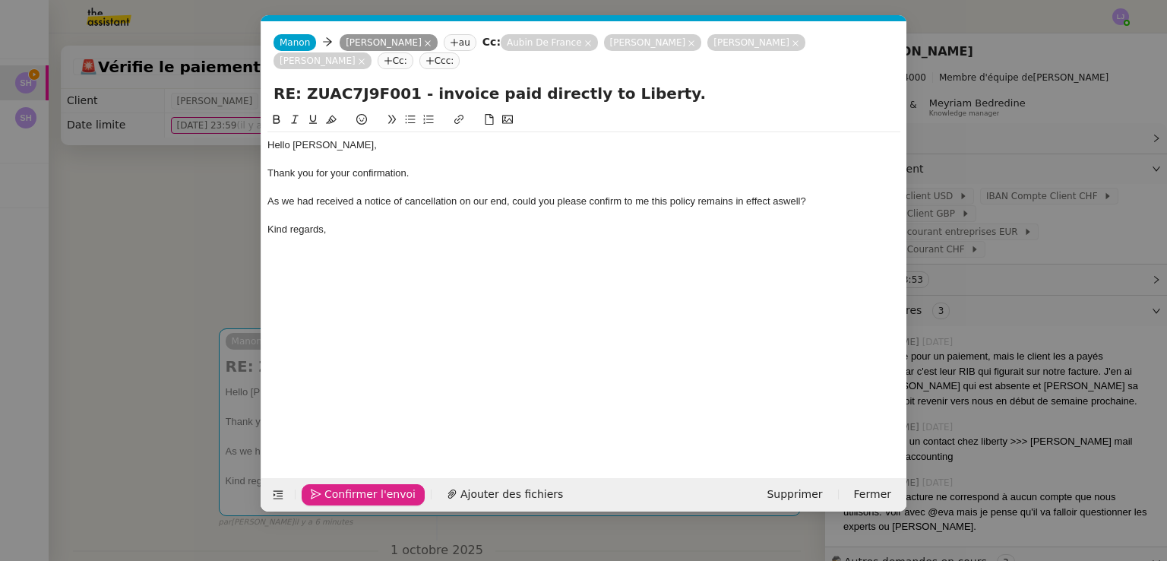
click at [346, 499] on span "Confirmer l'envoi" at bounding box center [369, 493] width 91 height 17
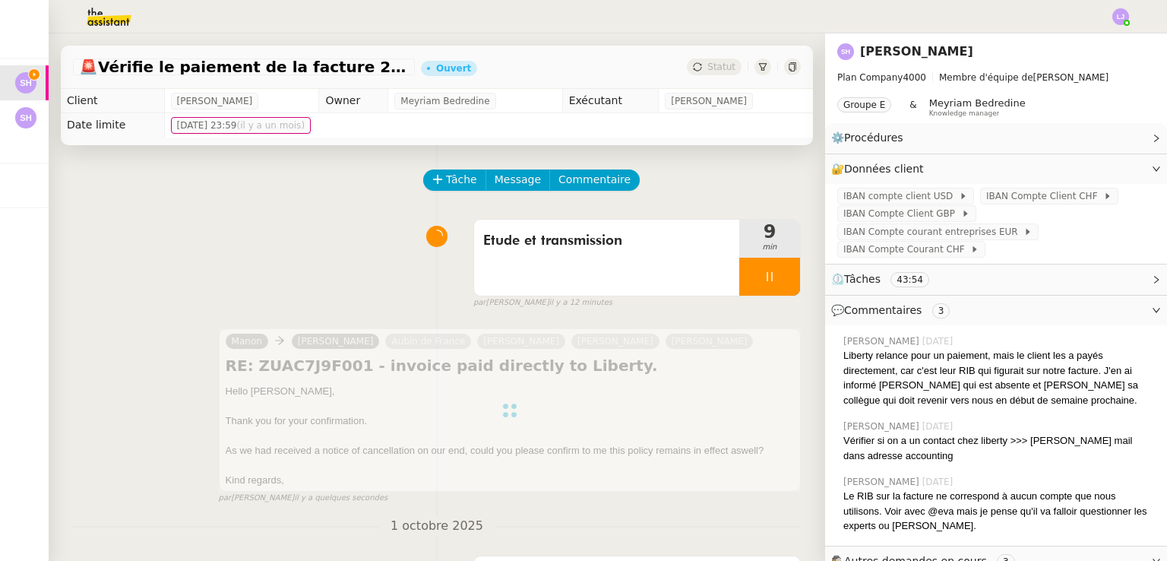
click at [772, 271] on div at bounding box center [769, 277] width 61 height 38
click at [772, 271] on button at bounding box center [784, 277] width 30 height 38
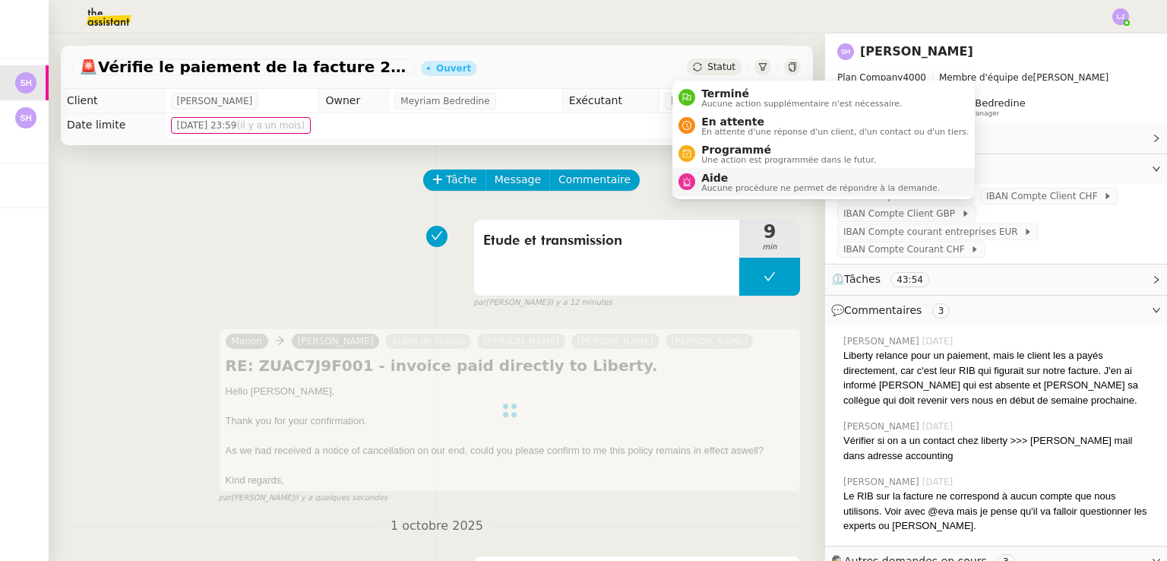
click at [730, 180] on span "Aide" at bounding box center [820, 178] width 239 height 12
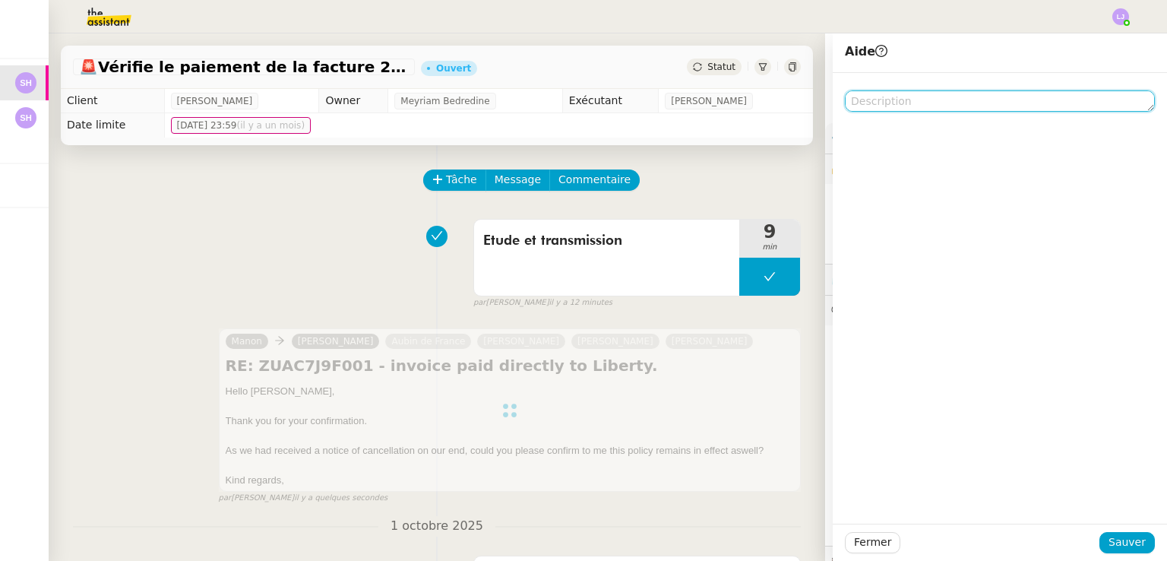
click at [925, 93] on textarea at bounding box center [1000, 100] width 310 height 21
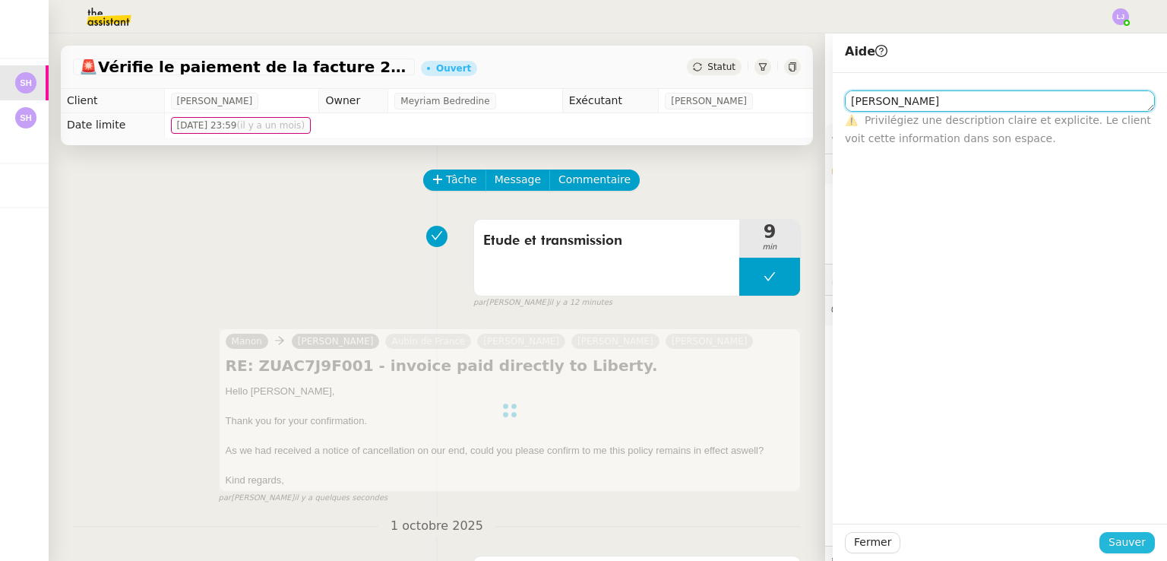
type textarea "[PERSON_NAME]"
click at [1113, 539] on span "Sauver" at bounding box center [1126, 541] width 37 height 17
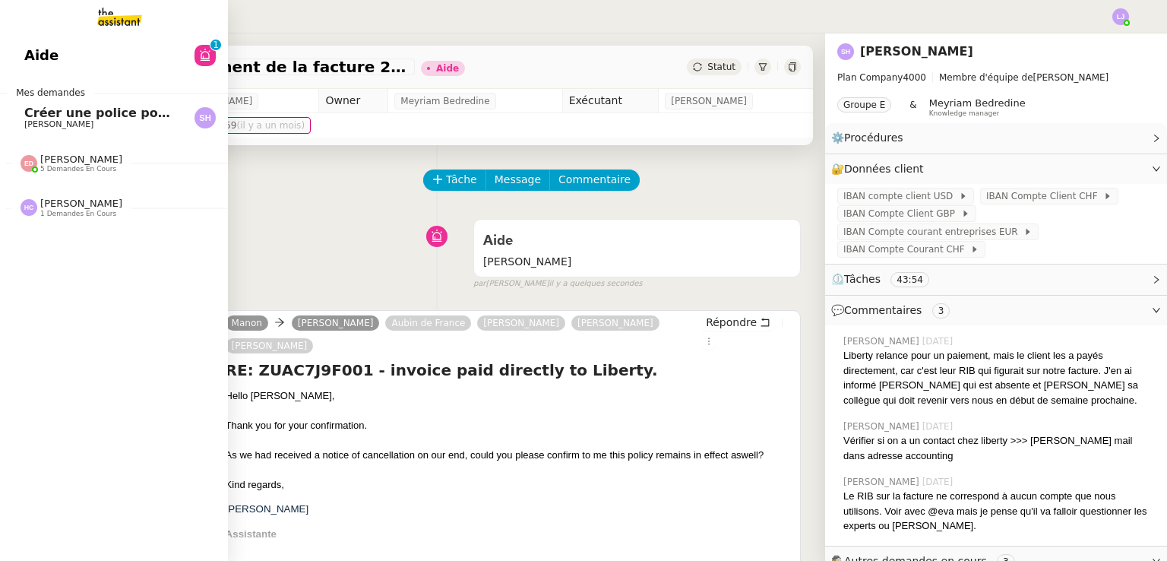
click at [67, 126] on span "[PERSON_NAME]" at bounding box center [100, 124] width 153 height 9
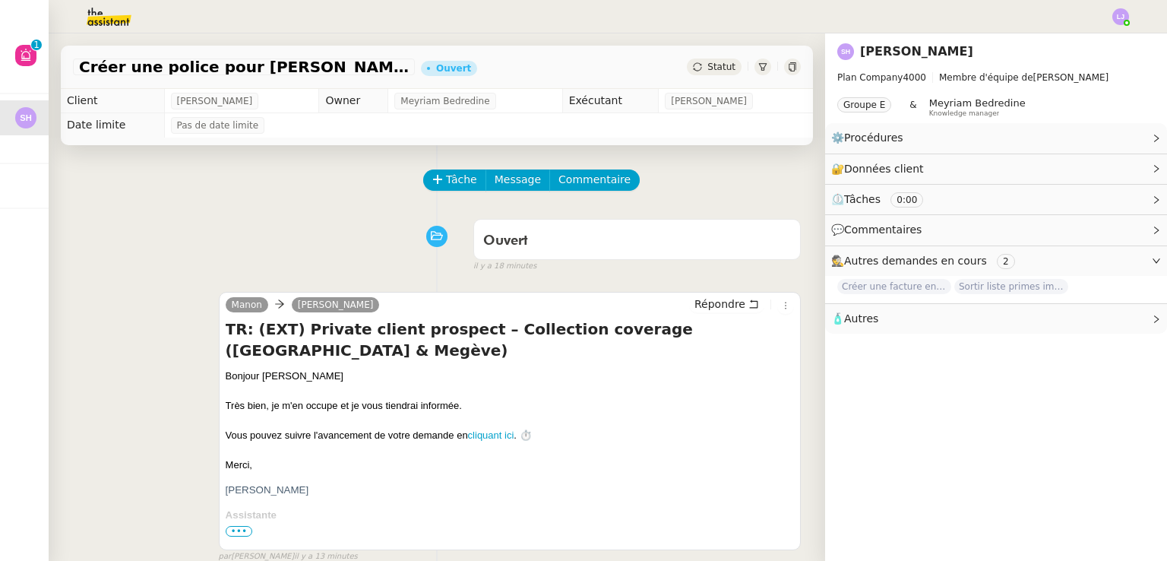
click at [444, 166] on div "Tâche Message Commentaire Veuillez patienter une erreur s'est produite 👌👌👌 mess…" at bounding box center [437, 562] width 776 height 835
click at [449, 182] on span "Tâche" at bounding box center [461, 179] width 31 height 17
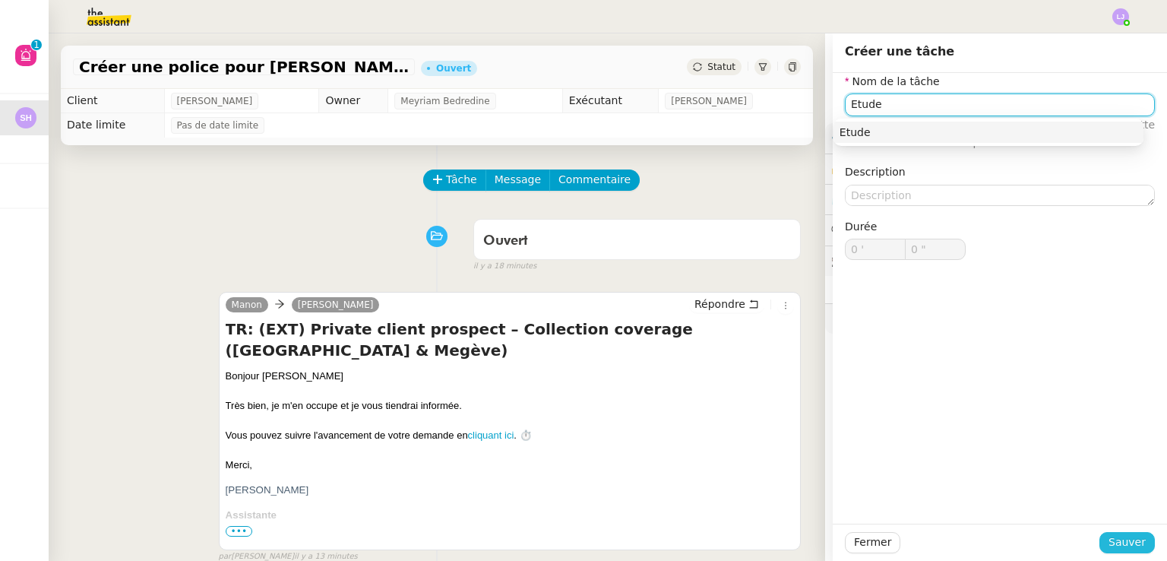
type input "Etude"
click at [1126, 545] on span "Sauver" at bounding box center [1126, 541] width 37 height 17
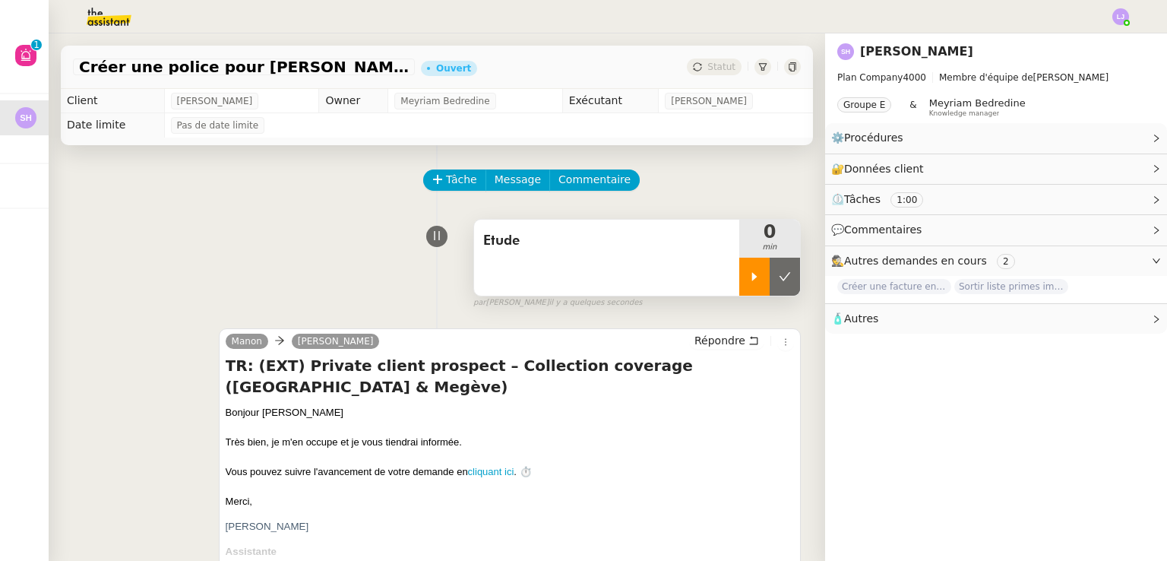
click at [739, 289] on div at bounding box center [754, 277] width 30 height 38
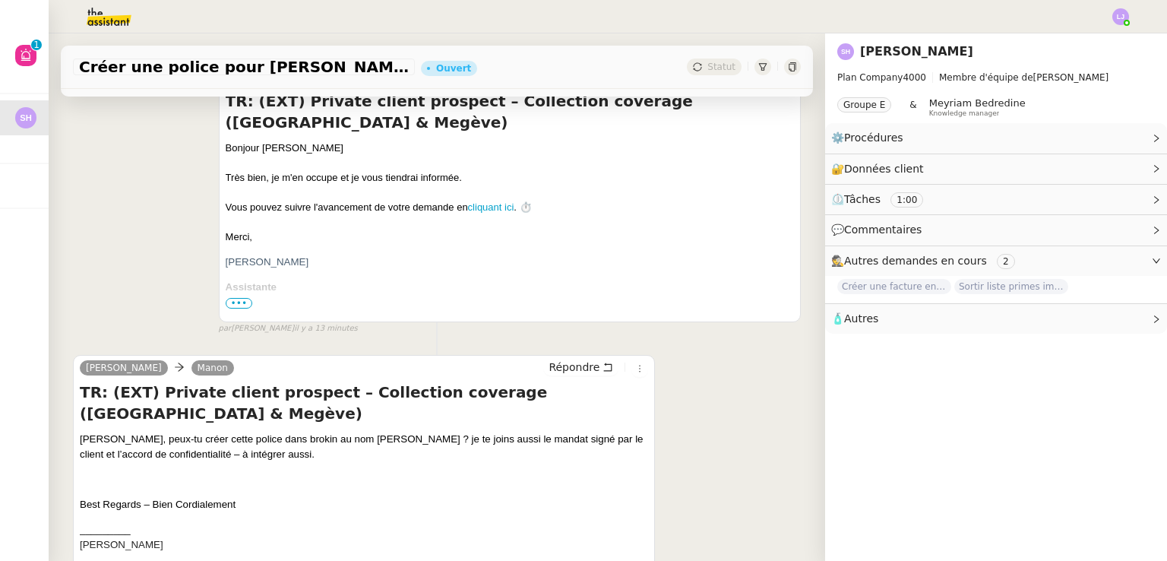
scroll to position [267, 0]
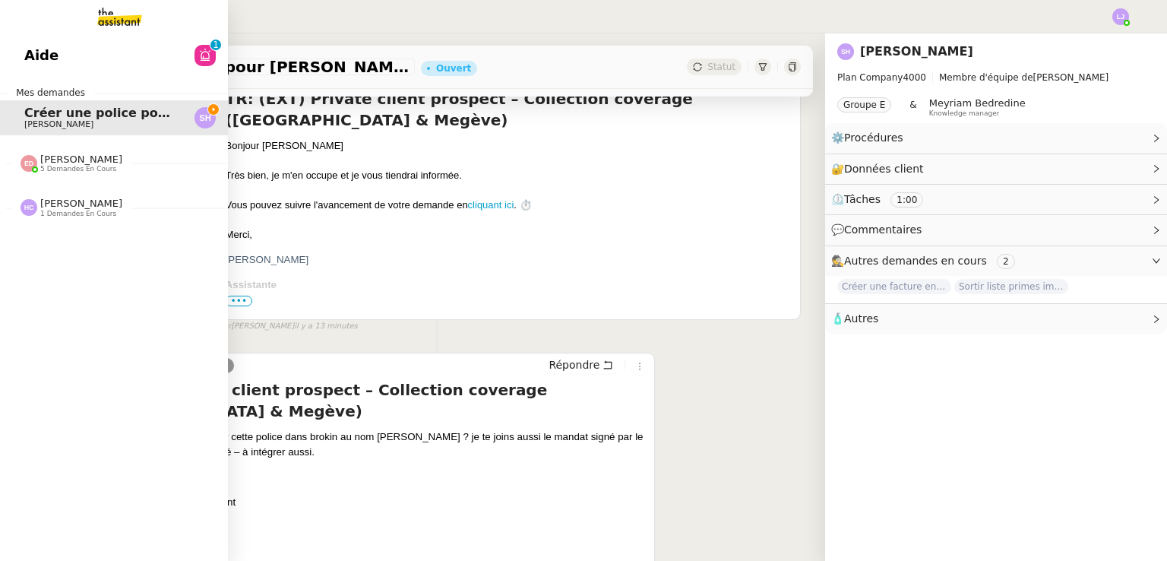
click at [0, 396] on div "Aide 0 1 2 3 4 5 6 7 8 9 Mes demandes Créer une police pour [PERSON_NAME] [PERS…" at bounding box center [114, 296] width 228 height 527
click at [11, 169] on nz-divider "[PERSON_NAME] 5 demandes en cours" at bounding box center [120, 163] width 228 height 20
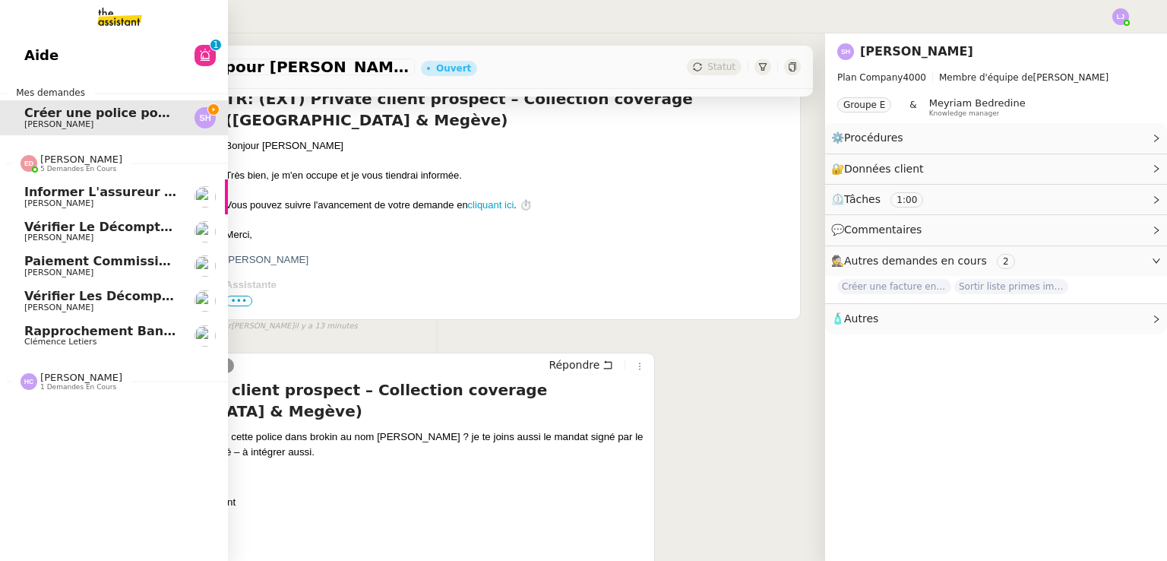
click at [166, 341] on span "Clémence Letiers" at bounding box center [100, 341] width 153 height 9
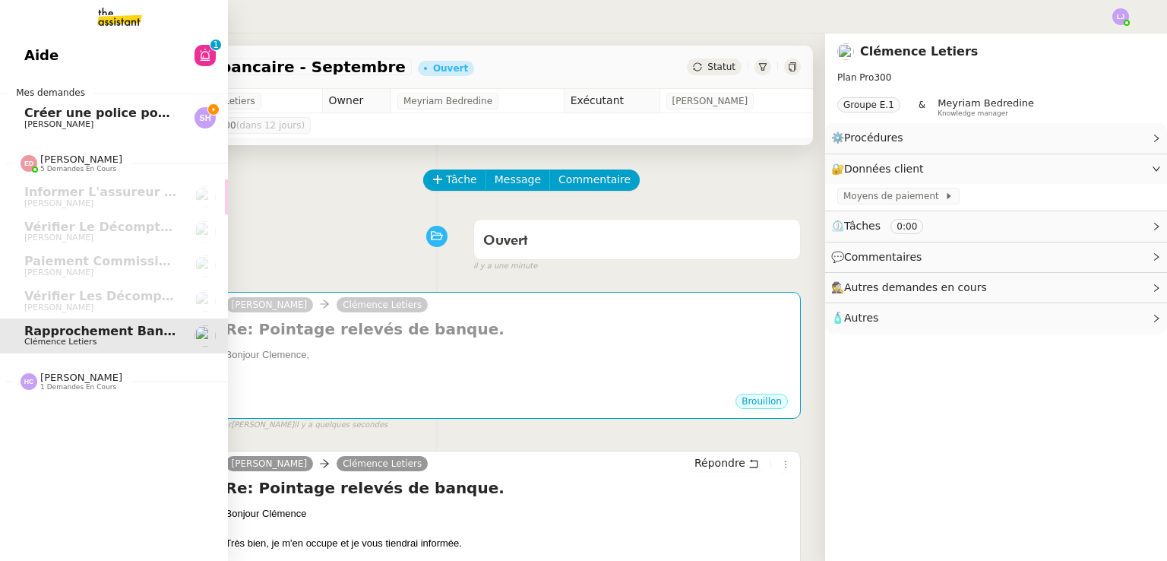
click at [176, 111] on span "Créer une police pour [PERSON_NAME]" at bounding box center [156, 113] width 265 height 14
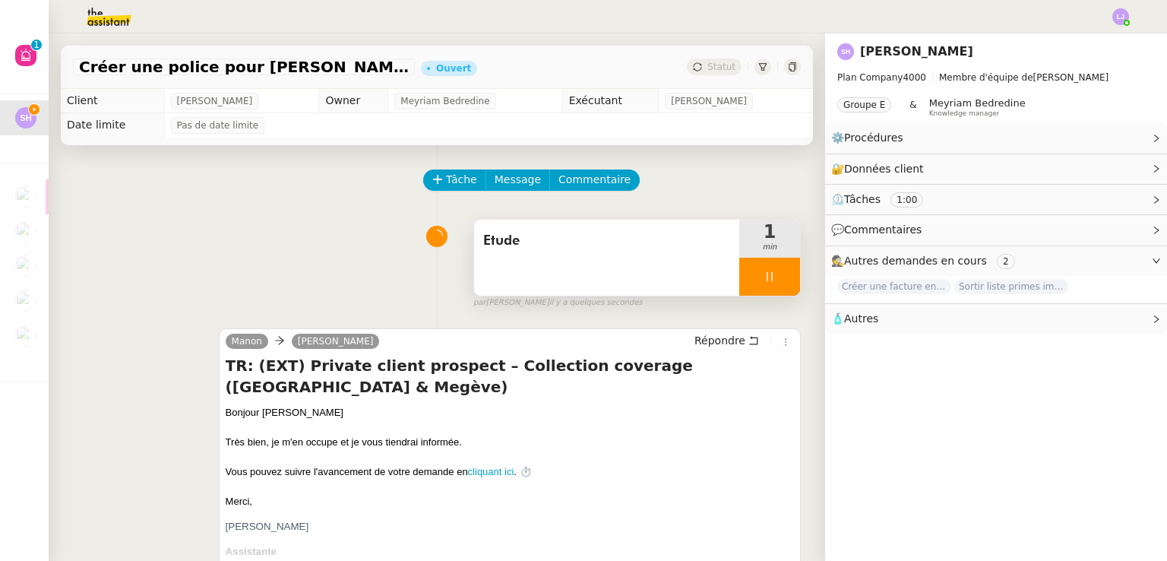
click at [741, 280] on div at bounding box center [769, 277] width 61 height 38
click at [739, 271] on div at bounding box center [754, 277] width 30 height 38
click at [117, 30] on img at bounding box center [97, 16] width 118 height 33
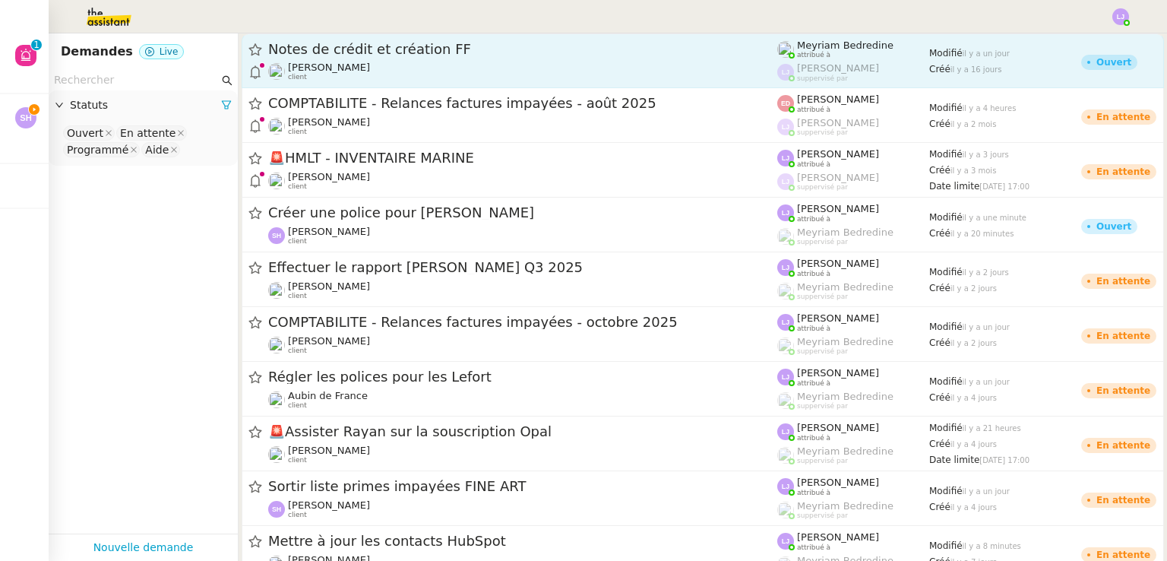
click at [342, 82] on link "Notes de crédit et création FF [PERSON_NAME] client [PERSON_NAME] attribué à [P…" at bounding box center [703, 60] width 922 height 55
click at [342, 82] on nz-layout "Aide 0 1 2 3 4 5 6 7 8 9 Mes demandes Créer une police pour [PERSON_NAME] [PERS…" at bounding box center [583, 280] width 1167 height 561
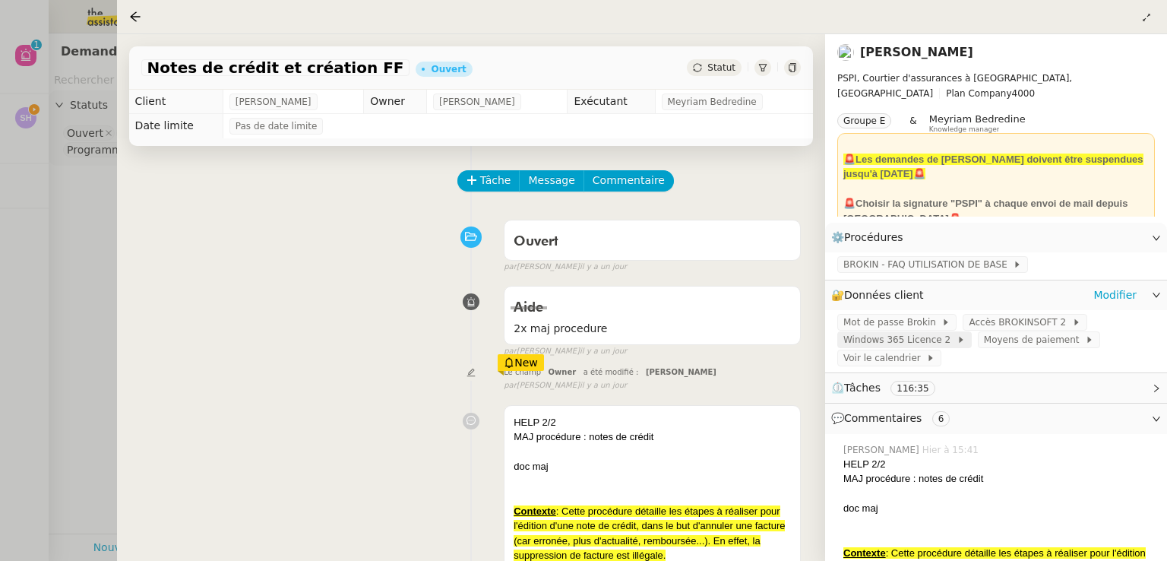
click at [912, 340] on span "Windows 365 Licence 2" at bounding box center [899, 339] width 113 height 15
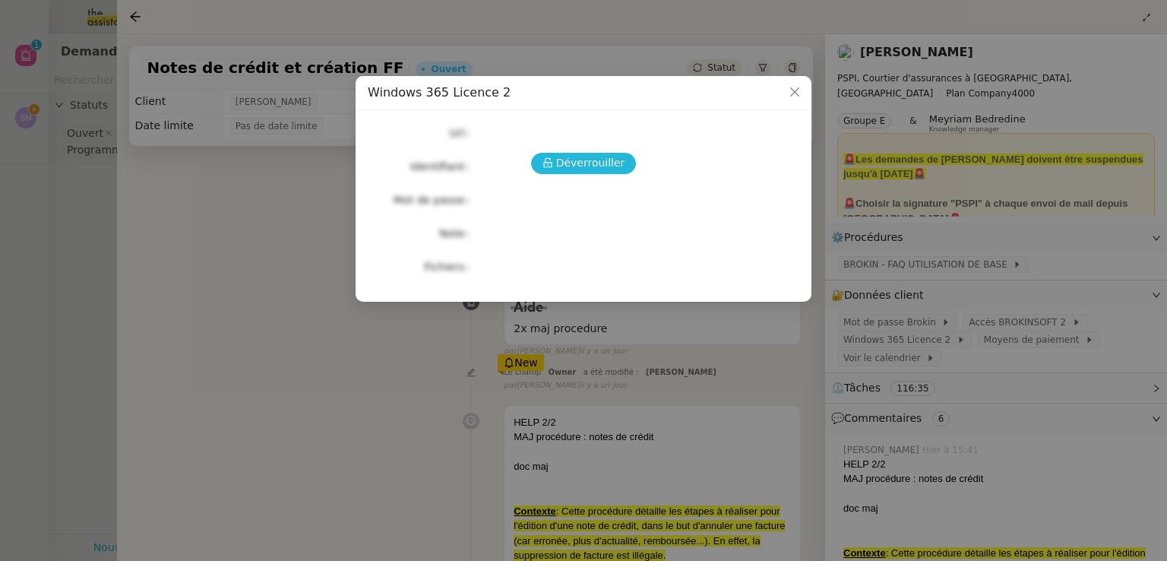
click at [580, 164] on span "Déverrouiller" at bounding box center [590, 162] width 69 height 17
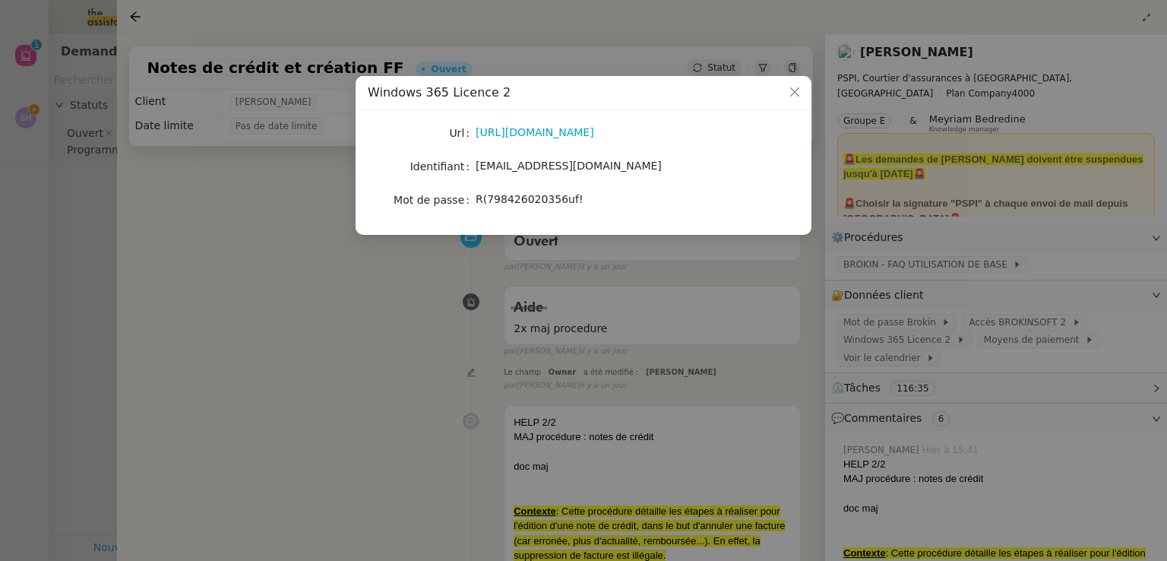
click at [539, 201] on span "R(798426020356uf!" at bounding box center [530, 199] width 108 height 12
copy span "R(798426020356uf!"
click at [15, 197] on nz-modal-container "Windows 365 Licence 2 Url [URL][DOMAIN_NAME] Identifiant [EMAIL_ADDRESS][DOMAIN…" at bounding box center [583, 280] width 1167 height 561
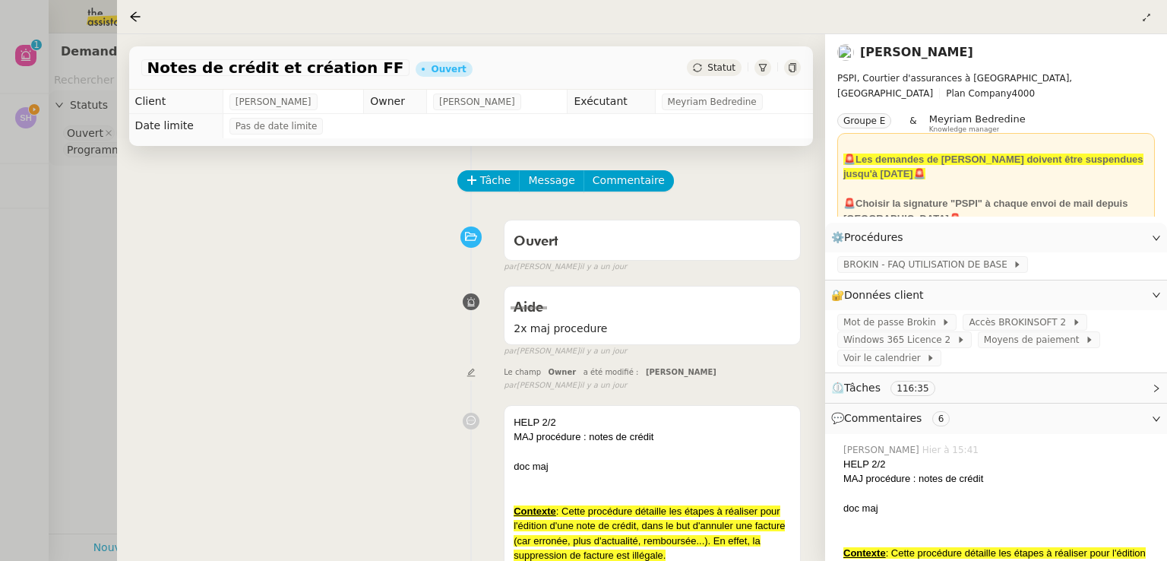
click at [46, 96] on div at bounding box center [583, 280] width 1167 height 561
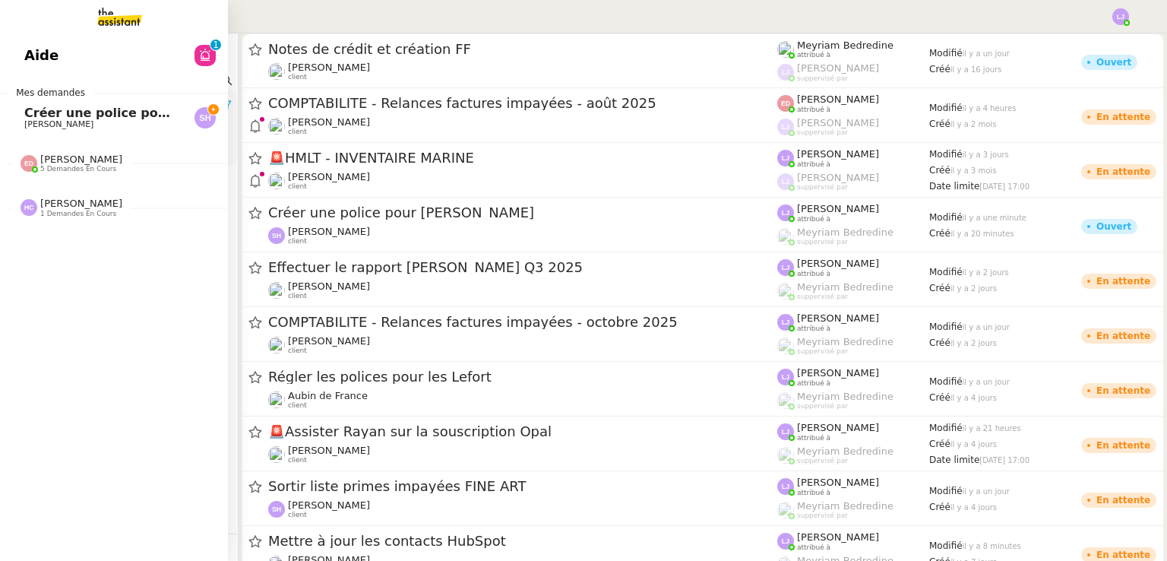
click at [37, 111] on span "Créer une police pour [PERSON_NAME]" at bounding box center [156, 113] width 265 height 14
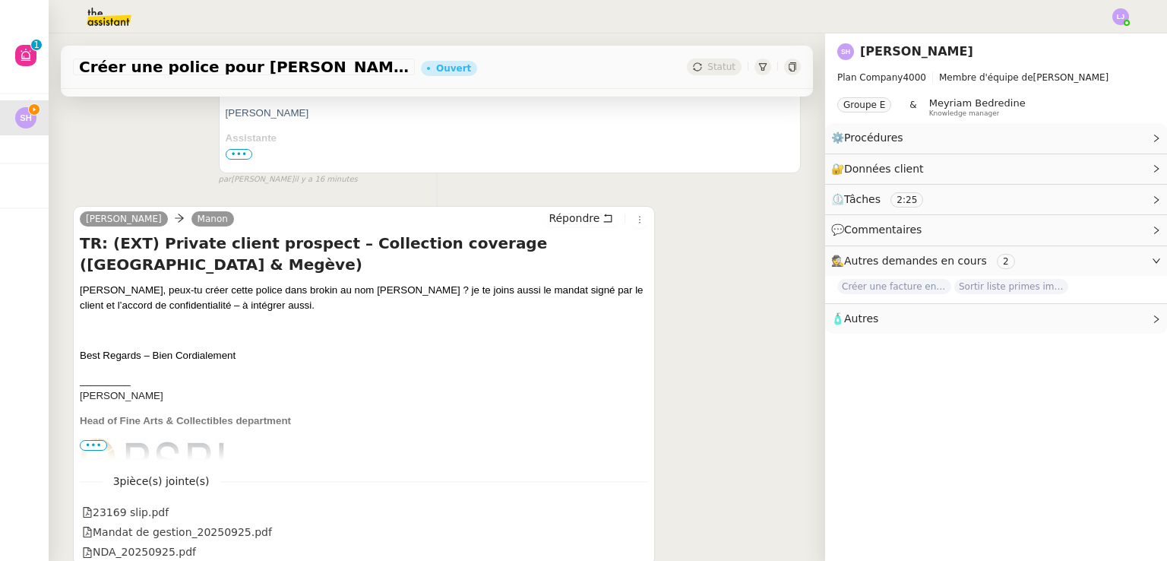
scroll to position [515, 0]
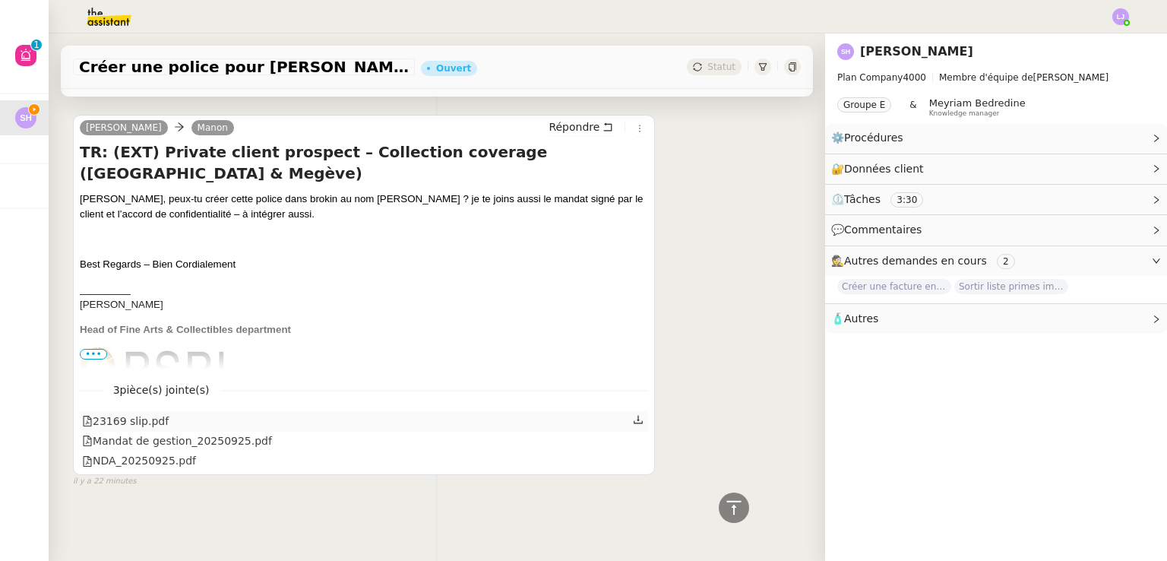
click at [633, 416] on icon at bounding box center [638, 419] width 11 height 11
click at [633, 434] on icon at bounding box center [638, 439] width 11 height 11
click at [633, 453] on div at bounding box center [639, 461] width 13 height 20
click at [633, 454] on icon at bounding box center [638, 459] width 11 height 11
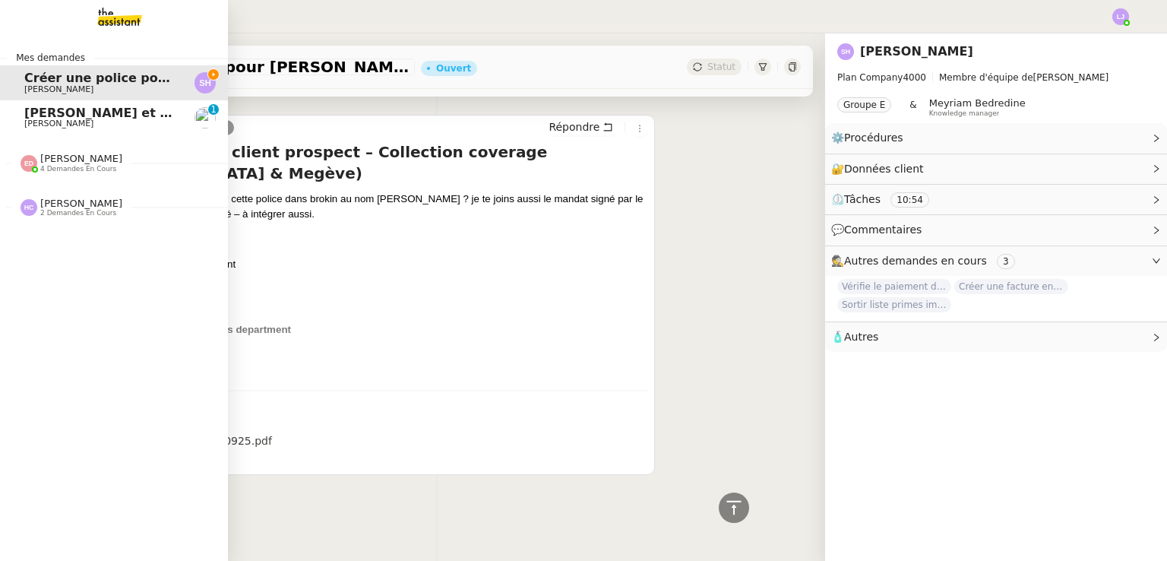
click at [39, 115] on span "[PERSON_NAME] et signer le congé de [PERSON_NAME]" at bounding box center [213, 113] width 379 height 14
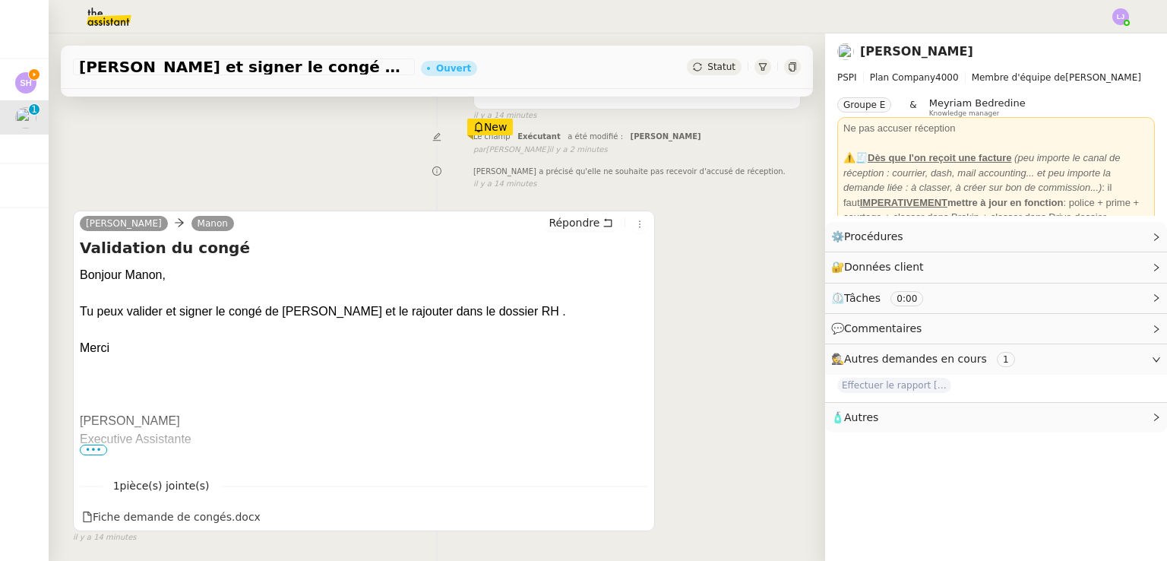
scroll to position [149, 0]
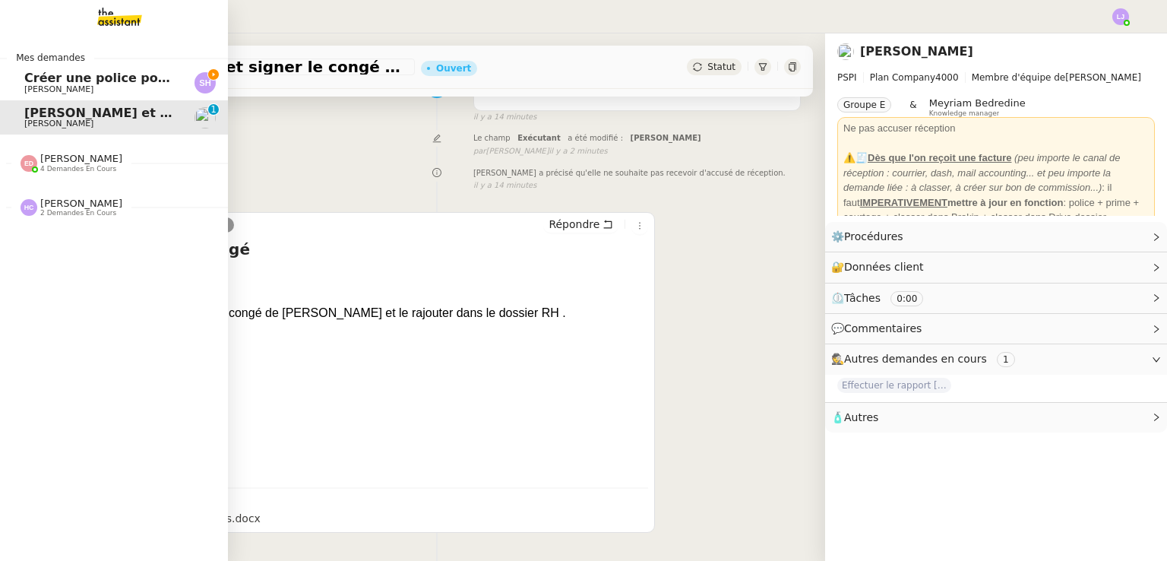
click at [94, 90] on span "[PERSON_NAME]" at bounding box center [100, 89] width 153 height 9
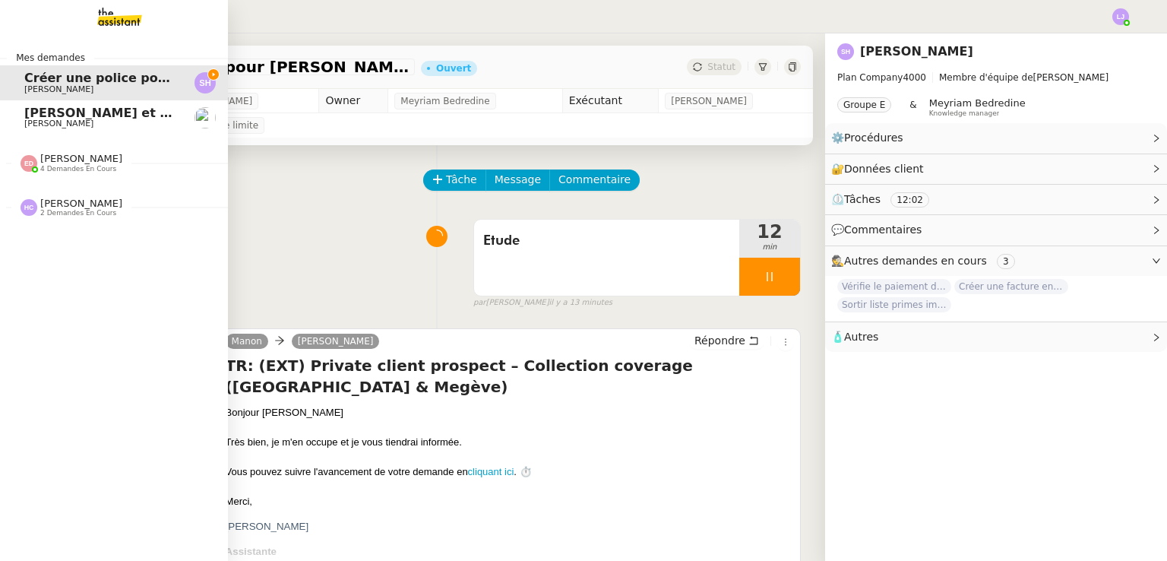
click at [19, 115] on link "[PERSON_NAME] et signer le congé de [PERSON_NAME]" at bounding box center [114, 117] width 228 height 35
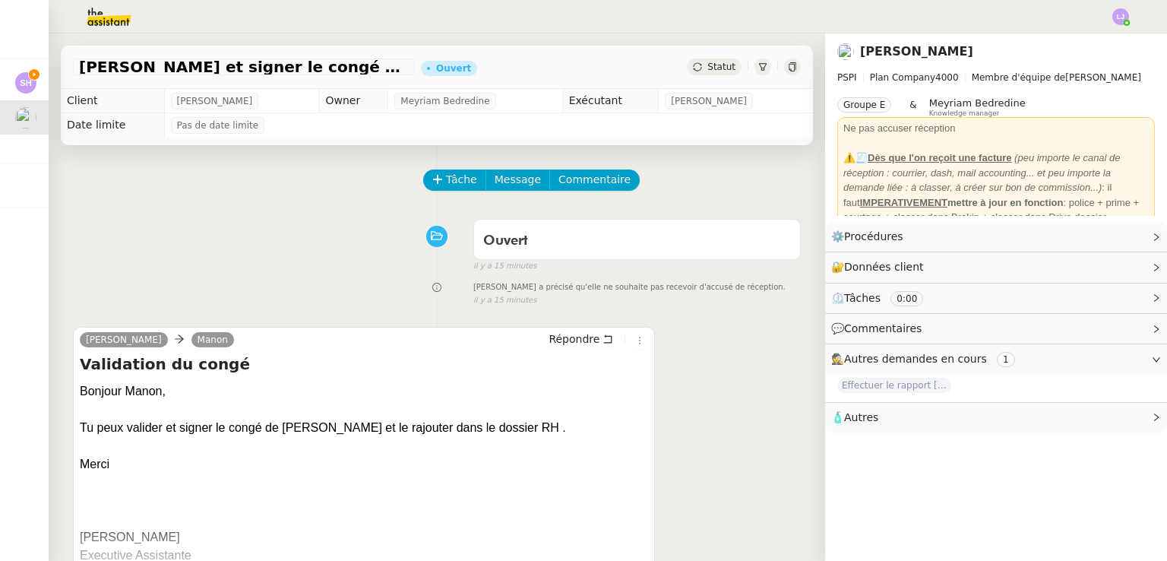
scroll to position [204, 0]
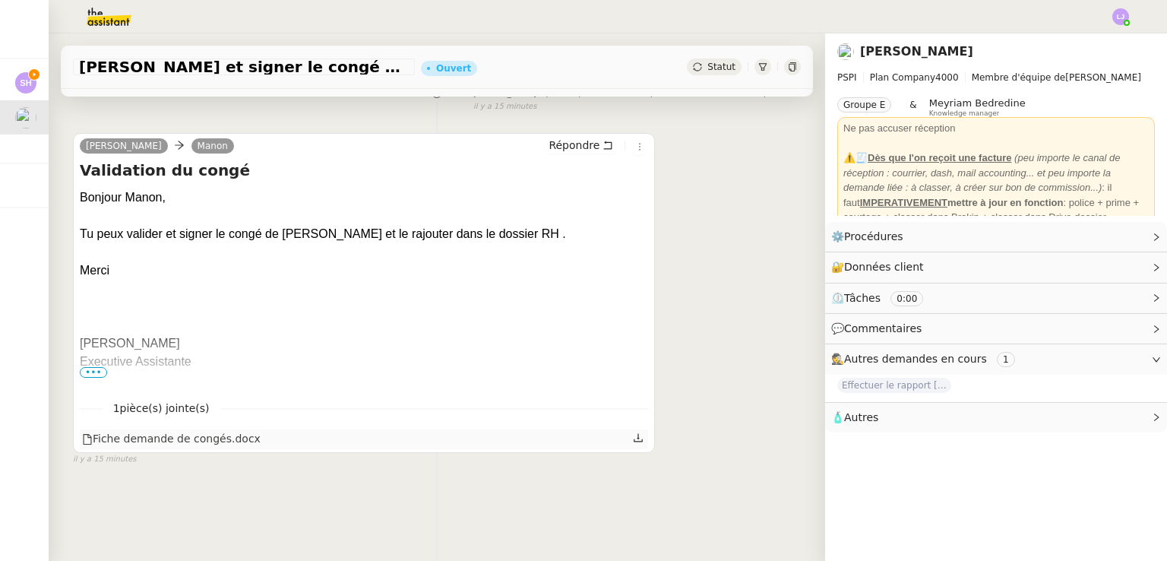
click at [634, 434] on icon at bounding box center [638, 438] width 9 height 8
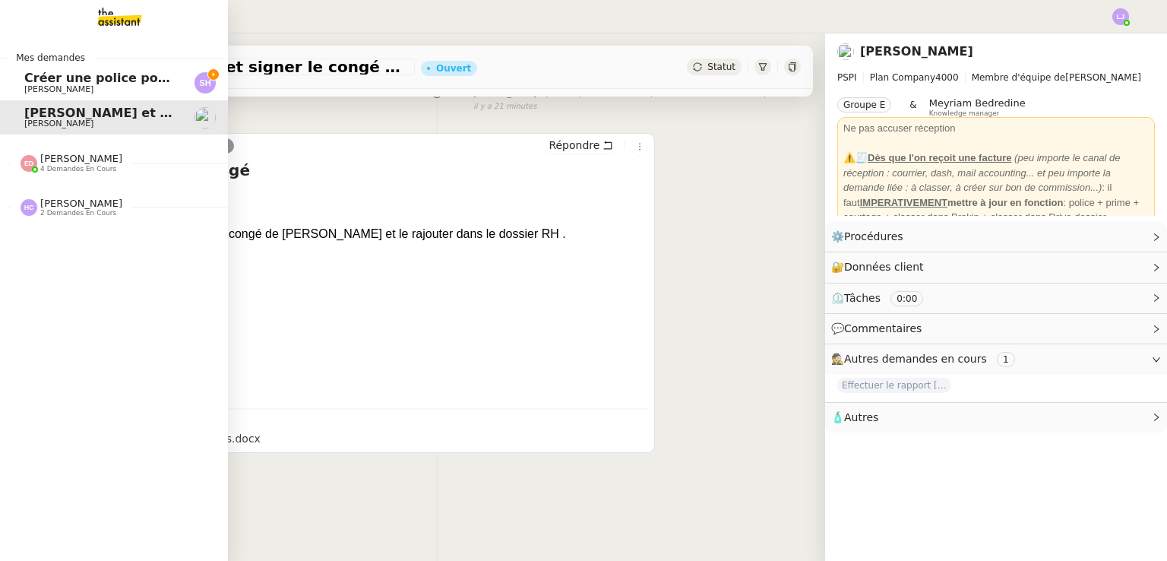
click at [55, 72] on span "Créer une police pour [PERSON_NAME]" at bounding box center [156, 78] width 265 height 14
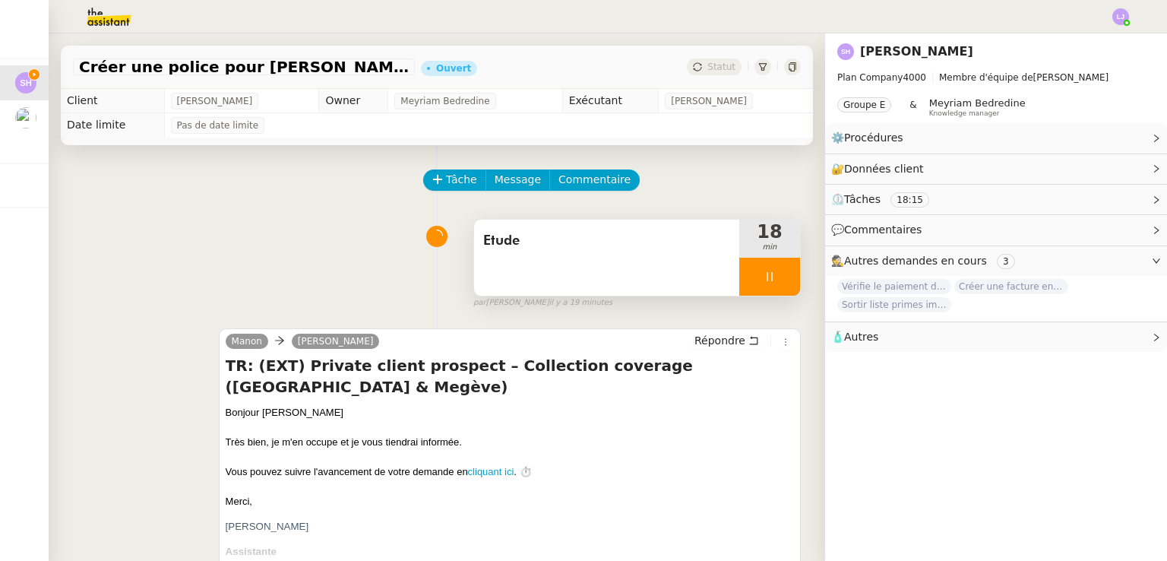
click at [608, 286] on div "Etude" at bounding box center [606, 258] width 265 height 76
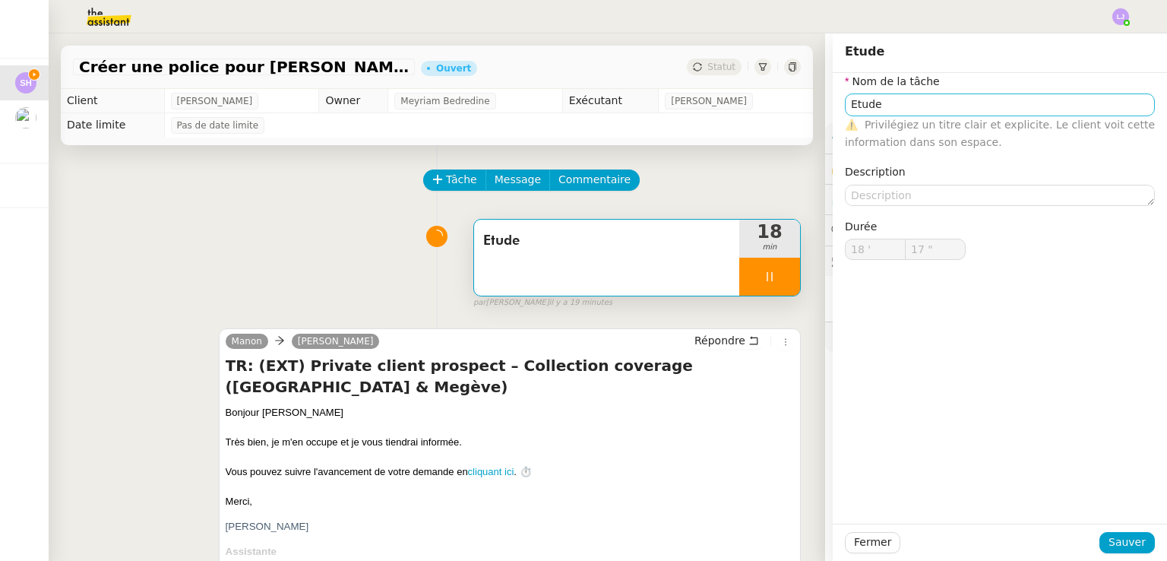
type input "18 ""
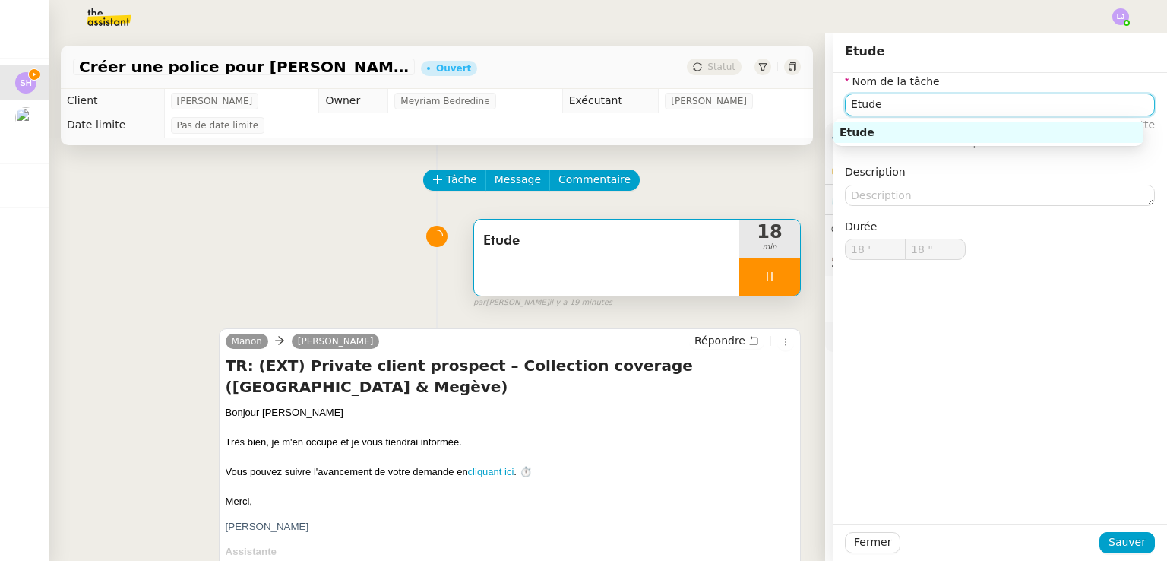
click at [918, 110] on input "Etude" at bounding box center [1000, 104] width 310 height 22
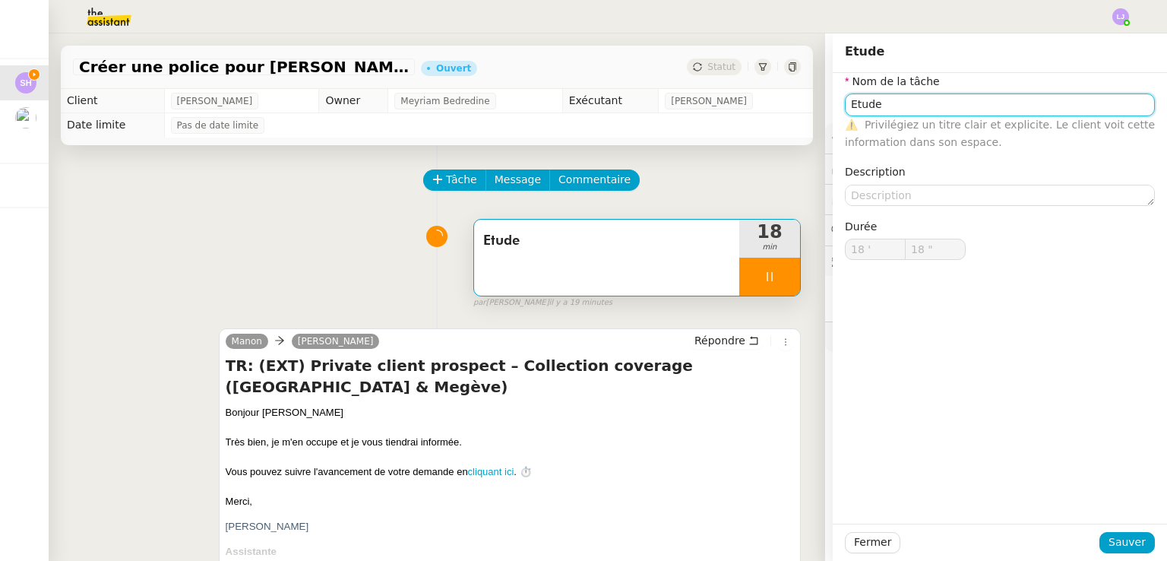
type input "C"
type input "19 ""
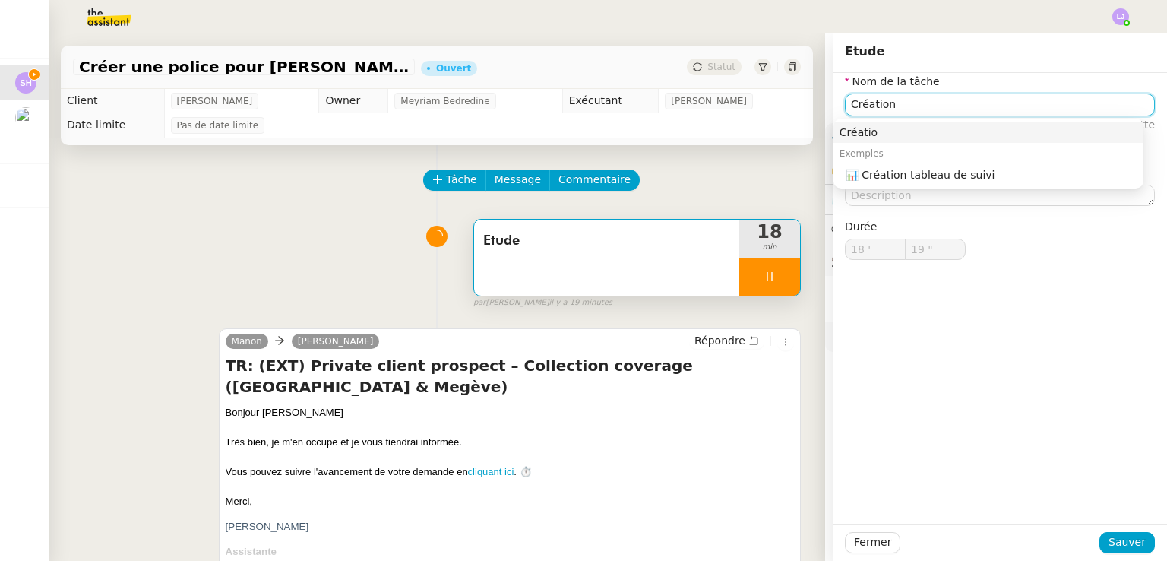
type input "Création"
type input "20 ""
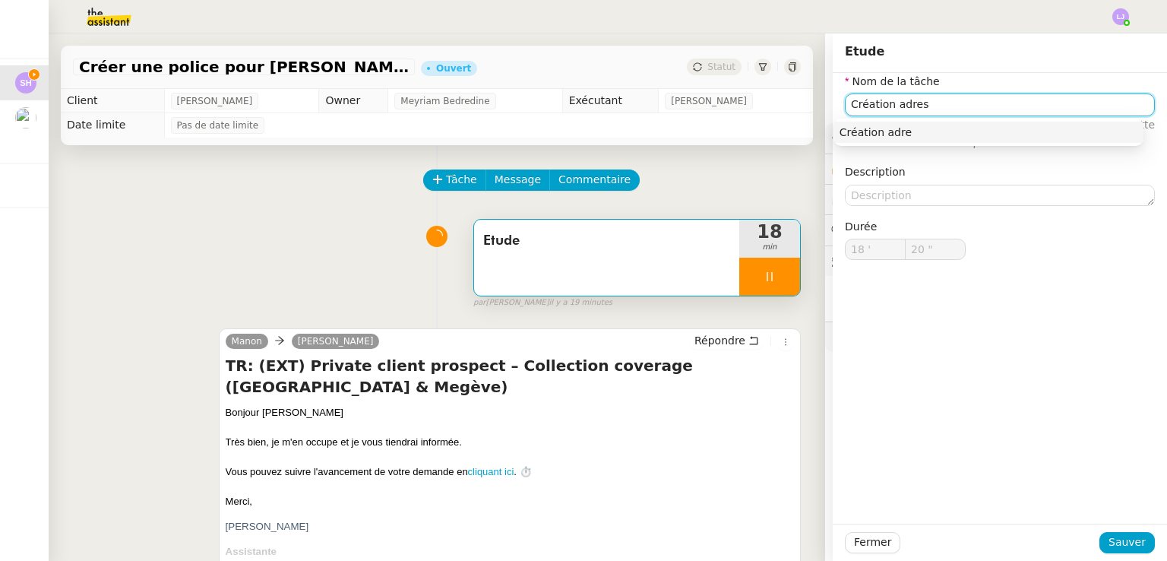
type input "Création adress"
type input "21 ""
type input "Création adresse, polic"
type input "22 ""
type input "Création adresse, police et"
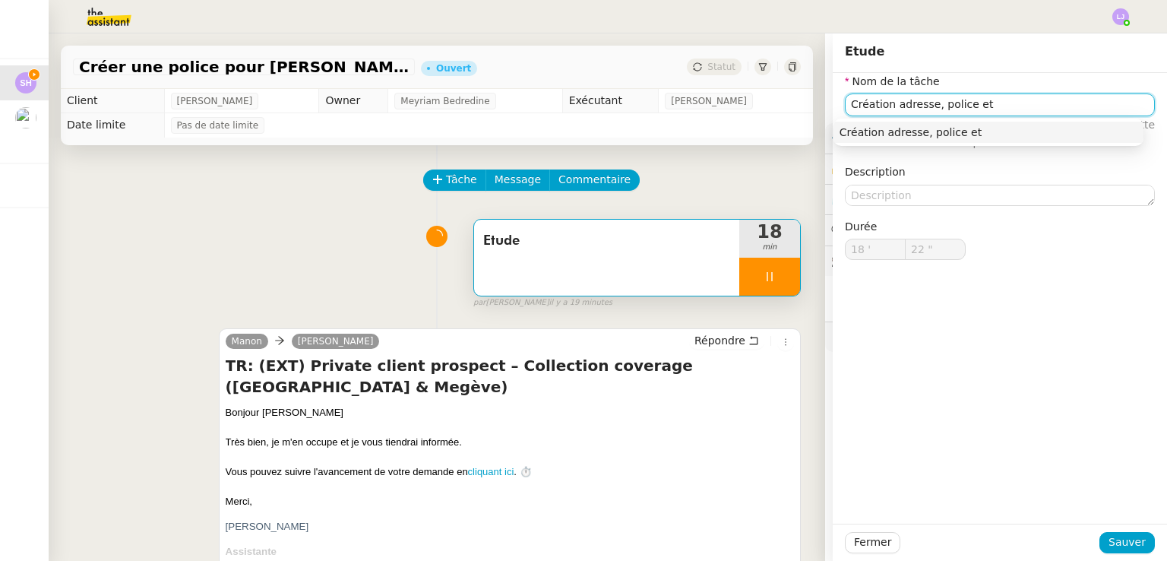
type input "23 ""
type input "Création adresse, police et classemen"
type input "24 ""
type input "Création adresse, police et classement"
type input "25 ""
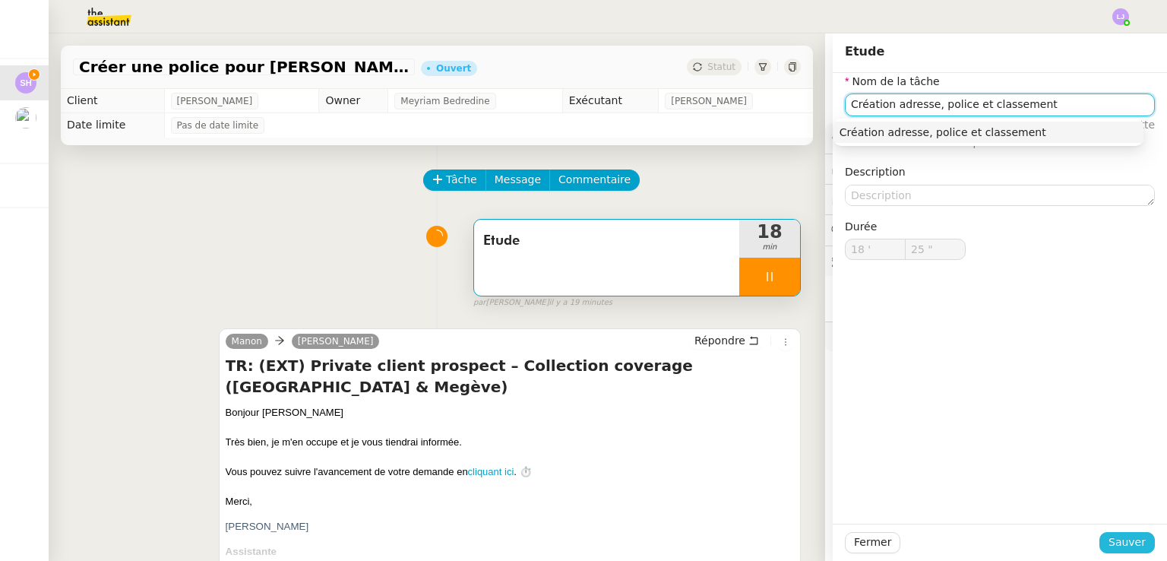
type input "Création adresse, police et classement"
click at [1133, 540] on span "Sauver" at bounding box center [1126, 541] width 37 height 17
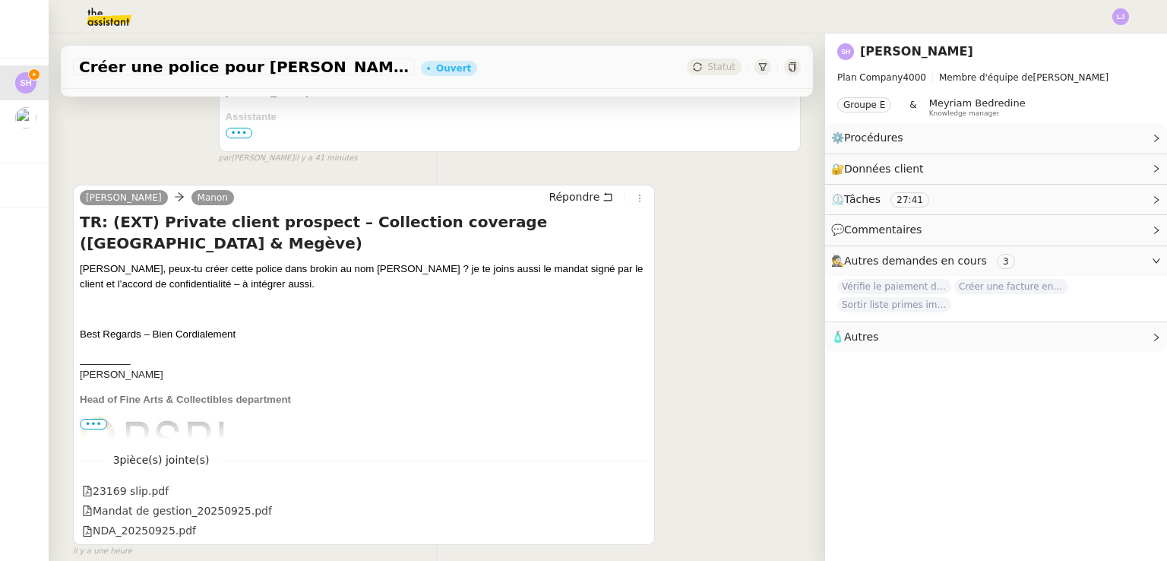
scroll to position [441, 0]
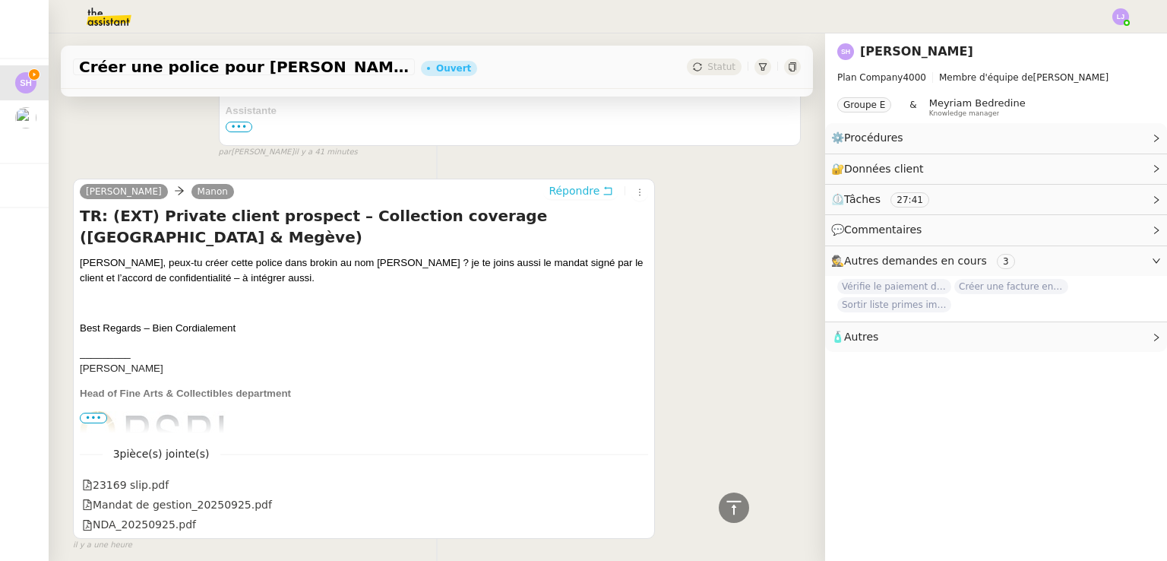
click at [572, 190] on span "Répondre" at bounding box center [573, 190] width 51 height 15
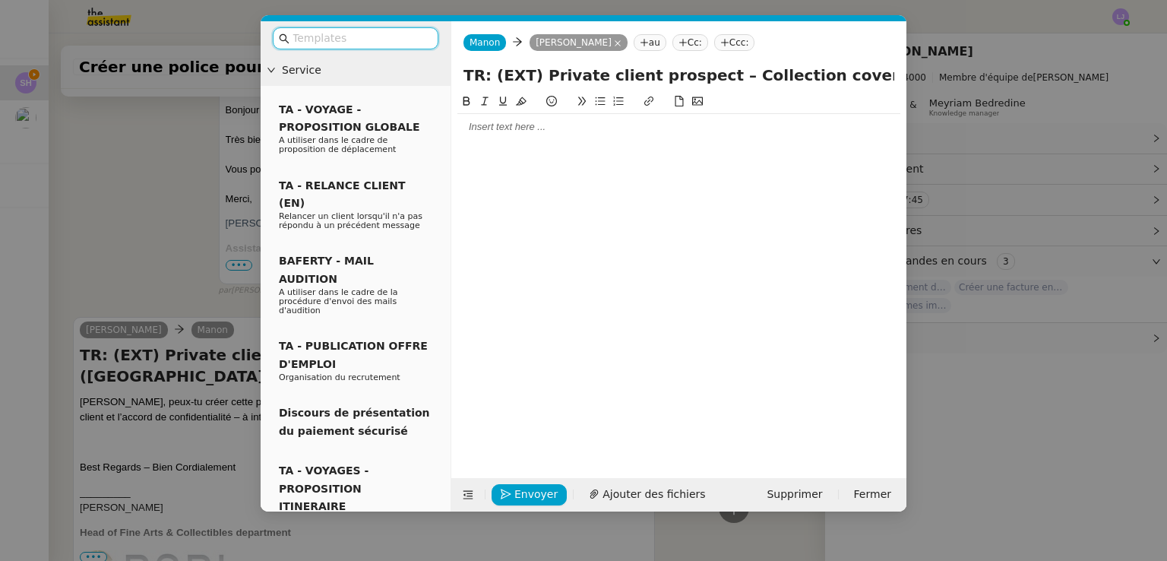
scroll to position [558, 0]
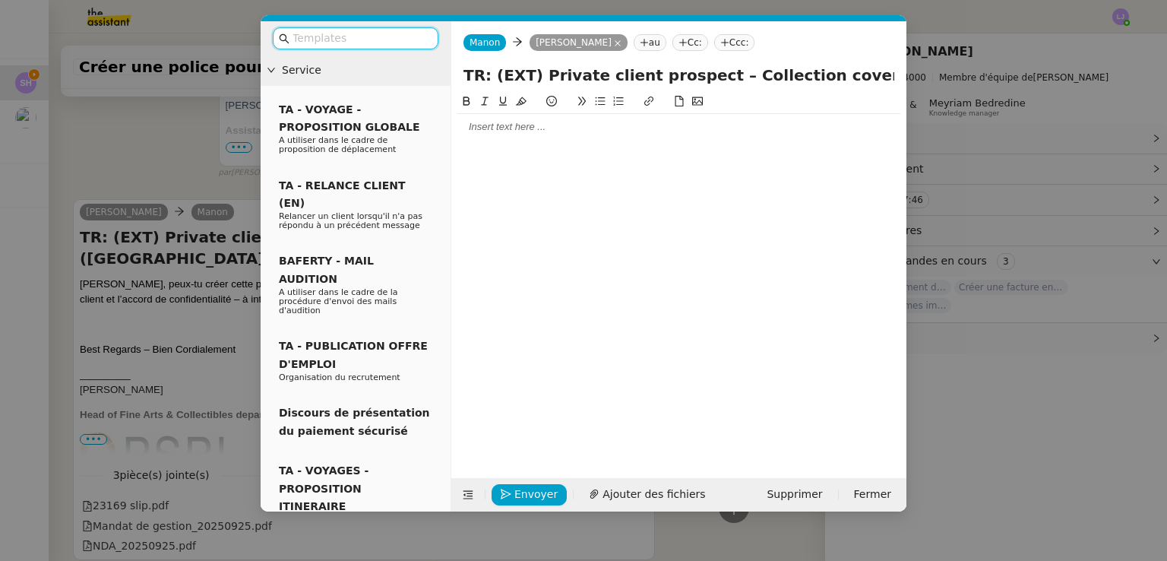
click at [586, 130] on div at bounding box center [678, 127] width 443 height 14
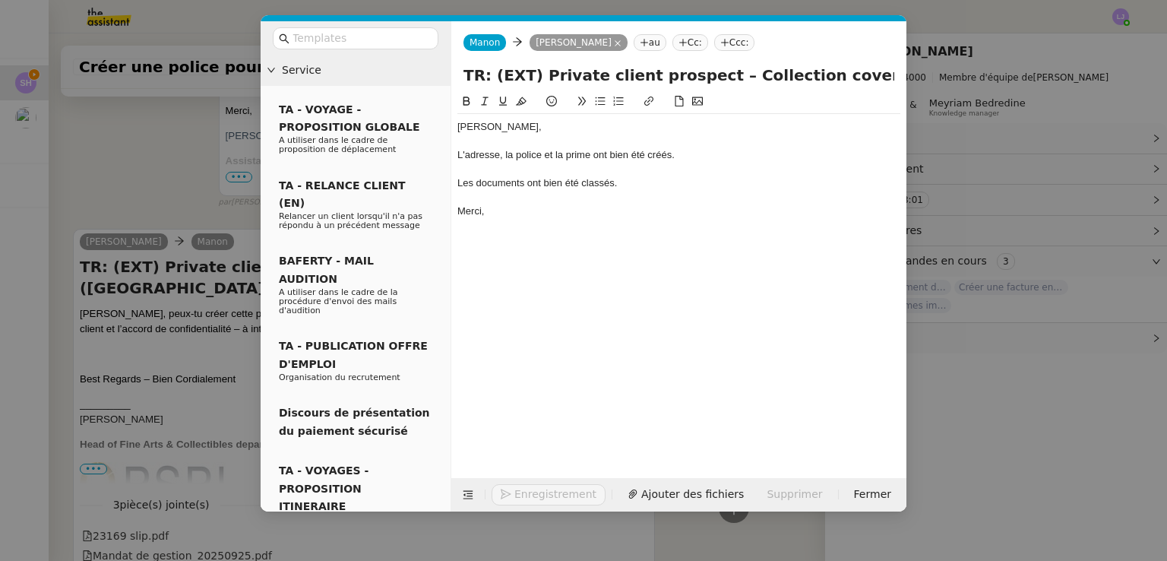
scroll to position [662, 0]
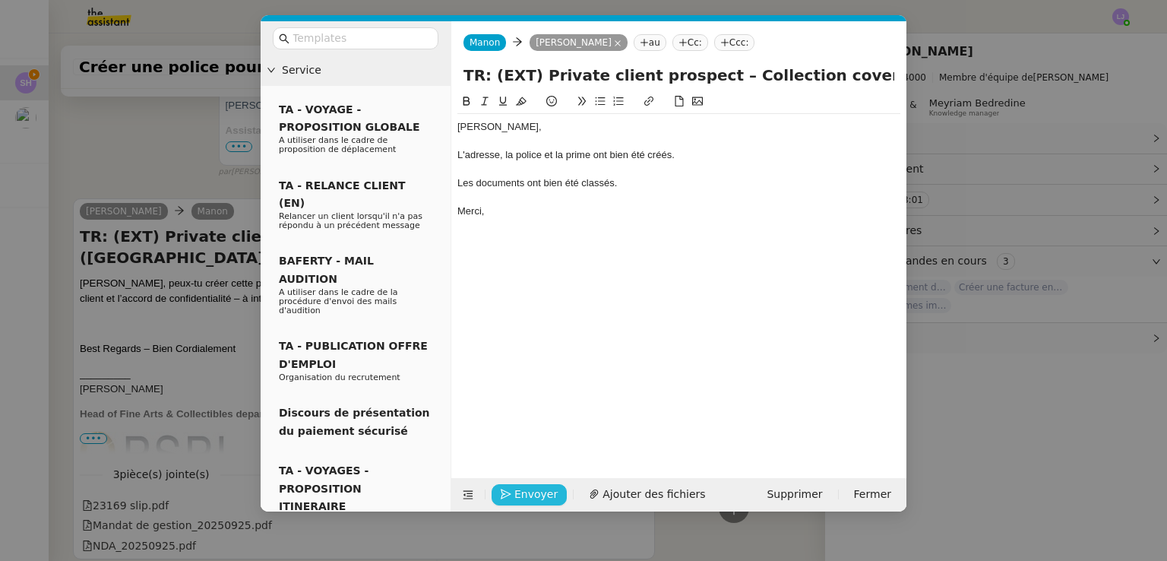
click at [534, 496] on span "Envoyer" at bounding box center [535, 493] width 43 height 17
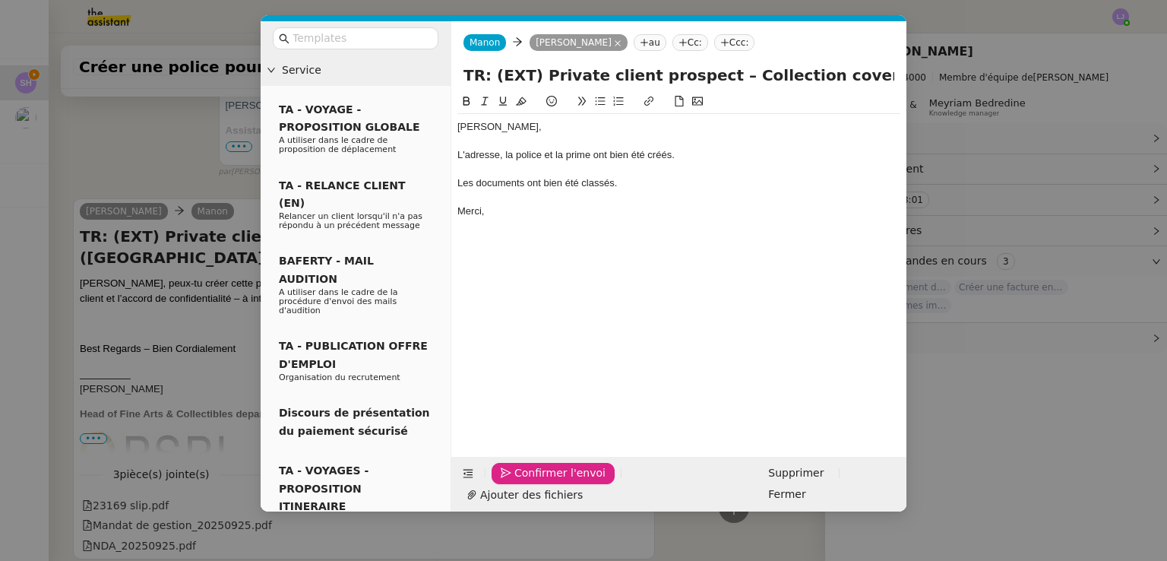
click at [534, 482] on span "Confirmer l'envoi" at bounding box center [559, 472] width 91 height 17
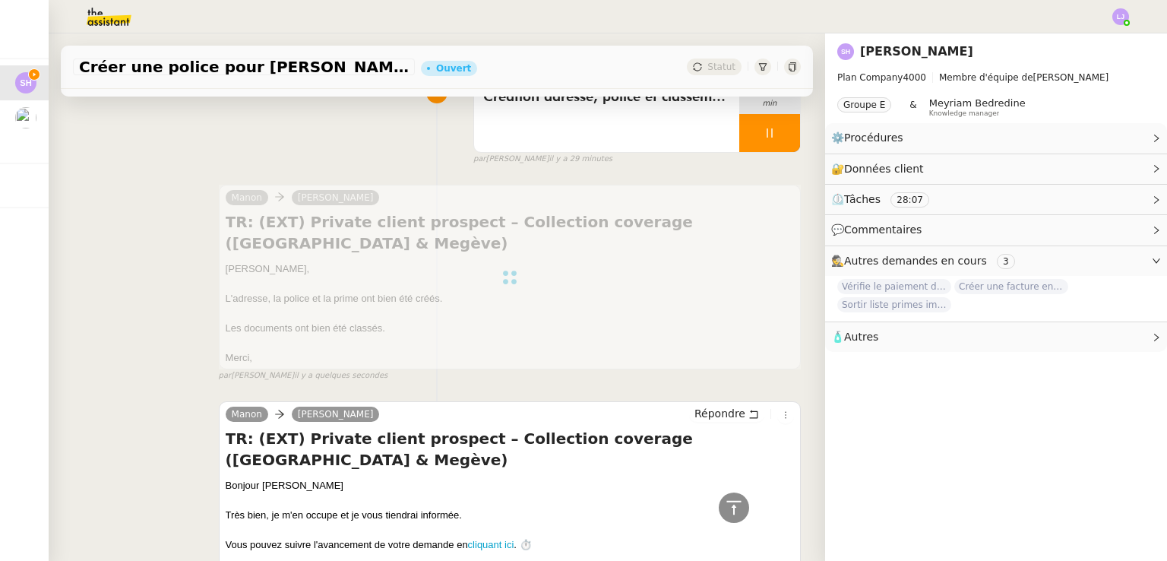
scroll to position [0, 0]
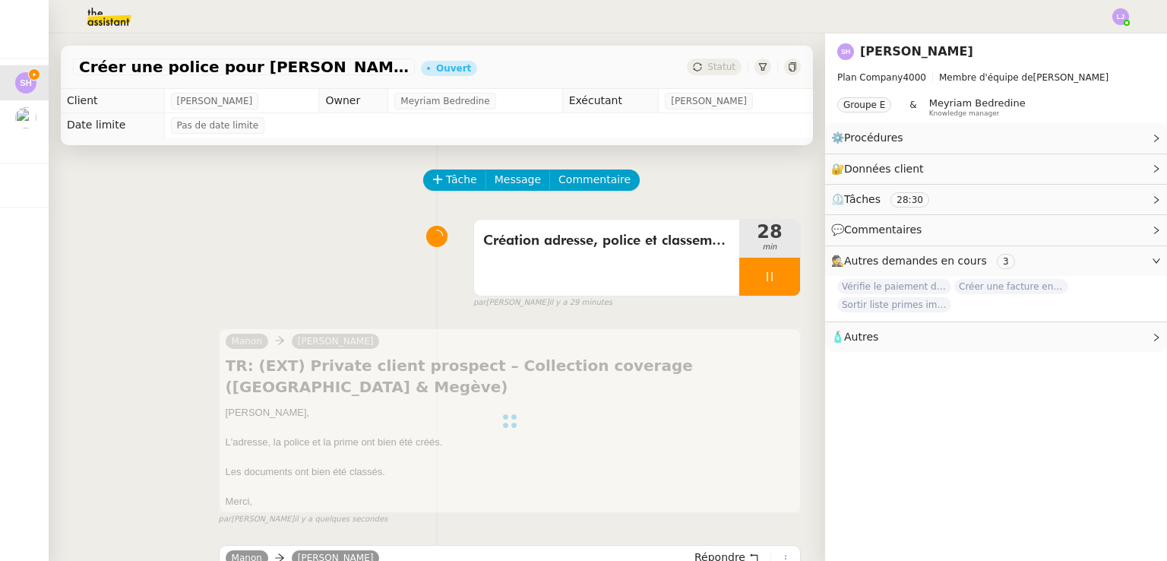
click at [104, 441] on div "[PERSON_NAME] TR: (EXT) Private client prospect – Collection coverage ([GEOGRAP…" at bounding box center [437, 419] width 728 height 210
click at [763, 279] on div at bounding box center [769, 277] width 61 height 38
click at [779, 279] on icon at bounding box center [785, 276] width 12 height 12
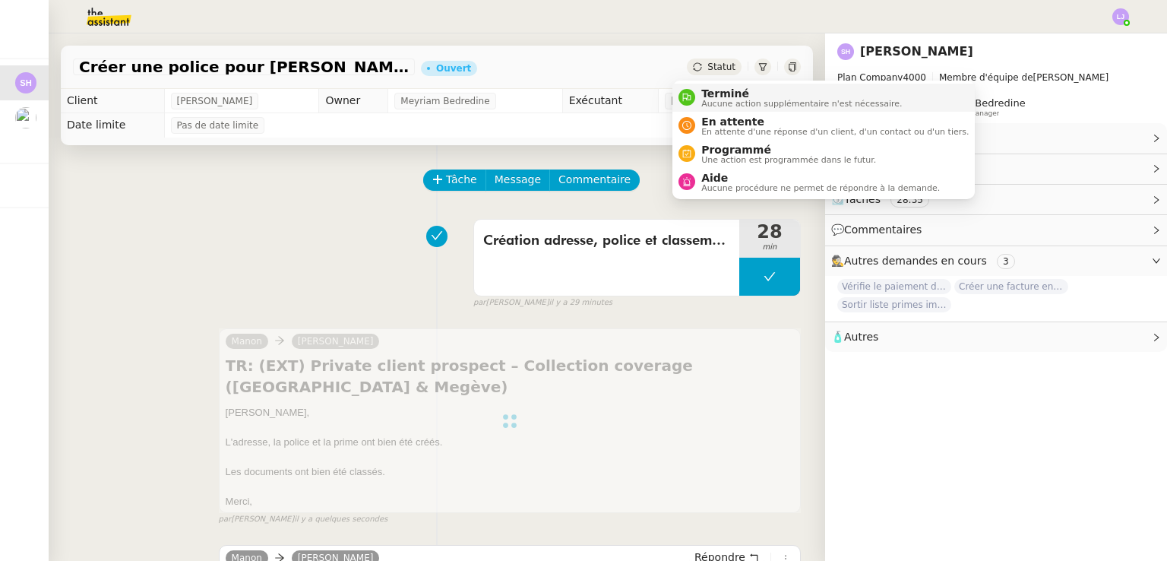
click at [717, 100] on span "Aucune action supplémentaire n'est nécessaire." at bounding box center [801, 104] width 201 height 8
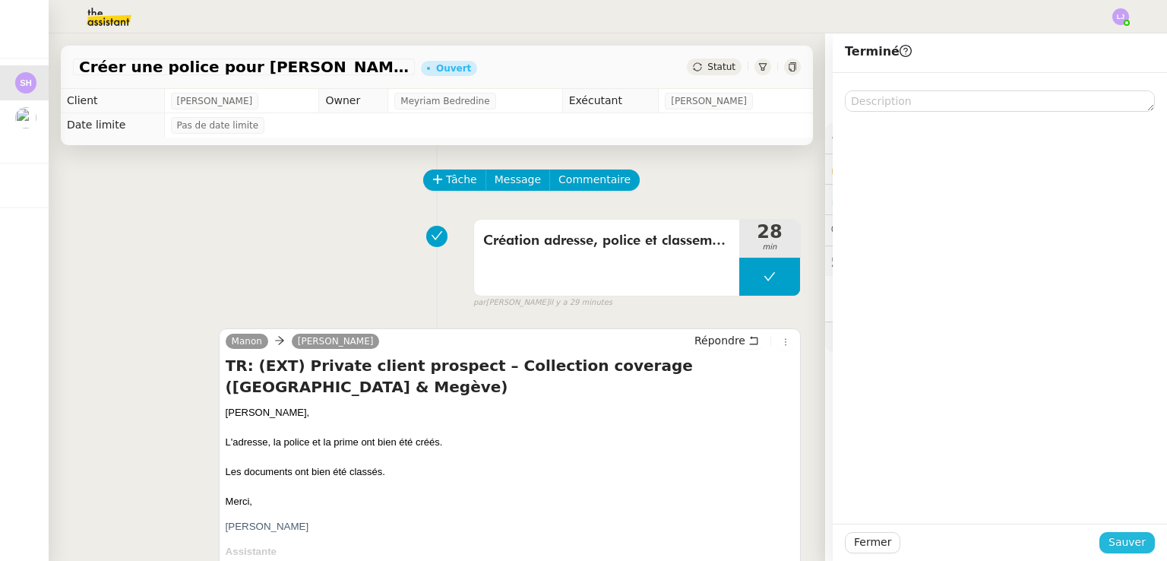
click at [1133, 542] on span "Sauver" at bounding box center [1126, 541] width 37 height 17
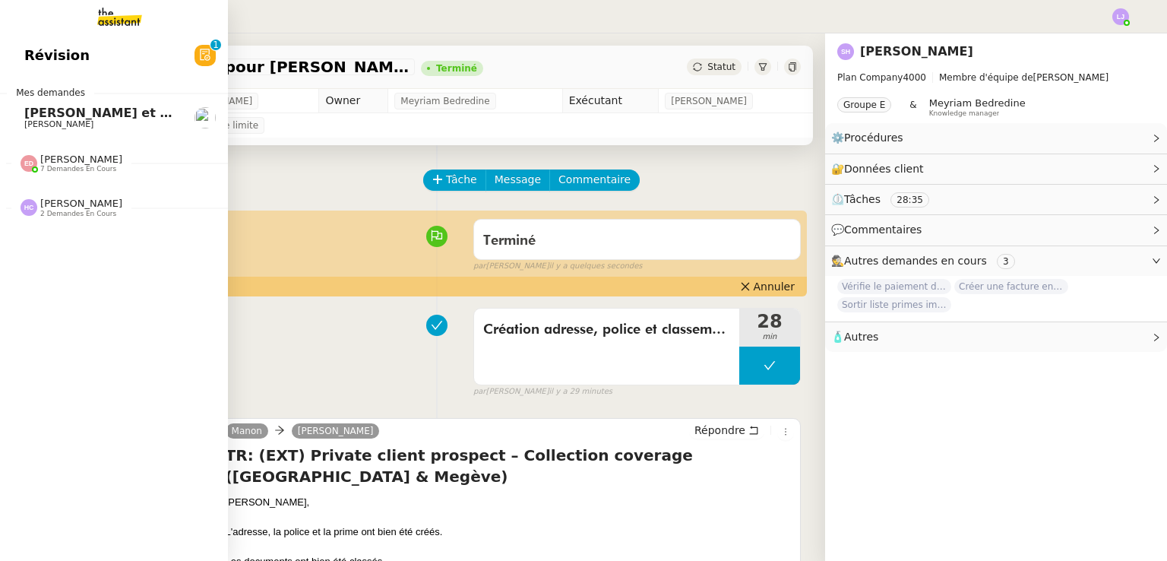
click at [49, 116] on span "[PERSON_NAME] et signer le congé de [PERSON_NAME]" at bounding box center [213, 113] width 379 height 14
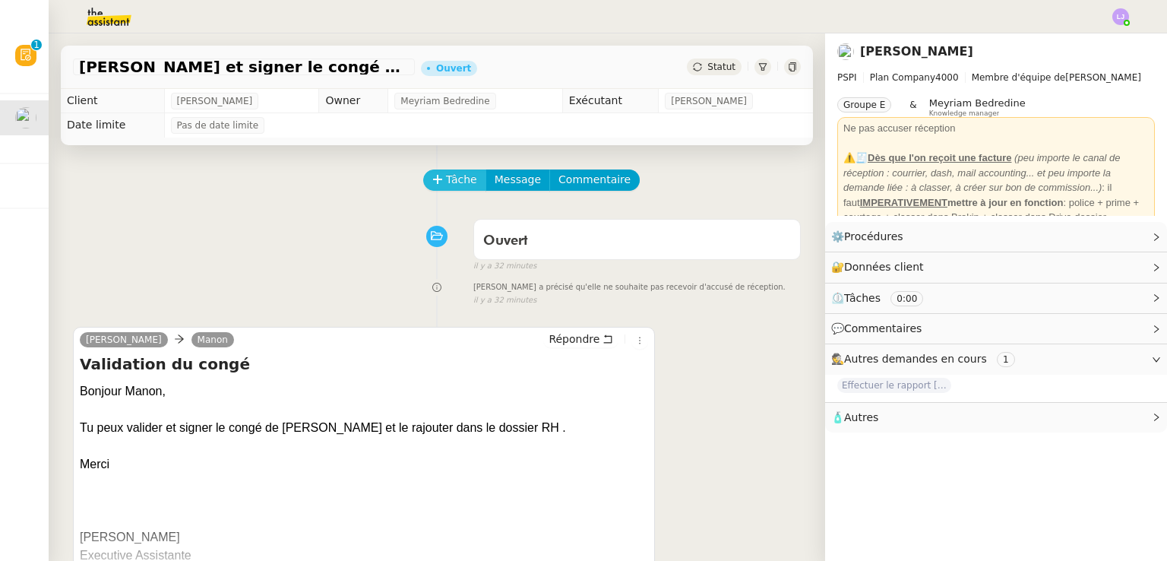
click at [432, 185] on icon at bounding box center [437, 179] width 11 height 11
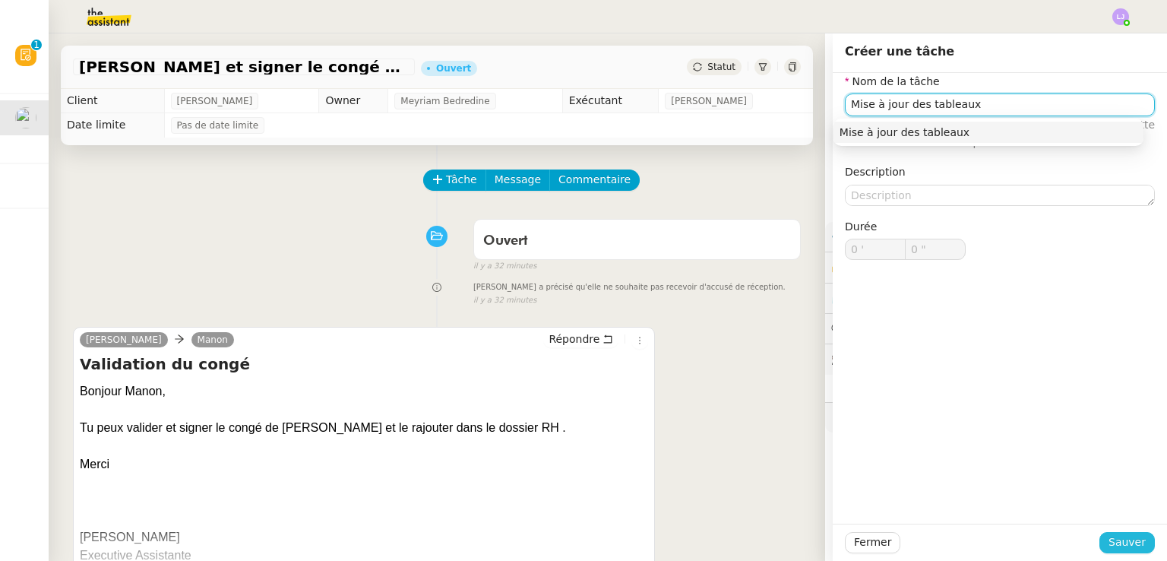
type input "Mise à jour des tableaux"
click at [1114, 542] on span "Sauver" at bounding box center [1126, 541] width 37 height 17
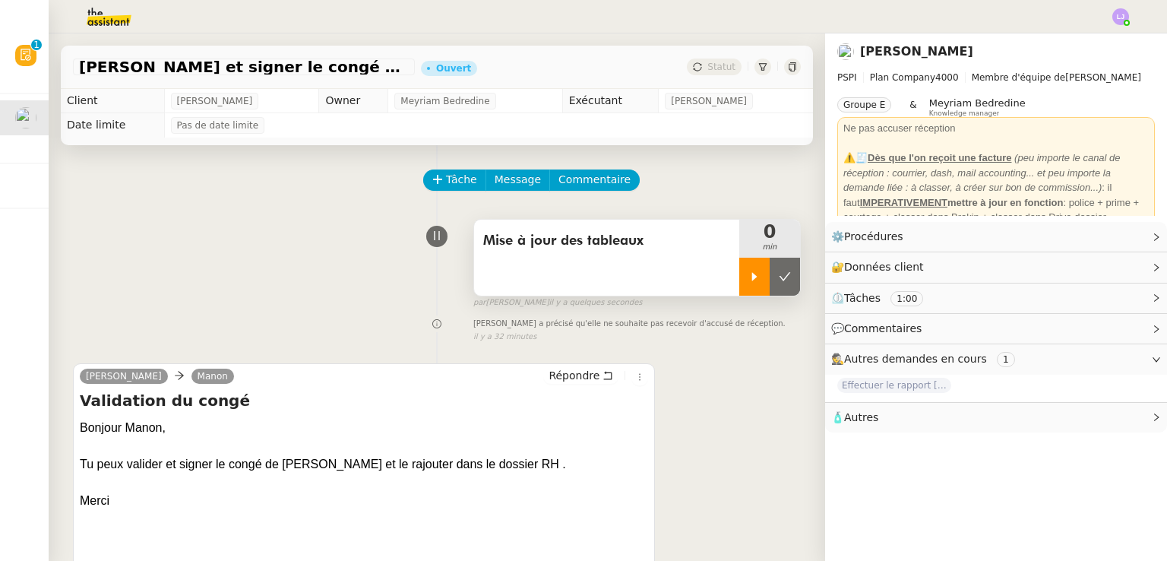
click at [748, 283] on icon at bounding box center [754, 276] width 12 height 12
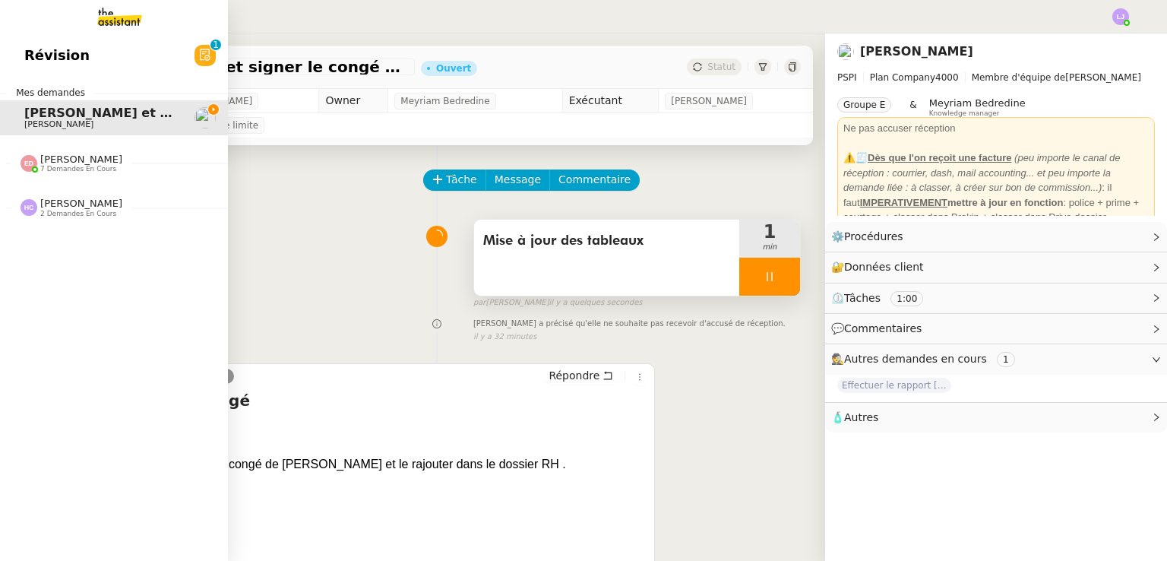
click at [33, 241] on div "Révision 0 1 2 3 4 5 6 7 8 9 Mes demandes Valider et signer le congé de [PERSON…" at bounding box center [114, 296] width 228 height 527
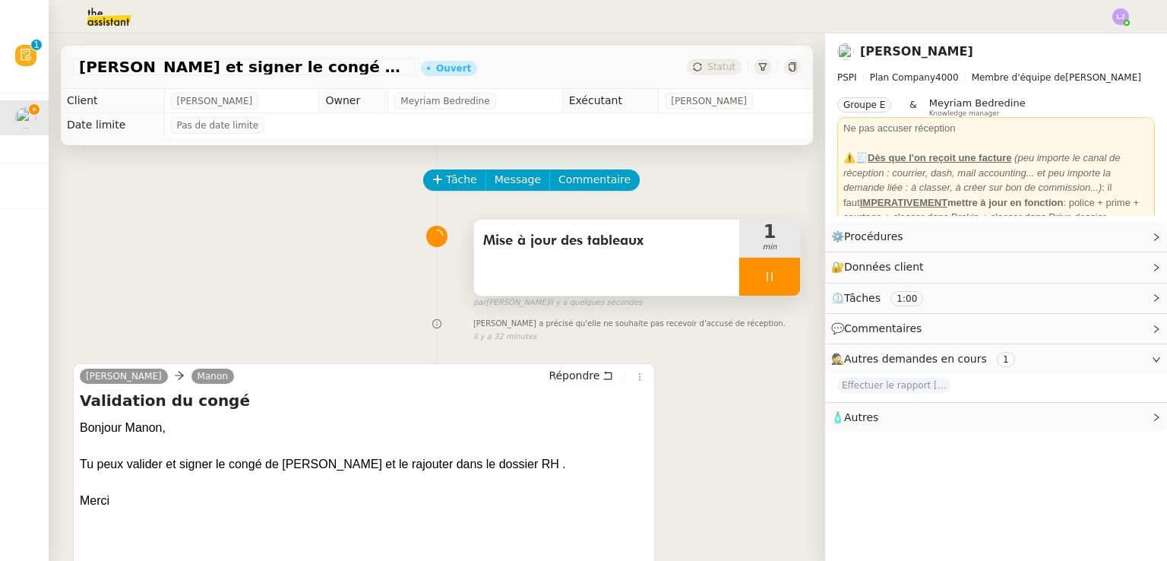
click at [86, 14] on img at bounding box center [97, 16] width 118 height 33
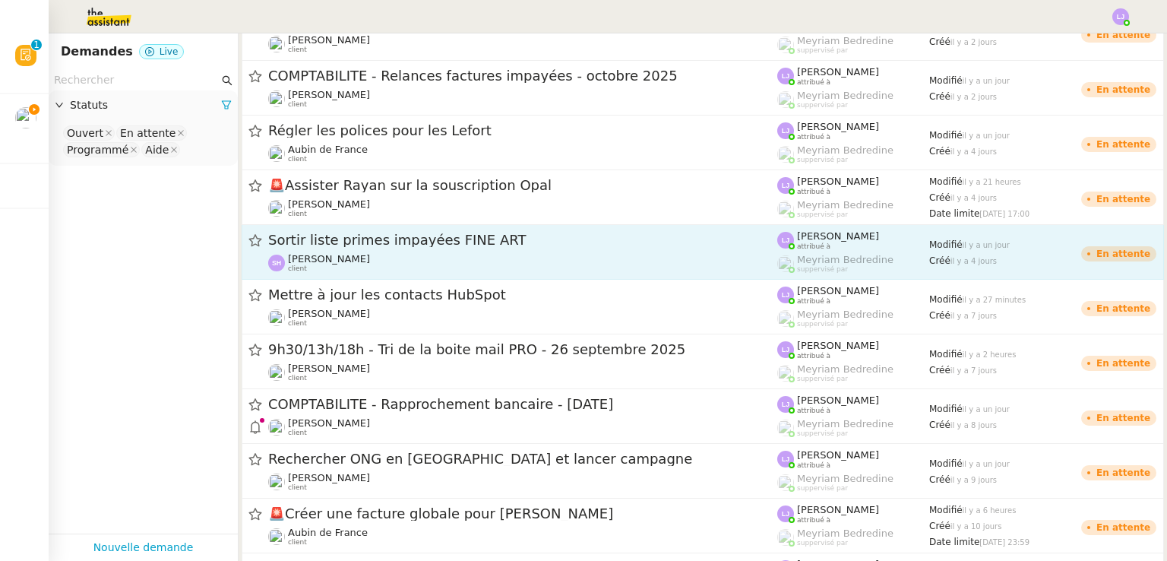
scroll to position [246, 0]
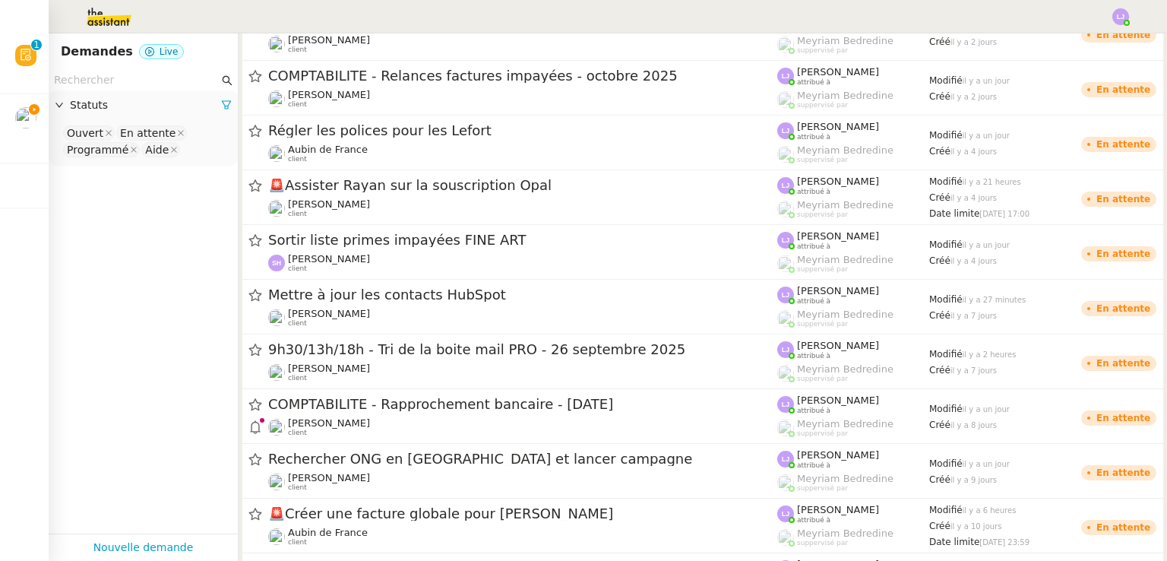
click at [159, 77] on input "text" at bounding box center [136, 79] width 165 height 17
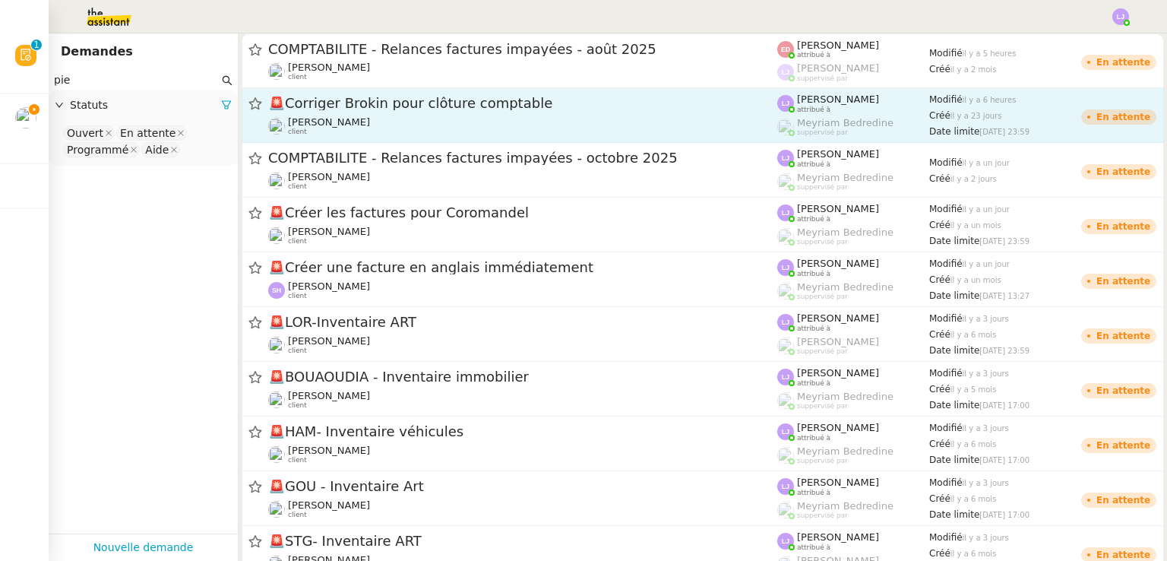
type input "pie"
click at [370, 104] on span "🚨 Corriger Brokin pour clôture comptable" at bounding box center [522, 103] width 509 height 14
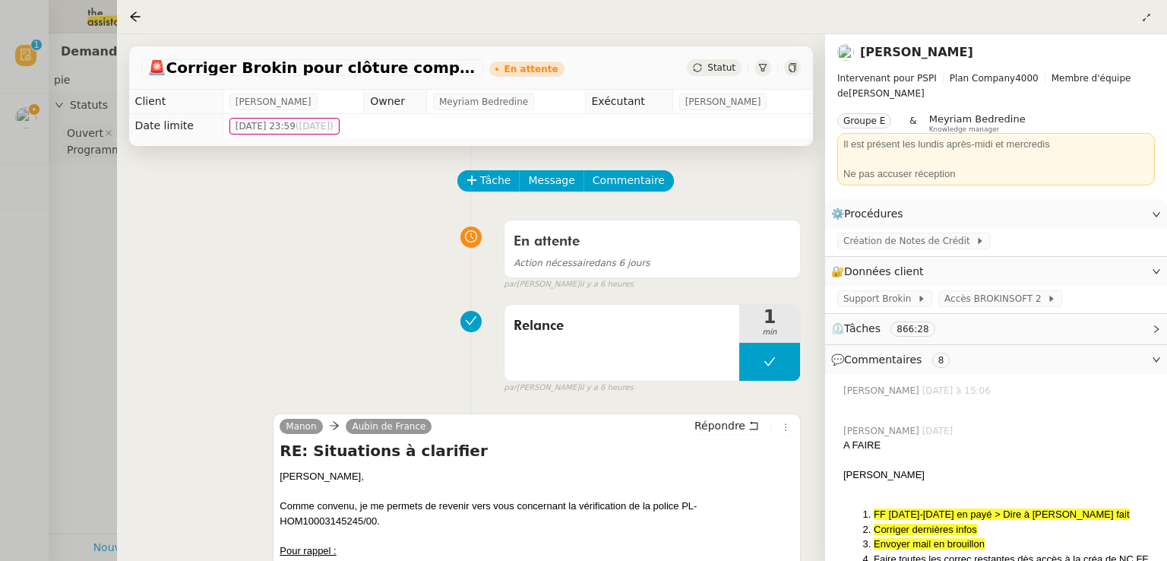
click at [0, 374] on div at bounding box center [583, 280] width 1167 height 561
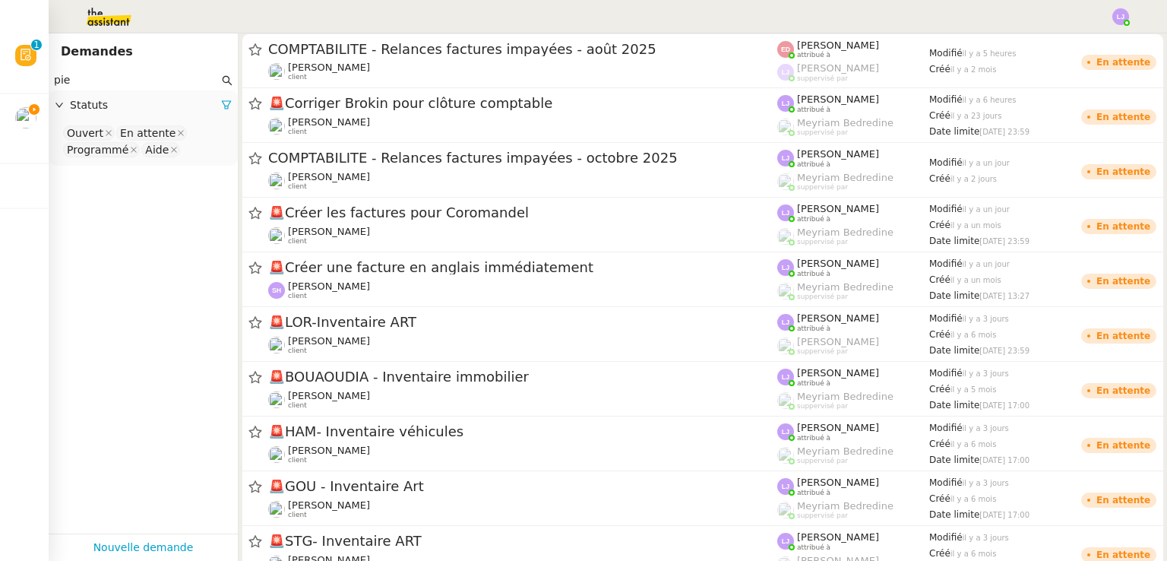
click at [58, 405] on app-tickets-filter "pie Statuts Ouvert En attente Programmé Aide" at bounding box center [143, 301] width 189 height 463
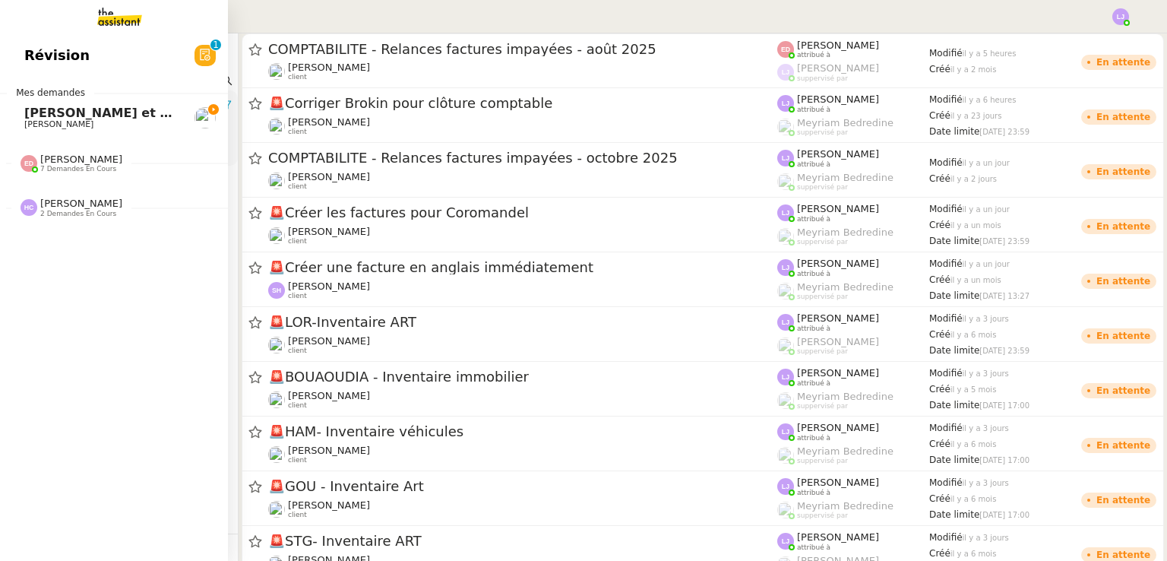
click at [41, 110] on span "[PERSON_NAME] et signer le congé de [PERSON_NAME]" at bounding box center [213, 113] width 379 height 14
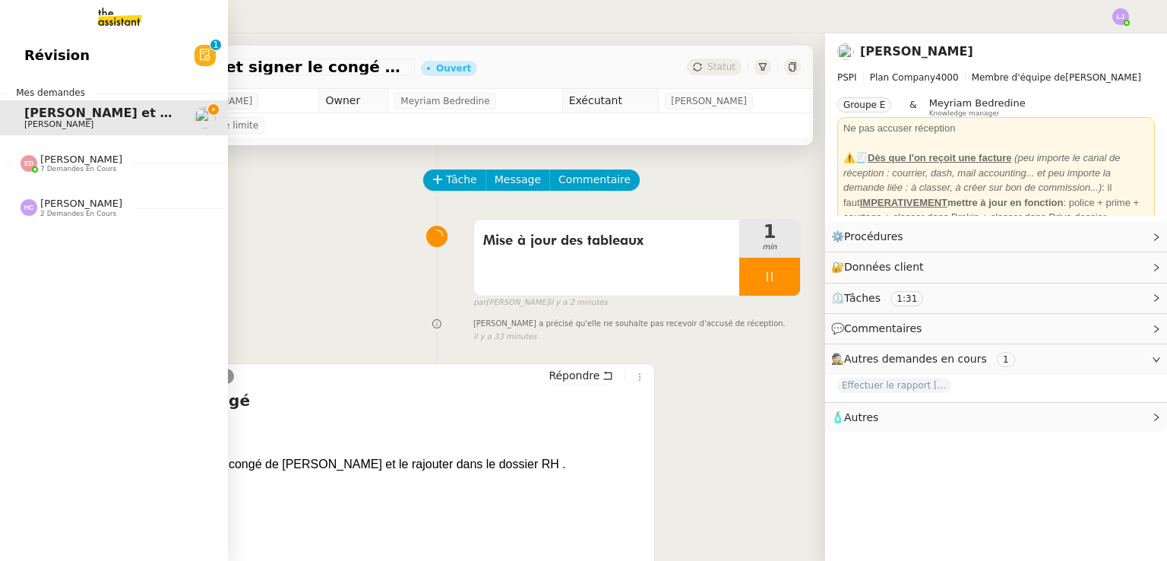
click at [0, 401] on div "Révision 0 1 2 3 4 5 6 7 8 9 Mes demandes Valider et signer le congé de [PERSON…" at bounding box center [114, 296] width 228 height 527
click at [0, 327] on div "Révision 0 1 2 3 4 5 6 7 8 9 Mes demandes Valider et signer le congé de [PERSON…" at bounding box center [114, 296] width 228 height 527
click at [79, 165] on span "7 demandes en cours" at bounding box center [78, 169] width 76 height 8
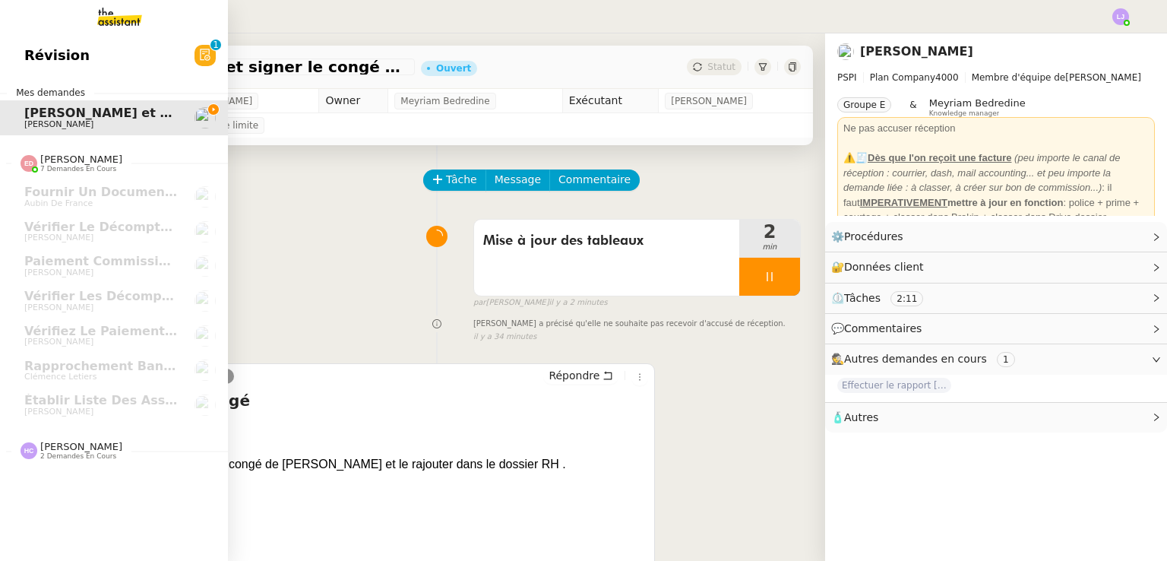
click at [109, 453] on span "[PERSON_NAME] 2 demandes en cours" at bounding box center [71, 451] width 120 height 20
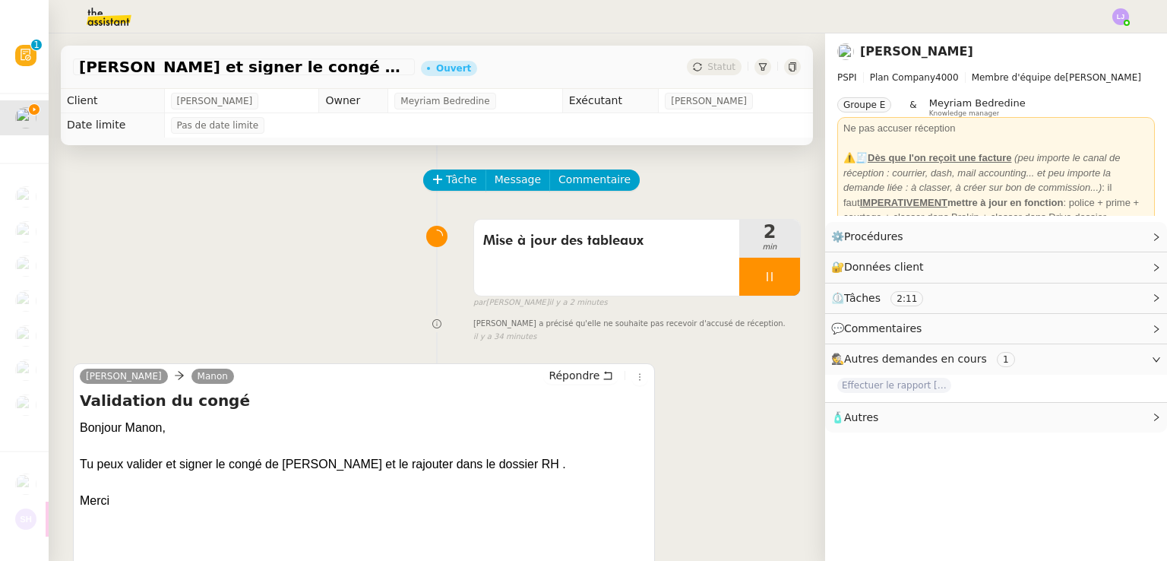
click at [343, 285] on div "Mise à jour des tableaux 2 min false par [PERSON_NAME] il y a 2 minutes" at bounding box center [437, 260] width 728 height 97
click at [96, 265] on div "Mise à jour des tableaux 4 min false par [PERSON_NAME] il y a 4 minutes" at bounding box center [437, 260] width 728 height 97
click at [65, 279] on div "Tâche Message Commentaire Veuillez patienter une erreur s'est produite 👌👌👌 mess…" at bounding box center [437, 432] width 776 height 575
click at [558, 374] on span "Répondre" at bounding box center [573, 375] width 51 height 15
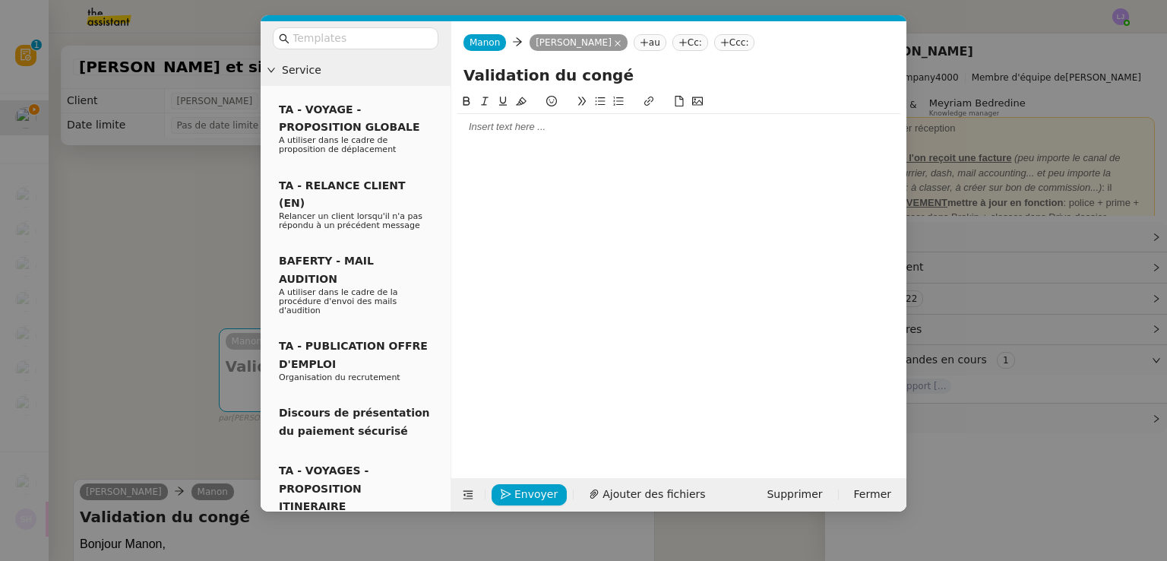
click at [583, 137] on div at bounding box center [678, 127] width 443 height 26
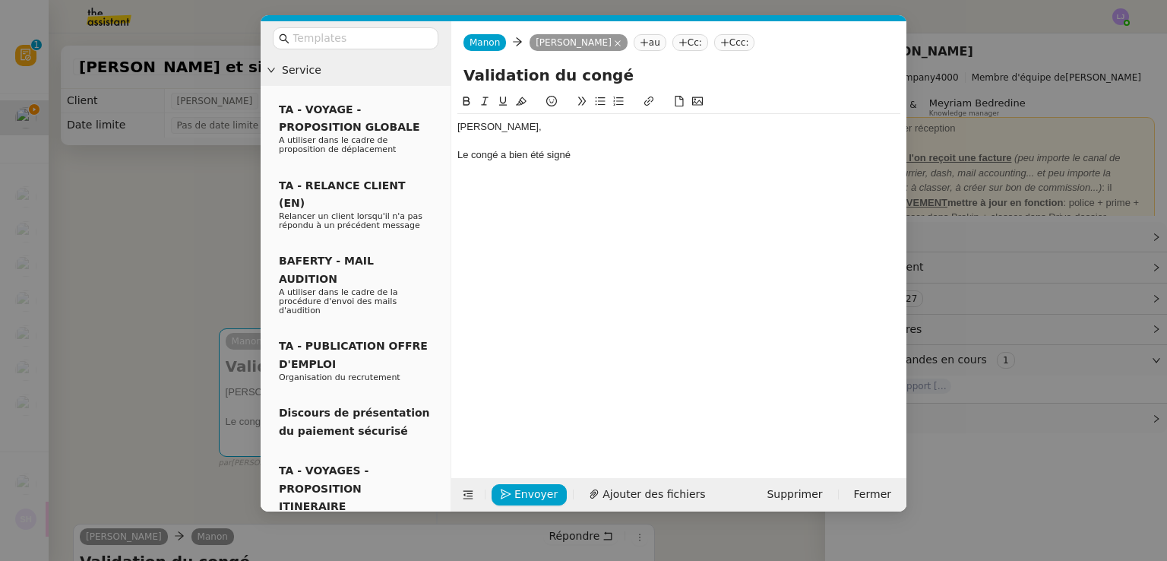
click at [465, 157] on div "Le congé a bien été signé" at bounding box center [678, 155] width 443 height 14
click at [555, 156] on div "La demande de congé a bien été signé" at bounding box center [678, 155] width 443 height 14
click at [650, 156] on div "La demande de congés a bien été signé" at bounding box center [678, 155] width 443 height 14
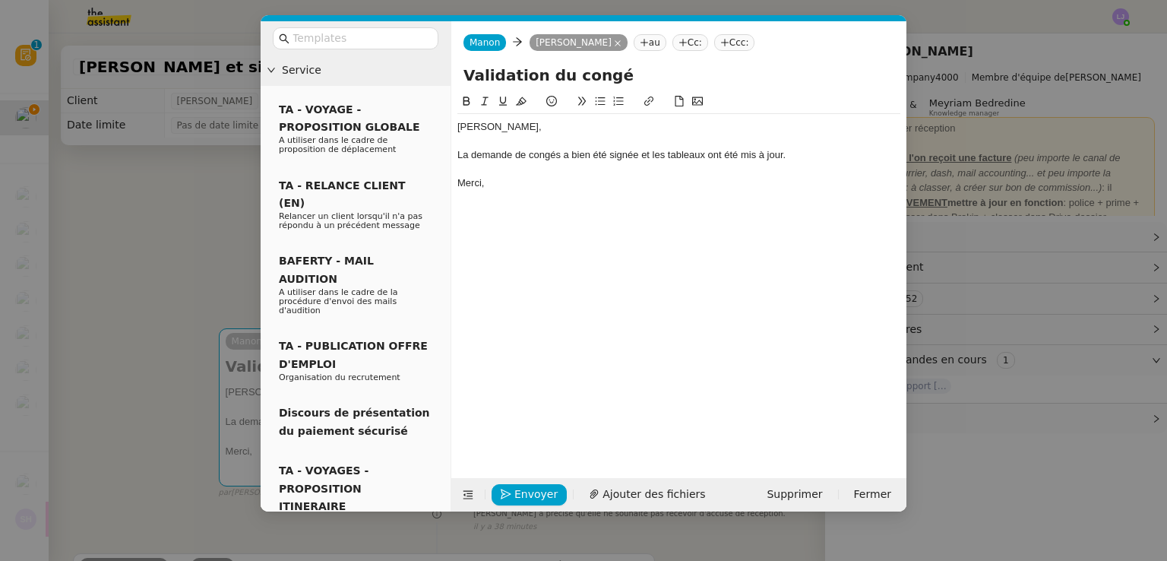
click at [109, 391] on nz-modal-container "Service TA - VOYAGE - PROPOSITION GLOBALE A utiliser dans le cadre de propositi…" at bounding box center [583, 280] width 1167 height 561
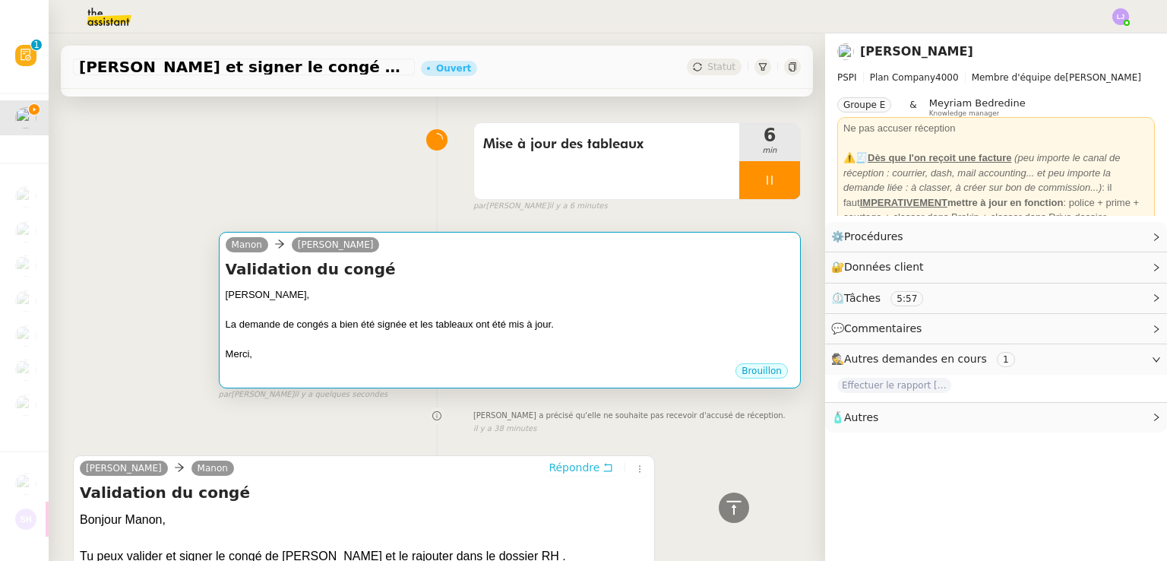
scroll to position [49, 0]
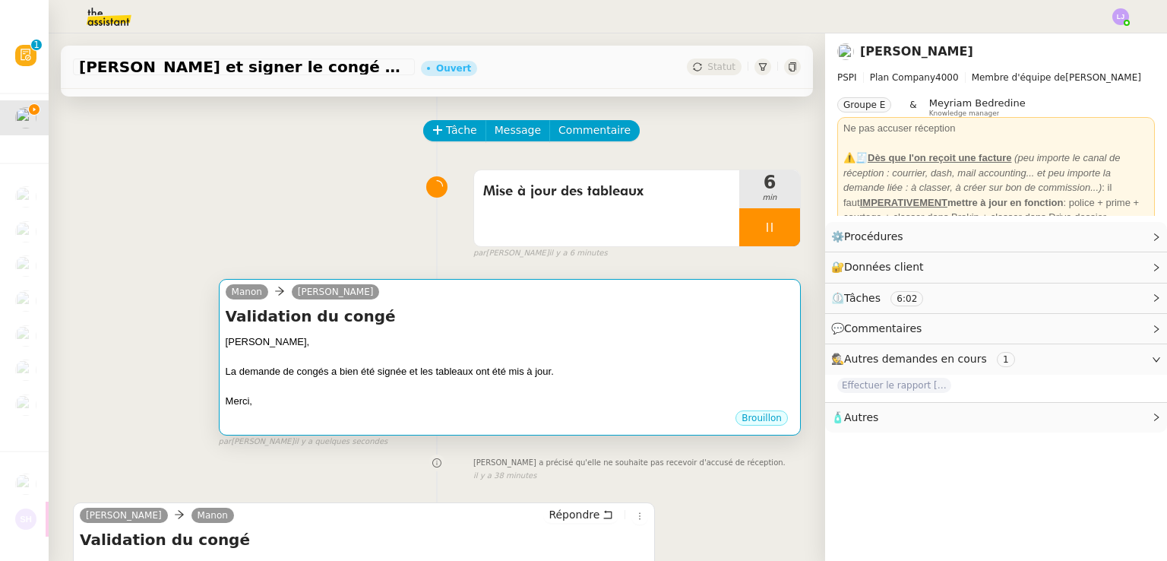
click at [695, 304] on div "[PERSON_NAME]" at bounding box center [510, 294] width 568 height 23
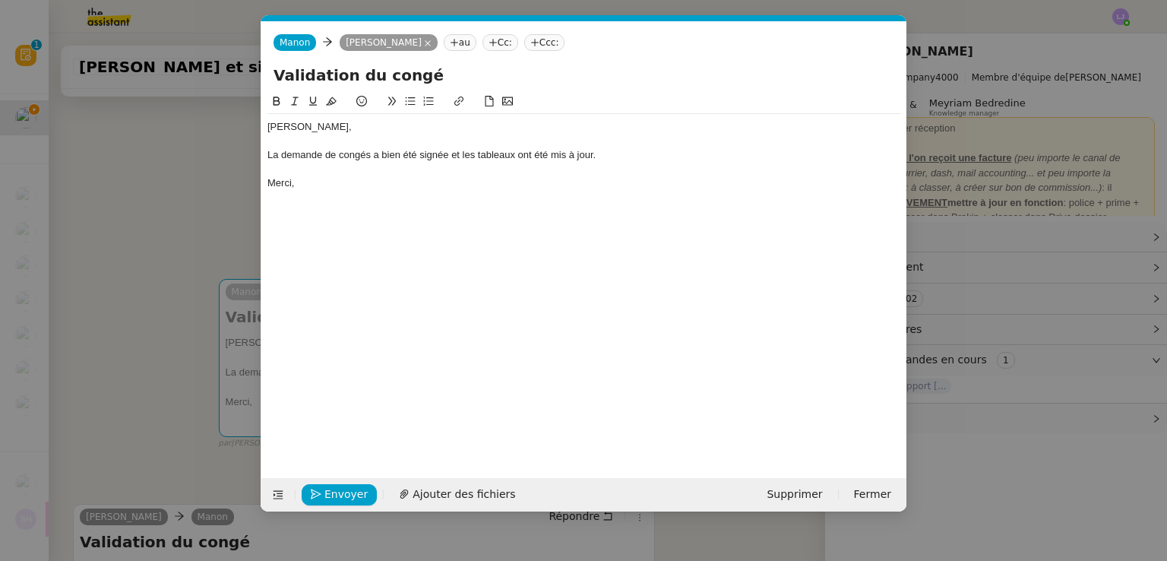
scroll to position [0, 32]
click at [333, 492] on span "Envoyer" at bounding box center [345, 493] width 43 height 17
click at [333, 492] on span "Confirmer l'envoi" at bounding box center [369, 493] width 91 height 17
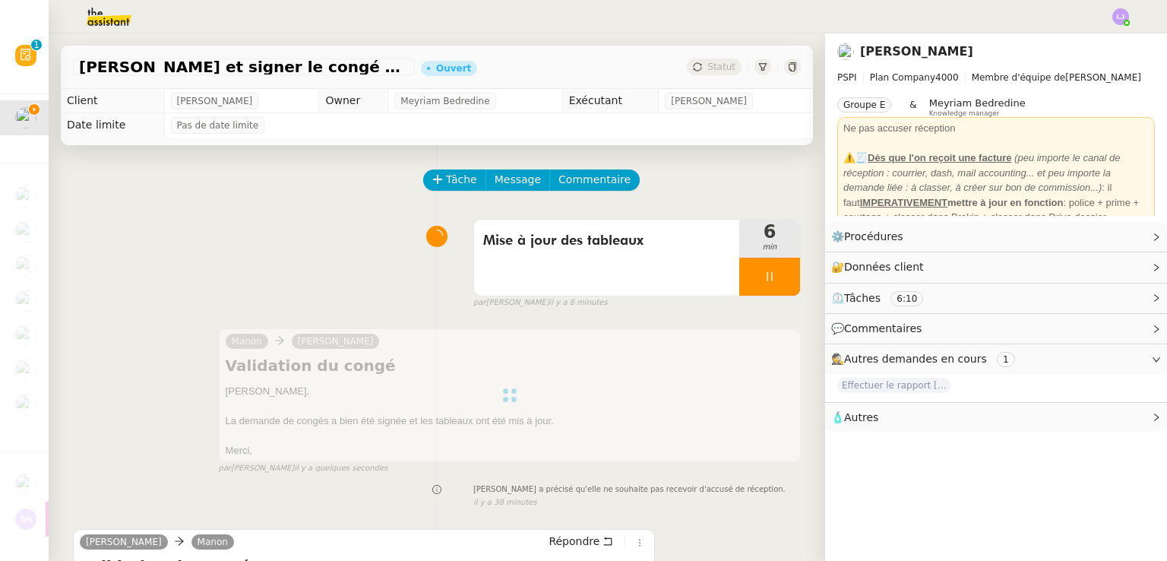
scroll to position [3, 0]
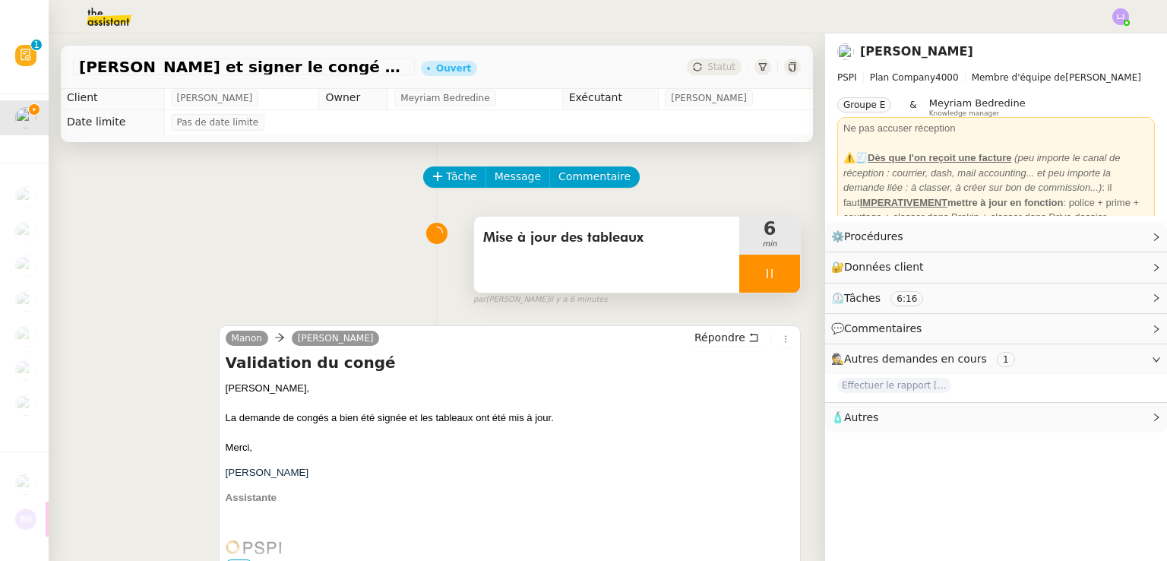
click at [766, 289] on div at bounding box center [769, 273] width 61 height 38
click at [769, 289] on button at bounding box center [784, 273] width 30 height 38
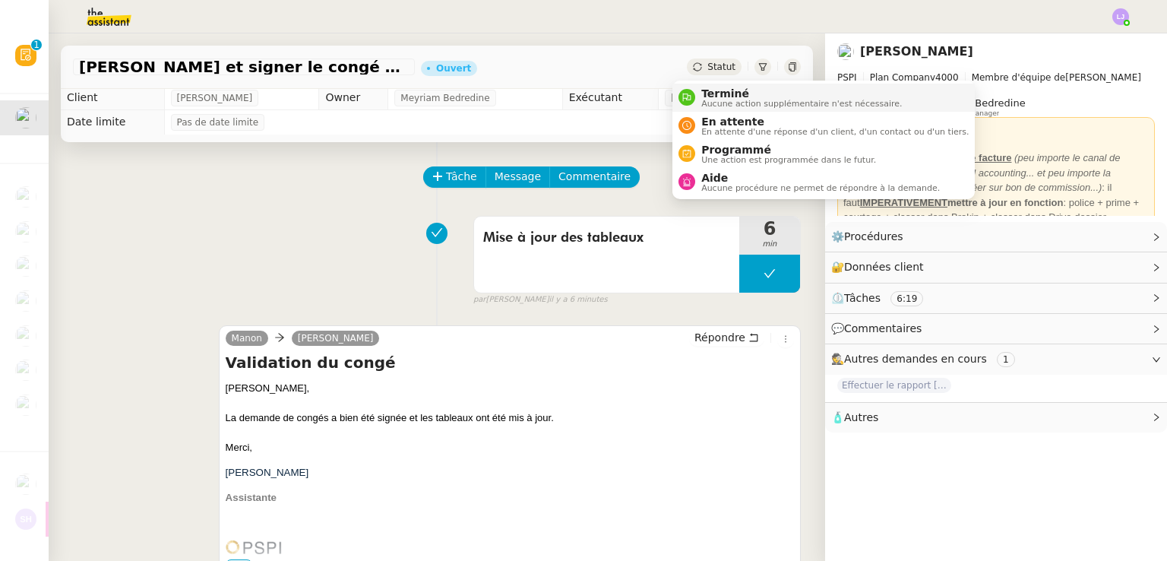
click at [724, 104] on span "Aucune action supplémentaire n'est nécessaire." at bounding box center [801, 104] width 201 height 8
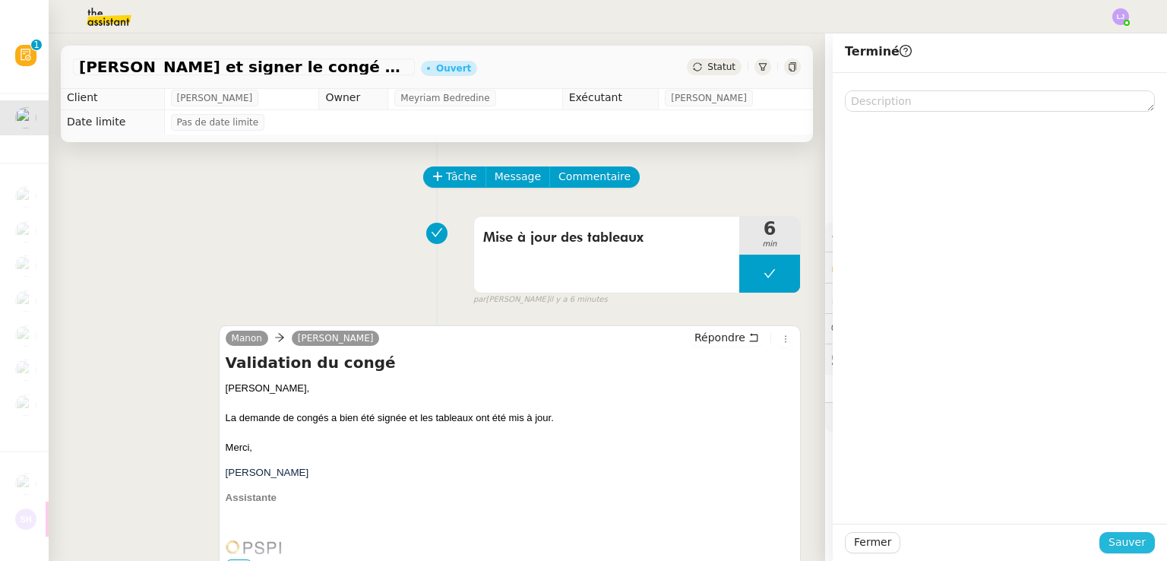
click at [1112, 545] on span "Sauver" at bounding box center [1126, 541] width 37 height 17
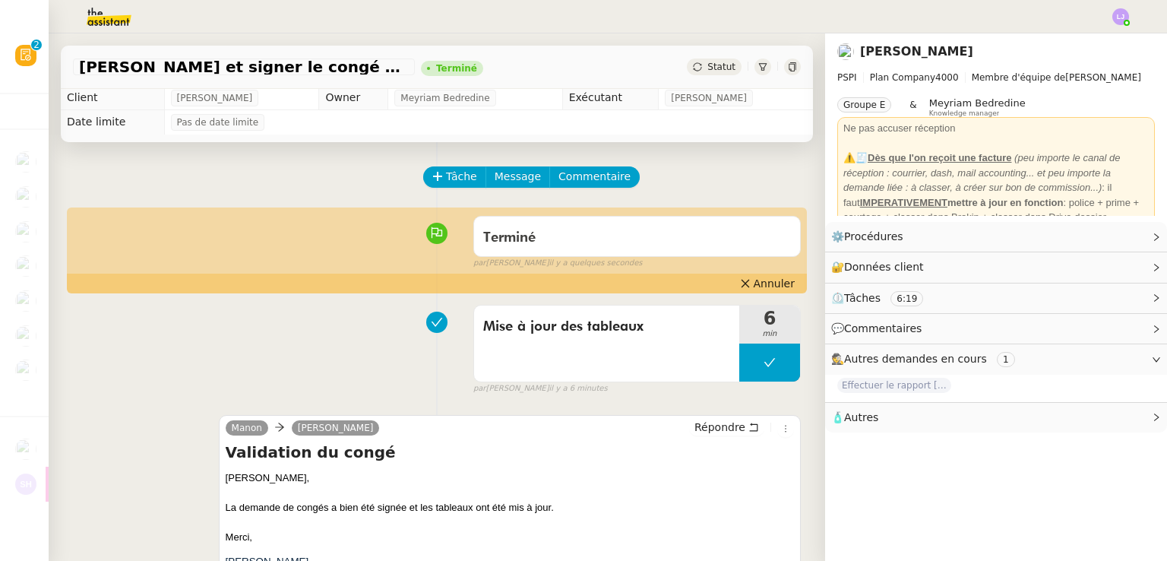
click at [122, 9] on img at bounding box center [97, 16] width 118 height 33
